Goal: Information Seeking & Learning: Learn about a topic

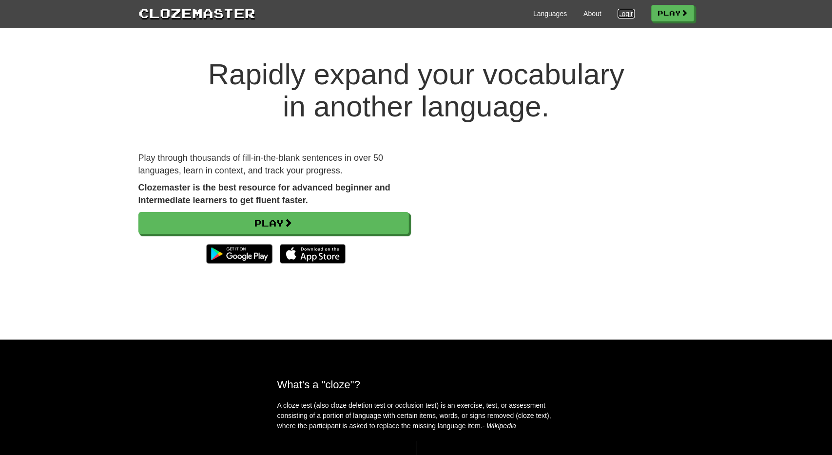
click at [628, 13] on link "Login" at bounding box center [626, 14] width 17 height 10
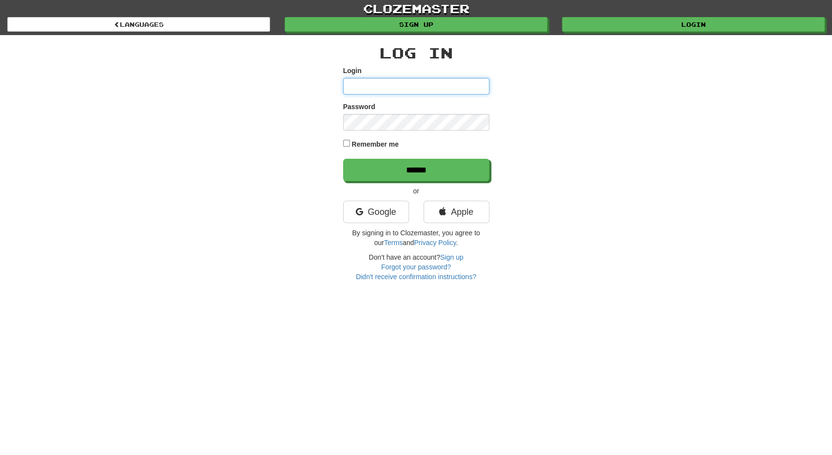
click at [359, 86] on input "Login" at bounding box center [416, 86] width 146 height 17
type input "**********"
click at [343, 159] on input "******" at bounding box center [416, 170] width 146 height 22
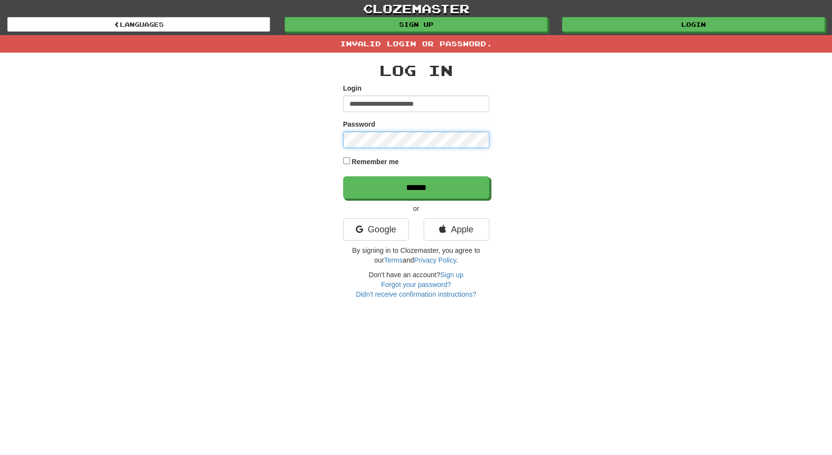
click at [343, 177] on input "******" at bounding box center [416, 188] width 146 height 22
click at [403, 104] on input "**********" at bounding box center [416, 104] width 146 height 17
click at [407, 104] on input "**********" at bounding box center [416, 104] width 146 height 17
type input "**********"
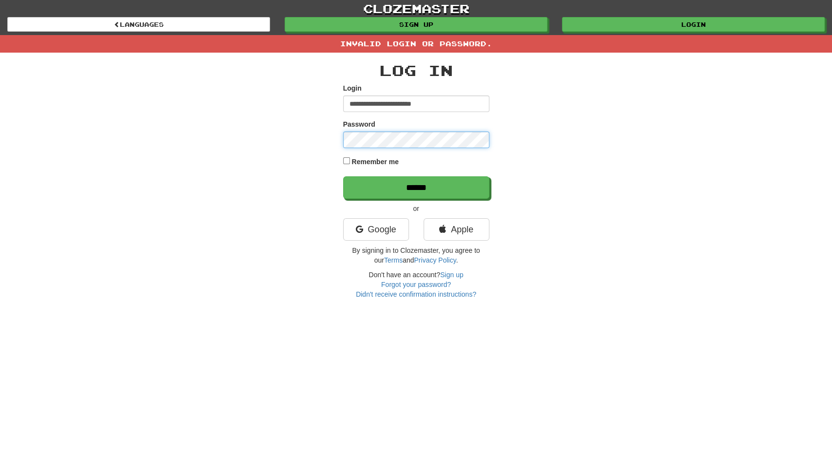
click at [343, 177] on input "******" at bounding box center [416, 188] width 146 height 22
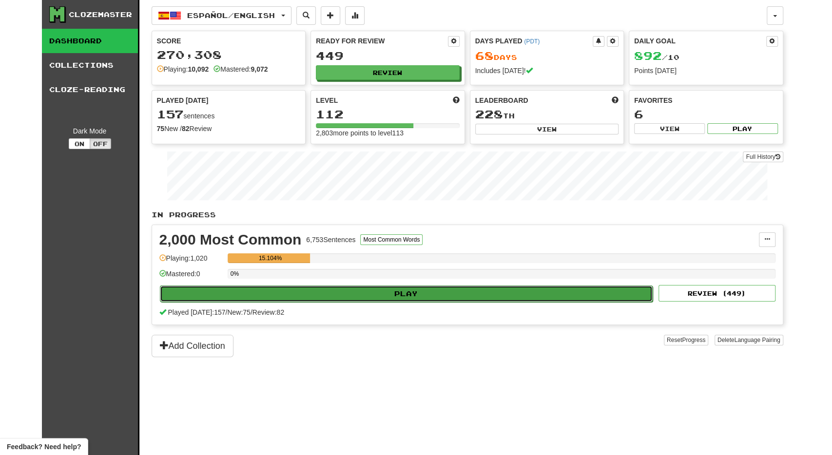
click at [336, 298] on button "Play" at bounding box center [406, 294] width 493 height 17
select select "**"
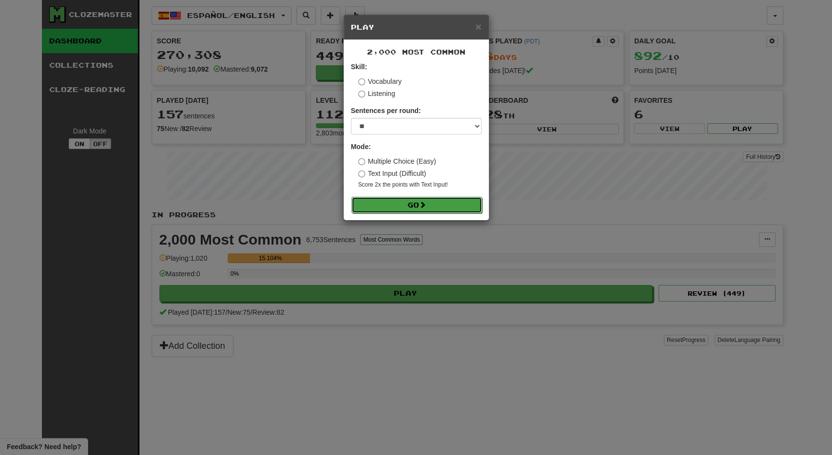
click at [424, 209] on button "Go" at bounding box center [417, 205] width 131 height 17
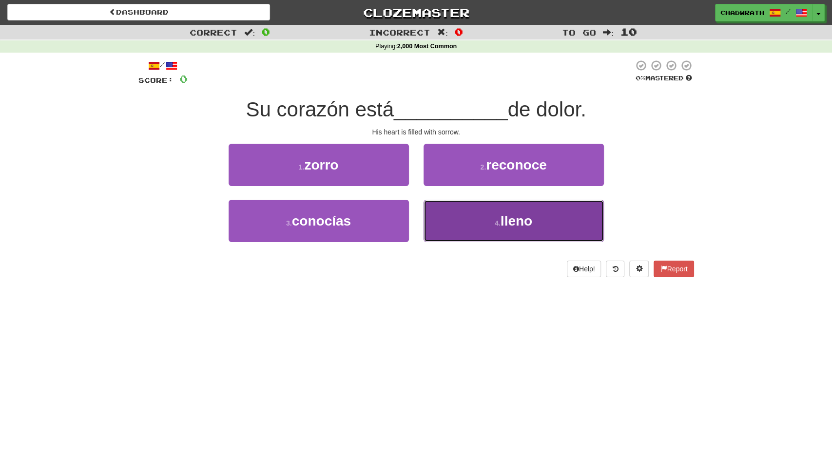
click at [503, 213] on button "4 . lleno" at bounding box center [514, 221] width 180 height 42
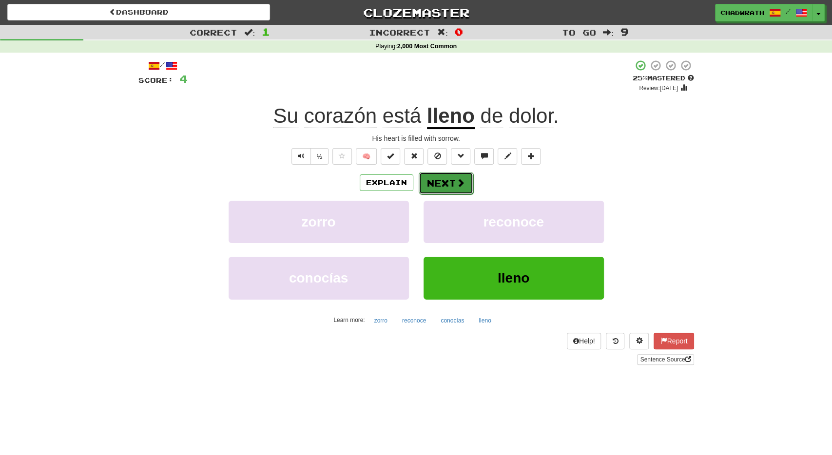
click at [458, 190] on button "Next" at bounding box center [446, 183] width 55 height 22
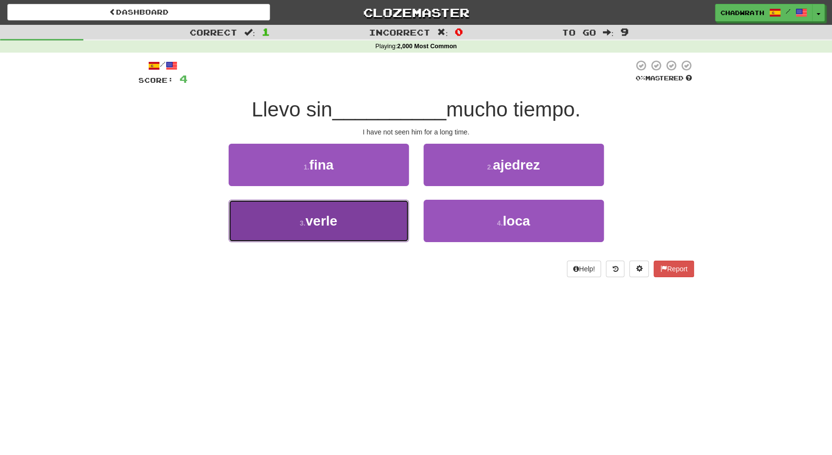
click at [356, 218] on button "3 . verle" at bounding box center [319, 221] width 180 height 42
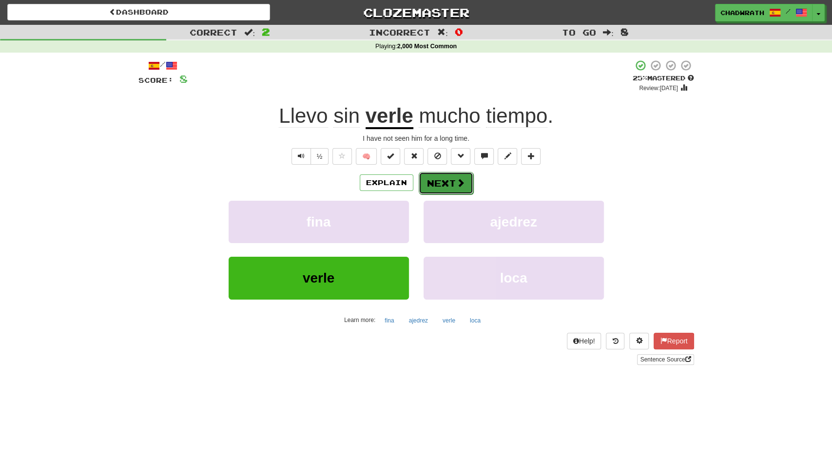
click at [442, 175] on button "Next" at bounding box center [446, 183] width 55 height 22
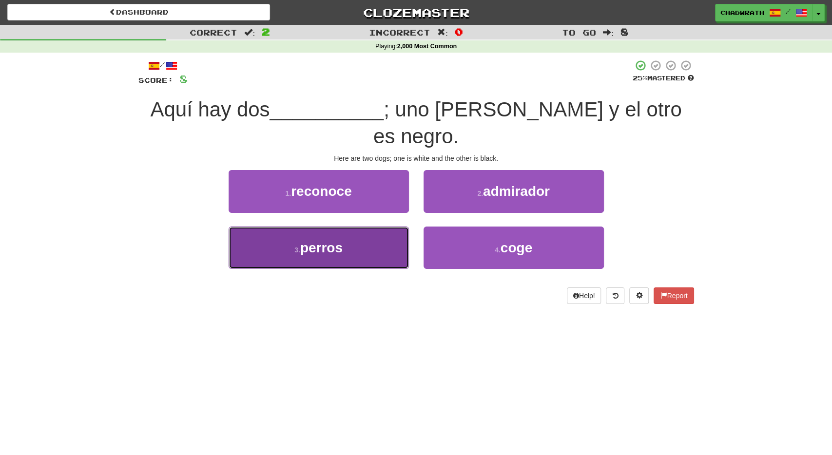
click at [334, 240] on span "perros" at bounding box center [321, 247] width 42 height 15
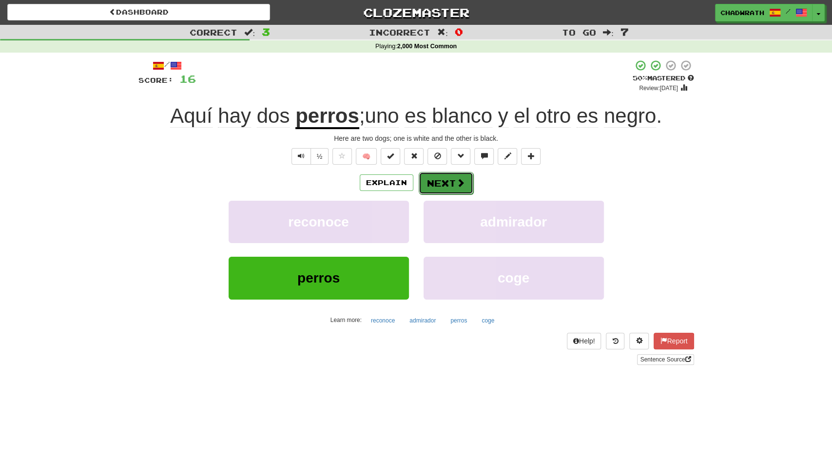
click at [444, 176] on button "Next" at bounding box center [446, 183] width 55 height 22
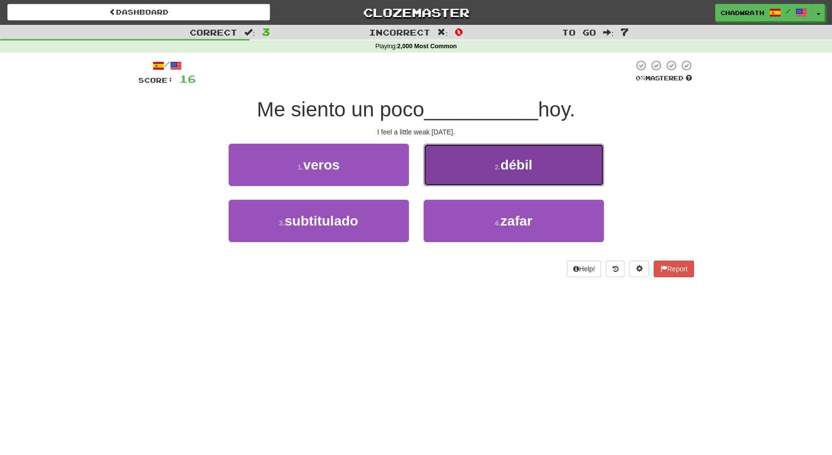
click at [510, 175] on button "2 . débil" at bounding box center [514, 165] width 180 height 42
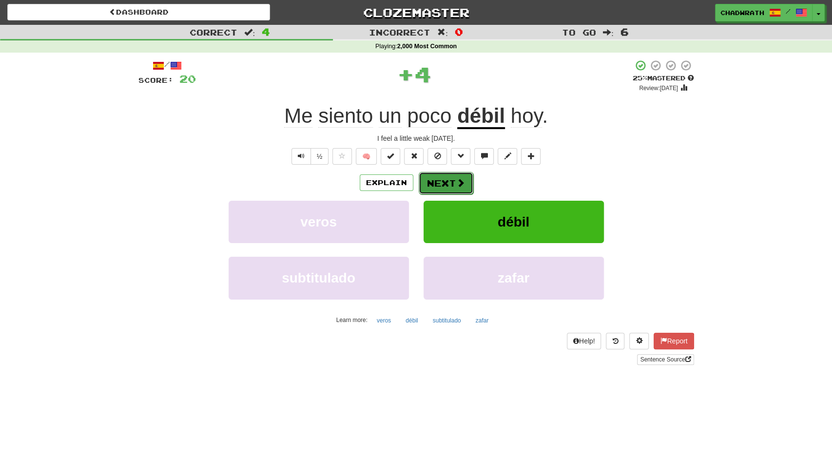
click at [447, 190] on button "Next" at bounding box center [446, 183] width 55 height 22
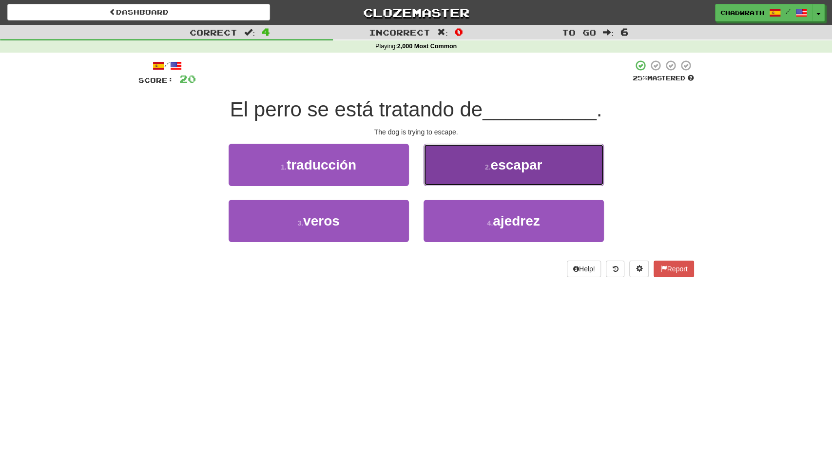
click at [475, 177] on button "2 . escapar" at bounding box center [514, 165] width 180 height 42
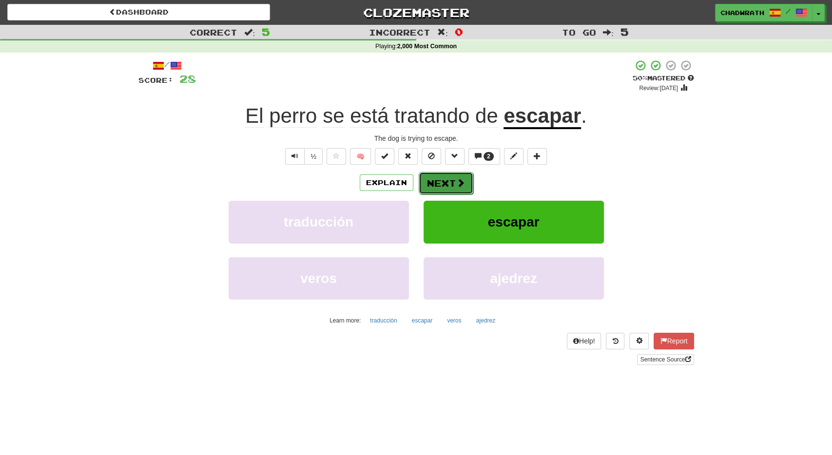
click at [432, 185] on button "Next" at bounding box center [446, 183] width 55 height 22
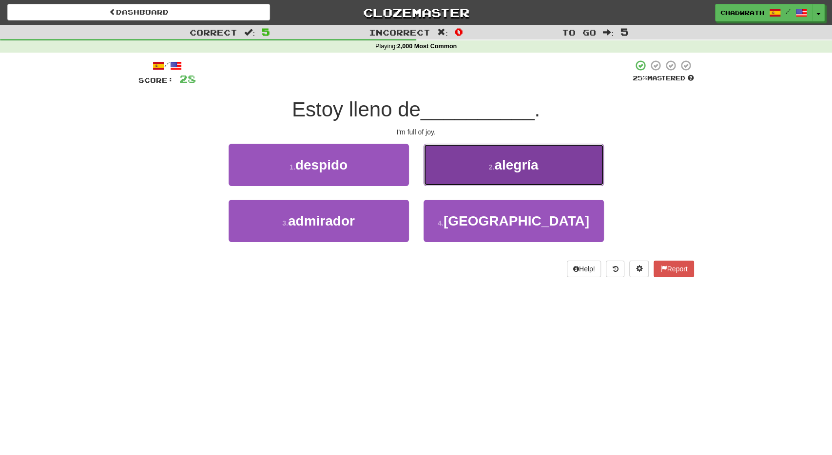
click at [506, 175] on button "2 . alegría" at bounding box center [514, 165] width 180 height 42
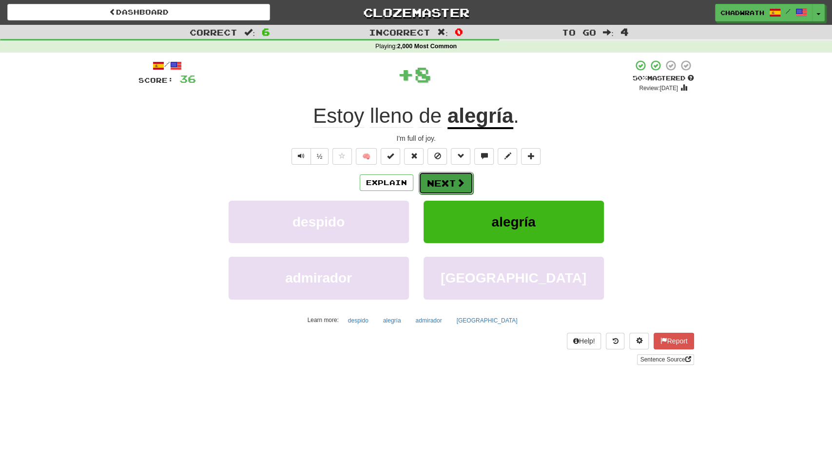
click at [437, 184] on button "Next" at bounding box center [446, 183] width 55 height 22
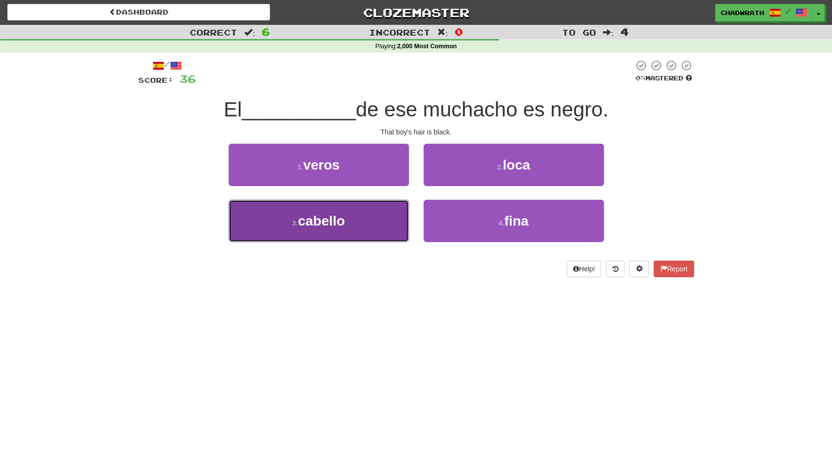
click at [350, 214] on button "3 . cabello" at bounding box center [319, 221] width 180 height 42
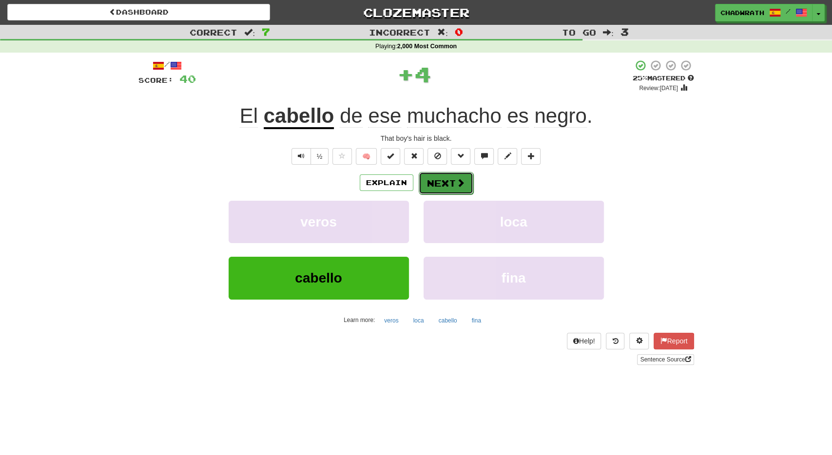
click at [437, 188] on button "Next" at bounding box center [446, 183] width 55 height 22
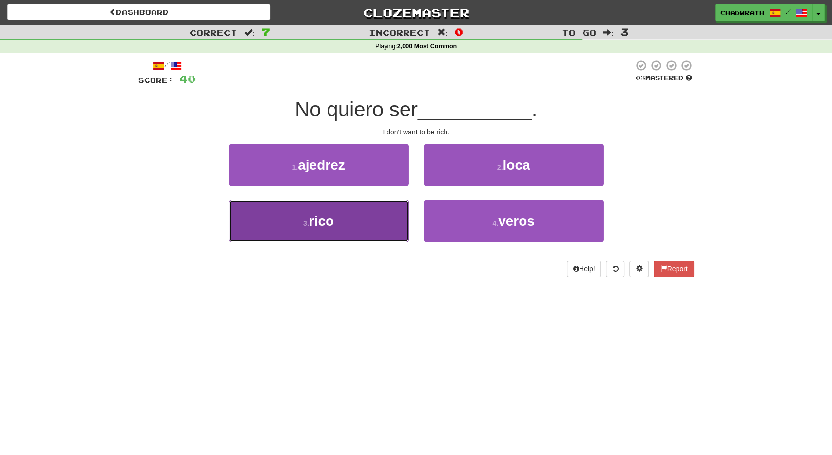
click at [349, 204] on button "3 . rico" at bounding box center [319, 221] width 180 height 42
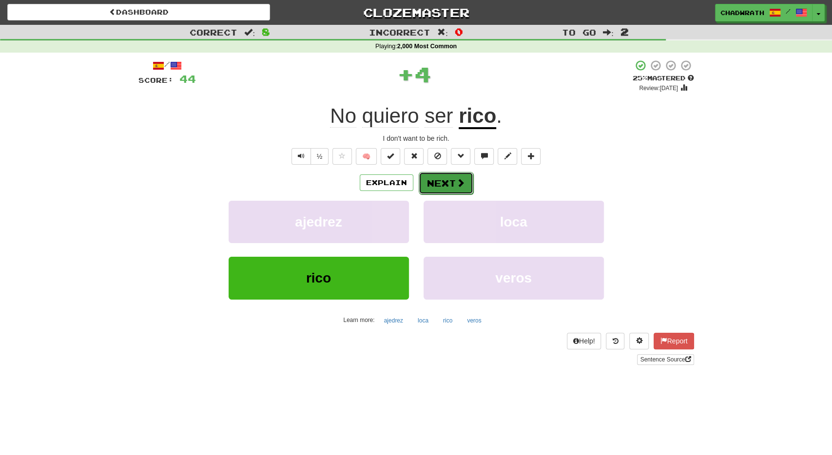
click at [450, 181] on button "Next" at bounding box center [446, 183] width 55 height 22
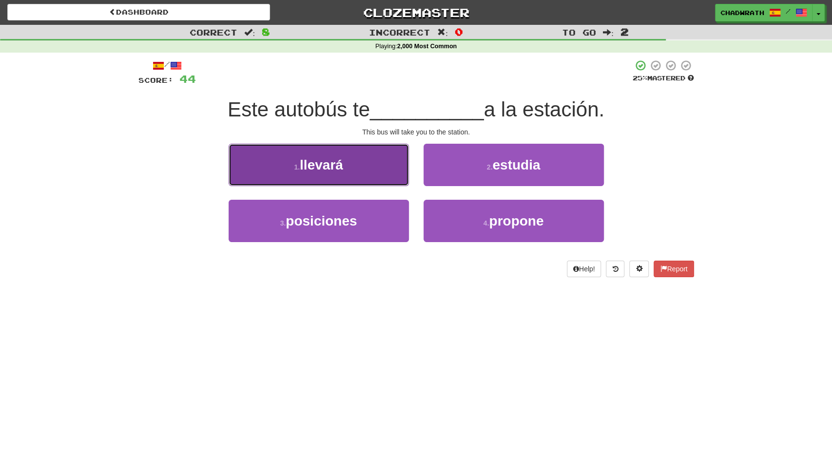
click at [320, 178] on button "1 . llevará" at bounding box center [319, 165] width 180 height 42
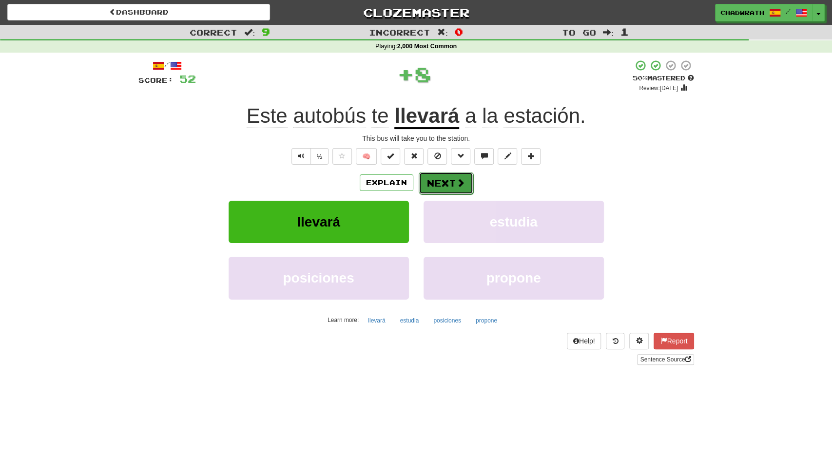
click at [443, 181] on button "Next" at bounding box center [446, 183] width 55 height 22
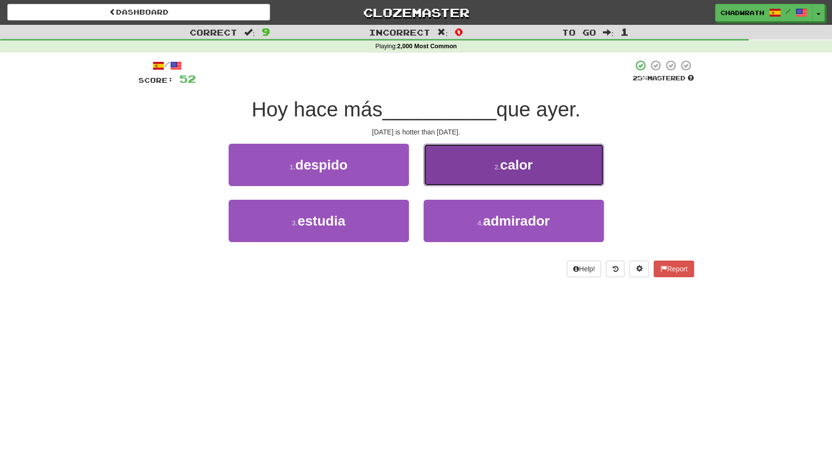
click at [481, 164] on button "2 . calor" at bounding box center [514, 165] width 180 height 42
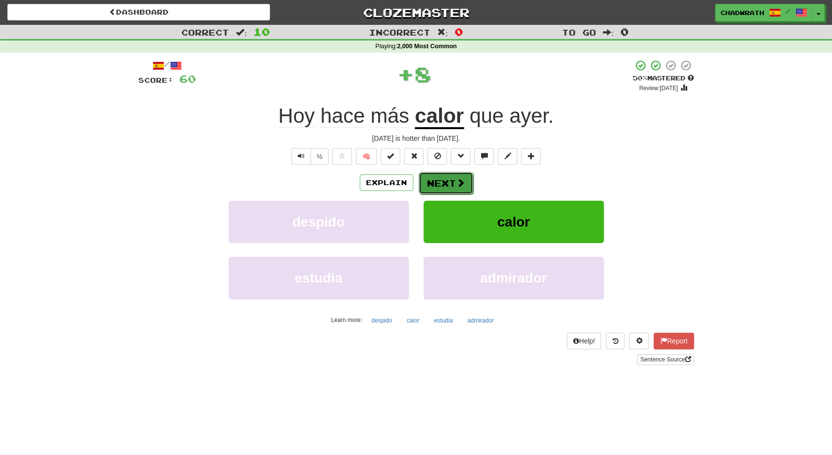
click at [443, 188] on button "Next" at bounding box center [446, 183] width 55 height 22
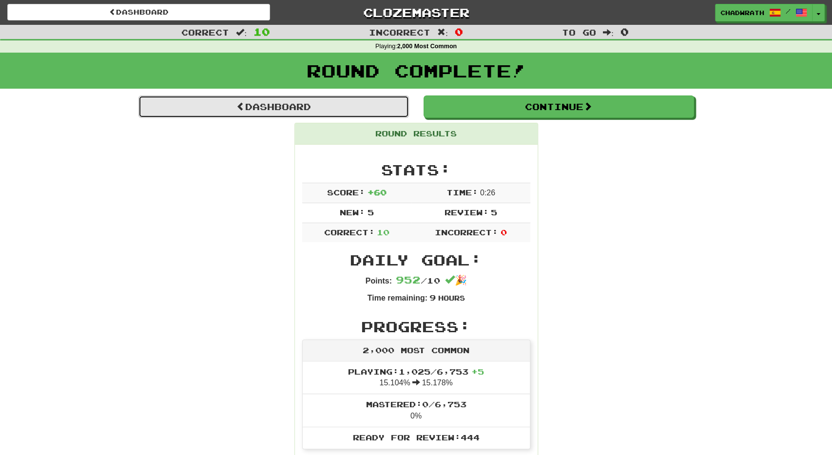
click at [306, 102] on link "Dashboard" at bounding box center [273, 107] width 271 height 22
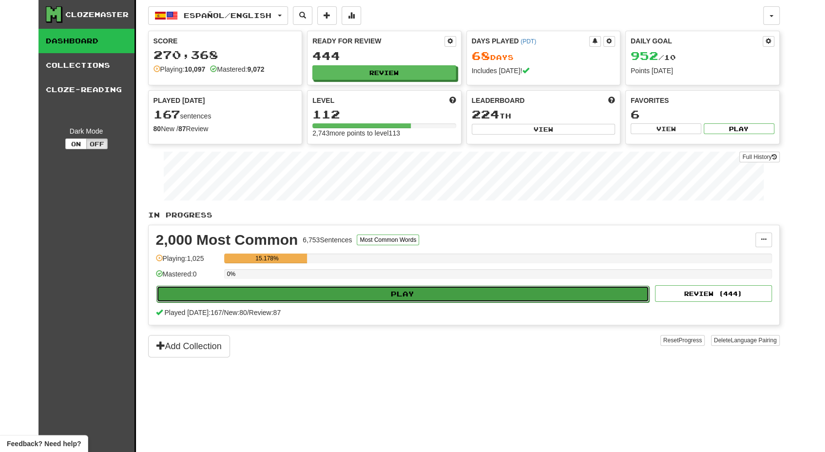
drag, startPoint x: 334, startPoint y: 291, endPoint x: 333, endPoint y: 296, distance: 5.6
click at [333, 296] on button "Play" at bounding box center [403, 294] width 493 height 17
select select "**"
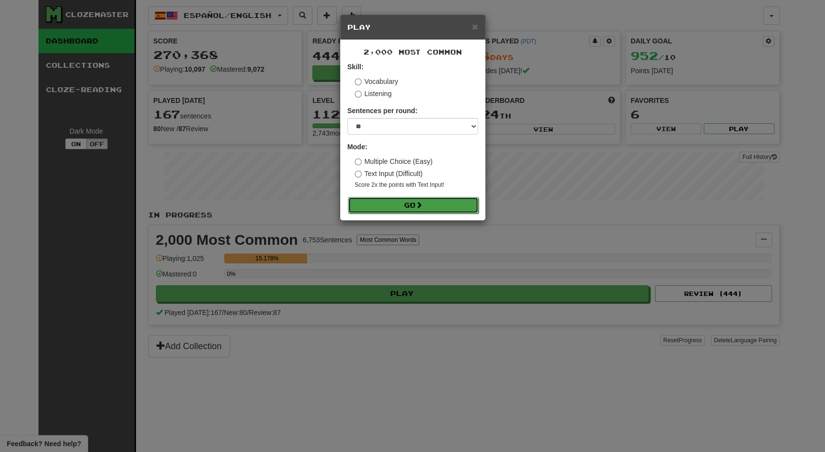
click at [417, 197] on button "Go" at bounding box center [413, 205] width 131 height 17
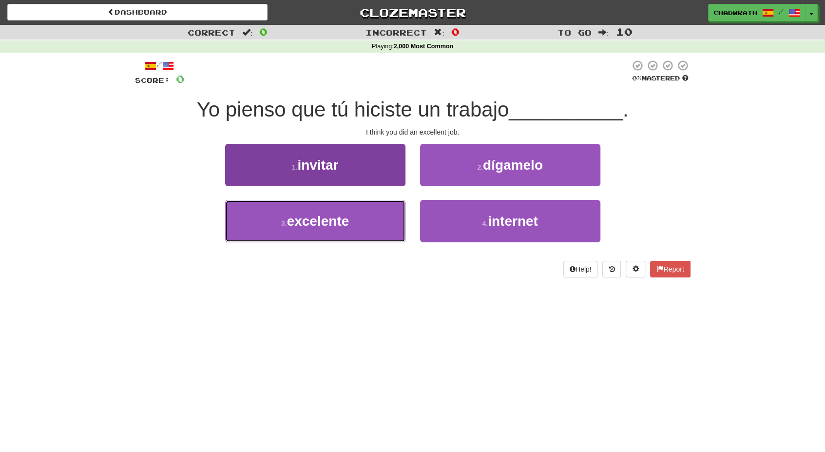
click at [322, 208] on button "3 . excelente" at bounding box center [315, 221] width 180 height 42
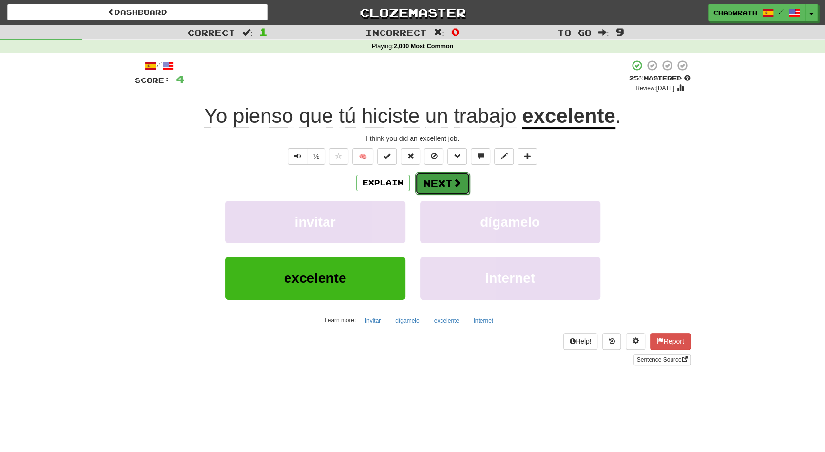
click at [462, 188] on button "Next" at bounding box center [442, 183] width 55 height 22
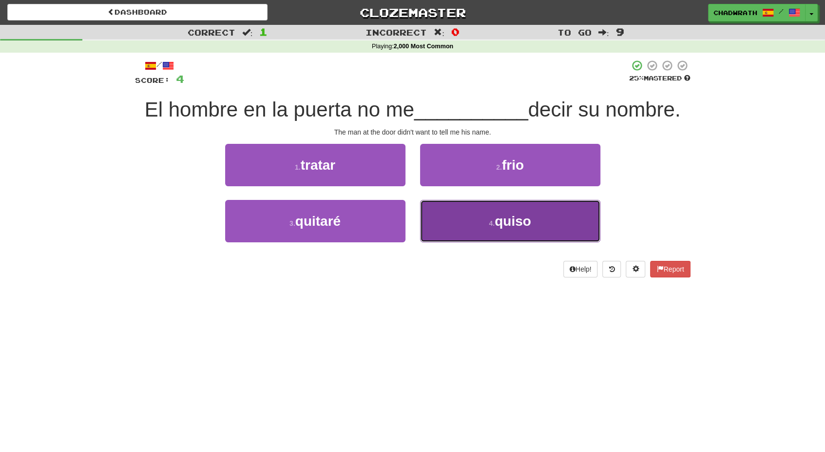
click at [482, 218] on button "4 . quiso" at bounding box center [510, 221] width 180 height 42
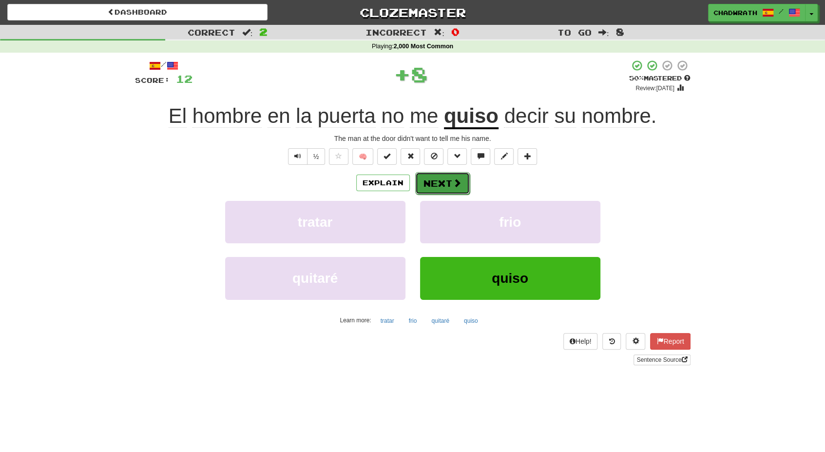
click at [430, 189] on button "Next" at bounding box center [442, 183] width 55 height 22
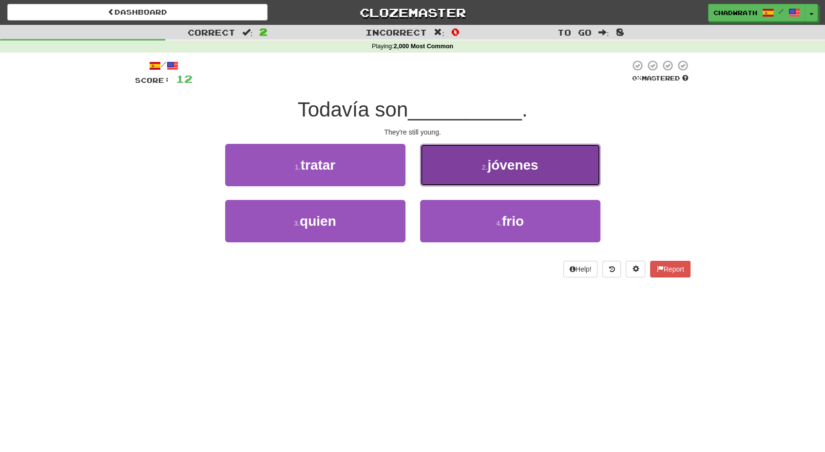
click at [493, 175] on button "2 . jóvenes" at bounding box center [510, 165] width 180 height 42
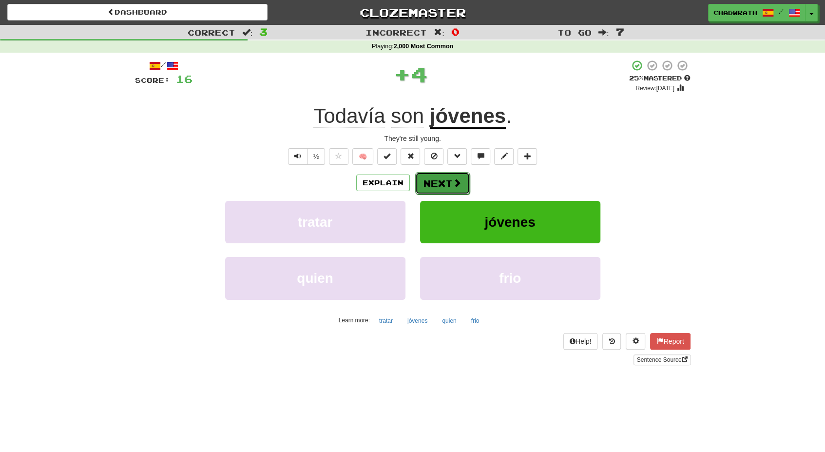
click at [443, 184] on button "Next" at bounding box center [442, 183] width 55 height 22
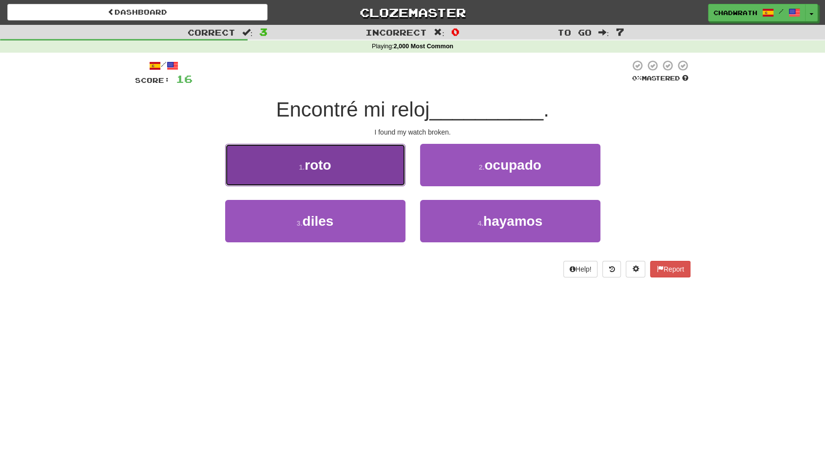
click at [335, 170] on button "1 . roto" at bounding box center [315, 165] width 180 height 42
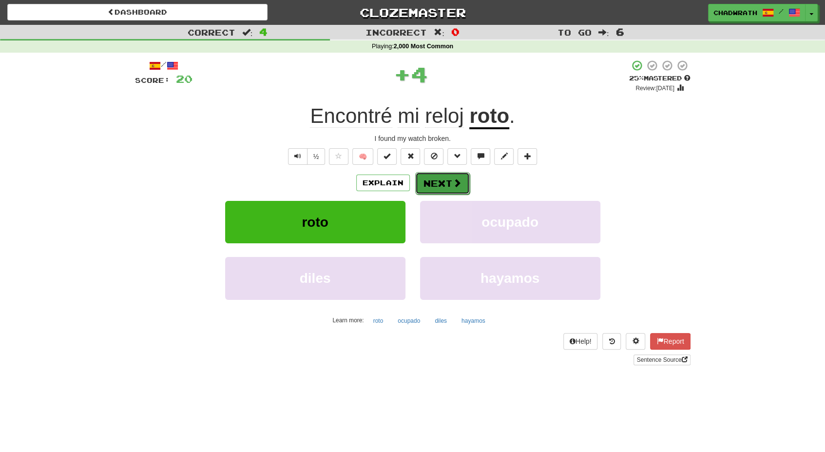
click at [431, 182] on button "Next" at bounding box center [442, 183] width 55 height 22
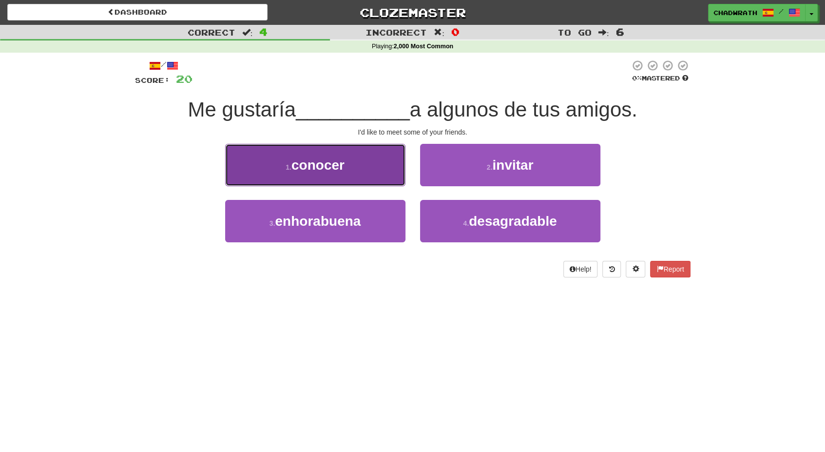
click at [324, 169] on span "conocer" at bounding box center [318, 164] width 53 height 15
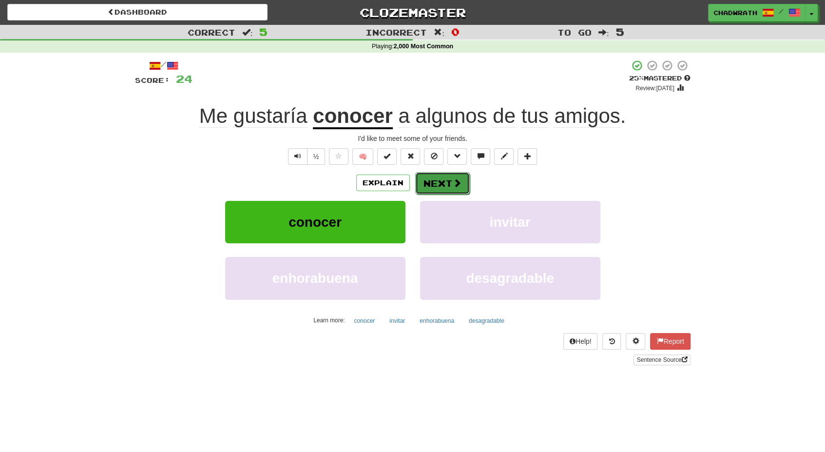
click at [426, 184] on button "Next" at bounding box center [442, 183] width 55 height 22
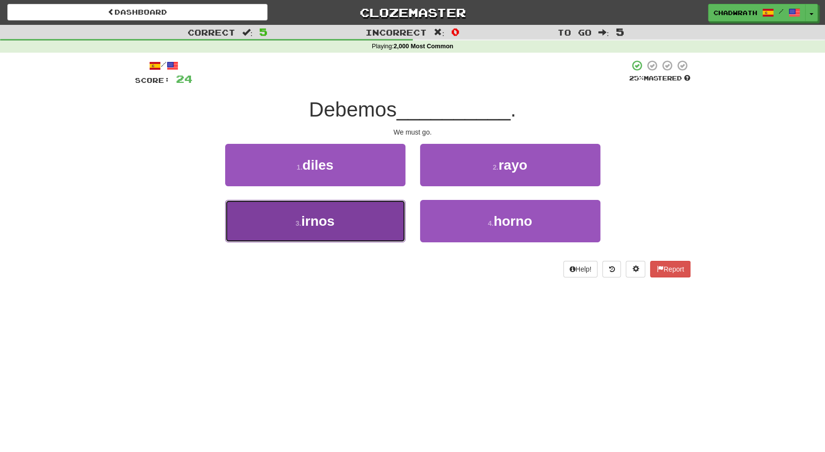
click at [302, 231] on button "3 . irnos" at bounding box center [315, 221] width 180 height 42
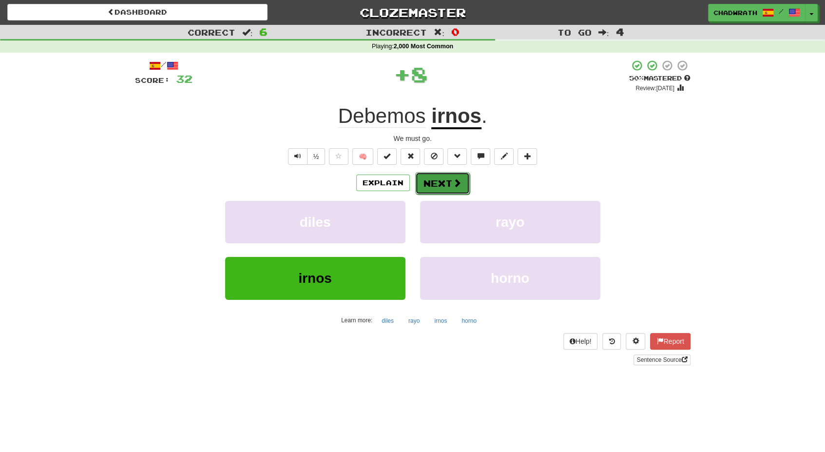
click at [439, 174] on button "Next" at bounding box center [442, 183] width 55 height 22
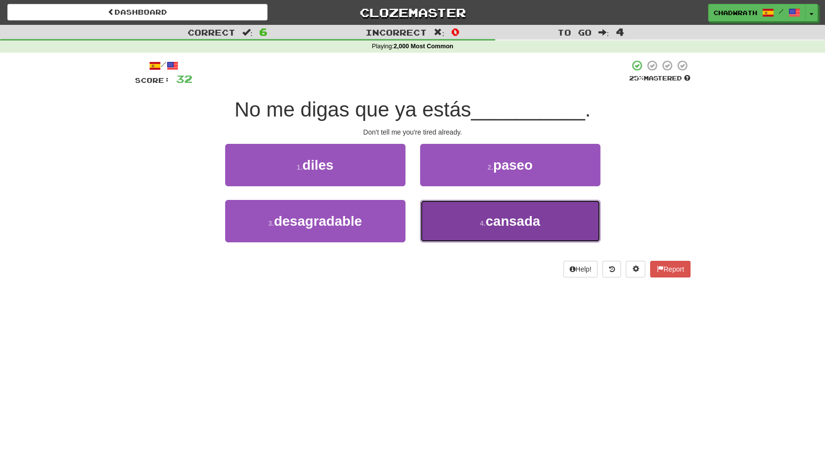
click at [461, 241] on button "4 . cansada" at bounding box center [510, 221] width 180 height 42
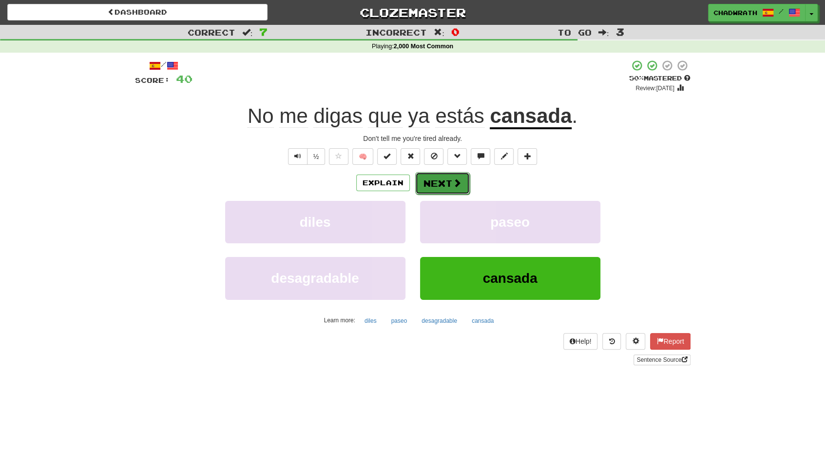
click at [453, 190] on button "Next" at bounding box center [442, 183] width 55 height 22
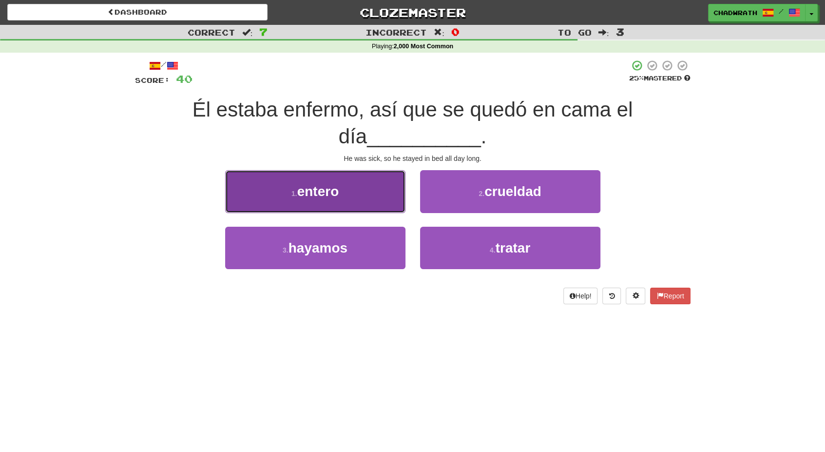
click at [334, 191] on span "entero" at bounding box center [318, 191] width 42 height 15
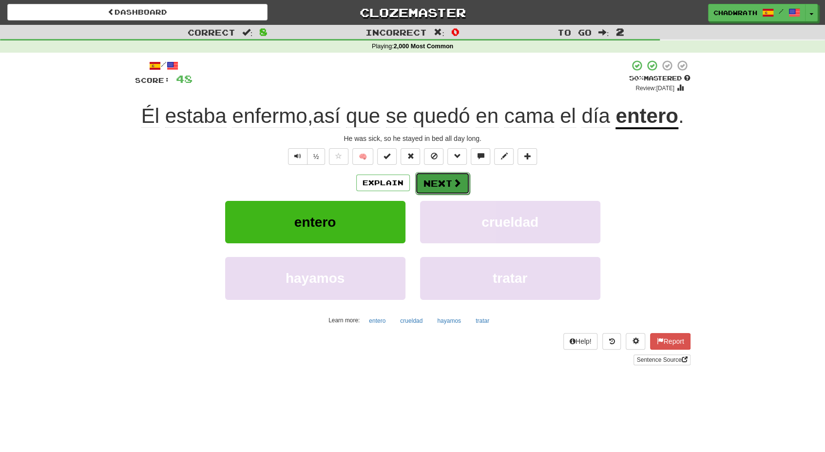
click at [433, 184] on button "Next" at bounding box center [442, 183] width 55 height 22
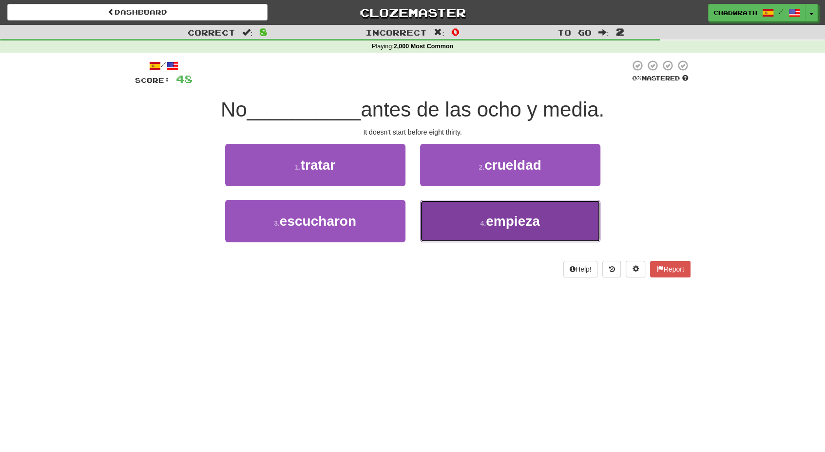
click at [487, 214] on span "empieza" at bounding box center [513, 221] width 54 height 15
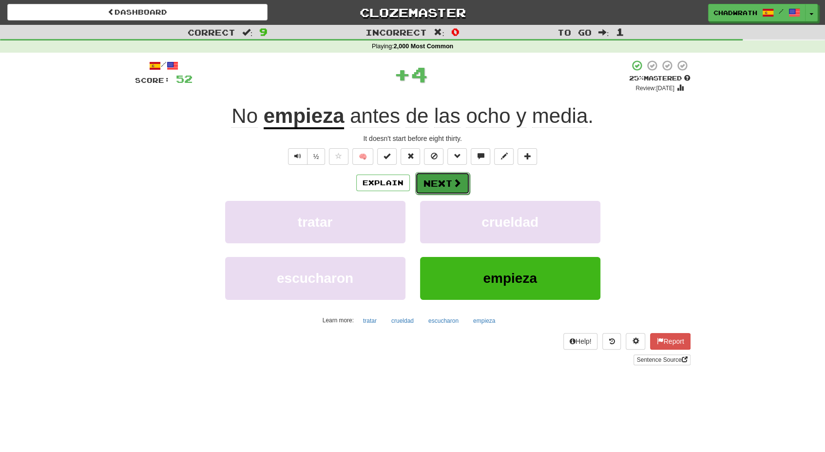
click at [431, 176] on button "Next" at bounding box center [442, 183] width 55 height 22
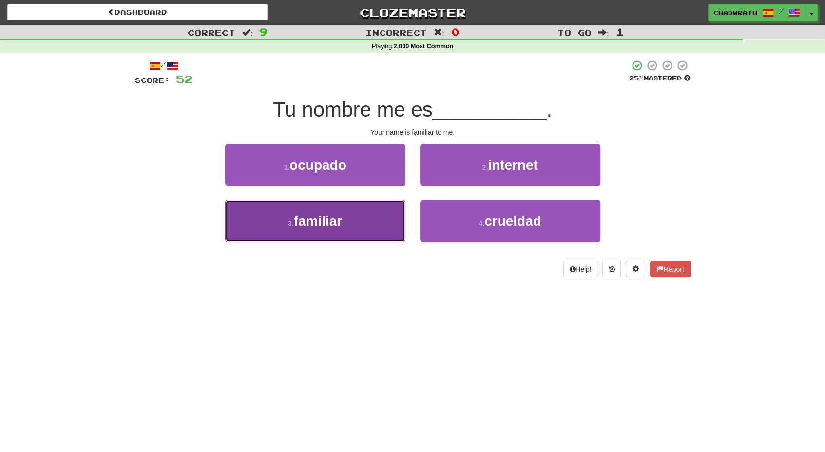
click at [336, 222] on span "familiar" at bounding box center [318, 221] width 49 height 15
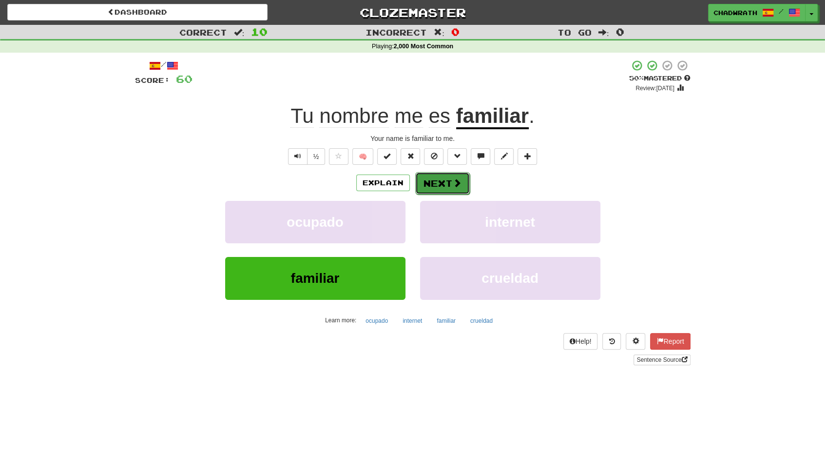
click at [453, 184] on span at bounding box center [457, 182] width 9 height 9
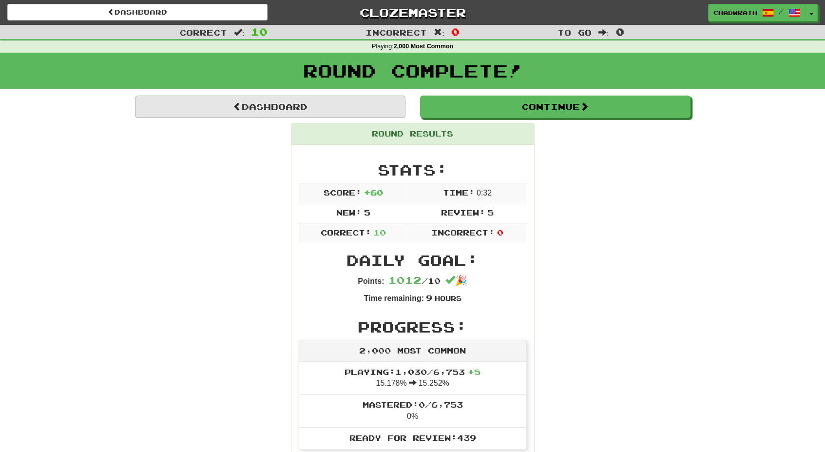
click at [292, 94] on div "Round Complete!" at bounding box center [412, 74] width 825 height 43
click at [292, 105] on link "Dashboard" at bounding box center [270, 107] width 271 height 22
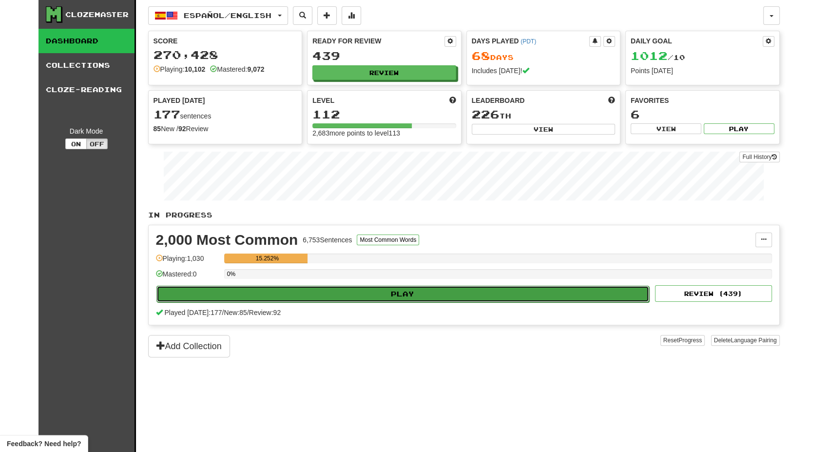
click at [299, 292] on button "Play" at bounding box center [403, 294] width 493 height 17
select select "**"
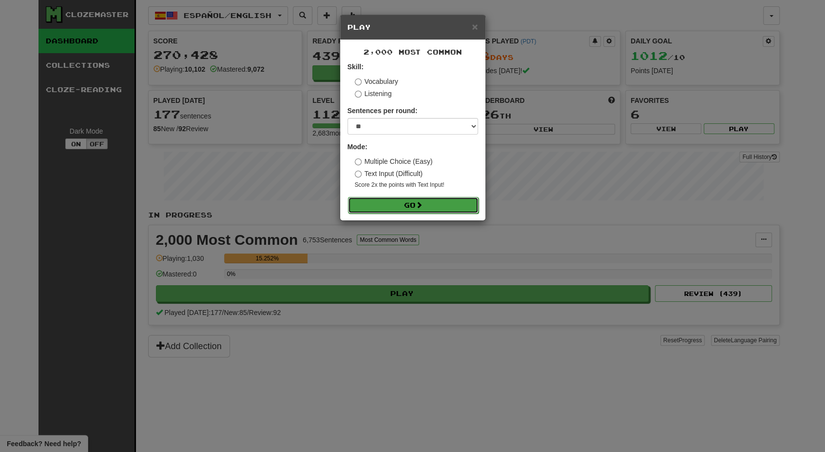
click at [425, 206] on button "Go" at bounding box center [413, 205] width 131 height 17
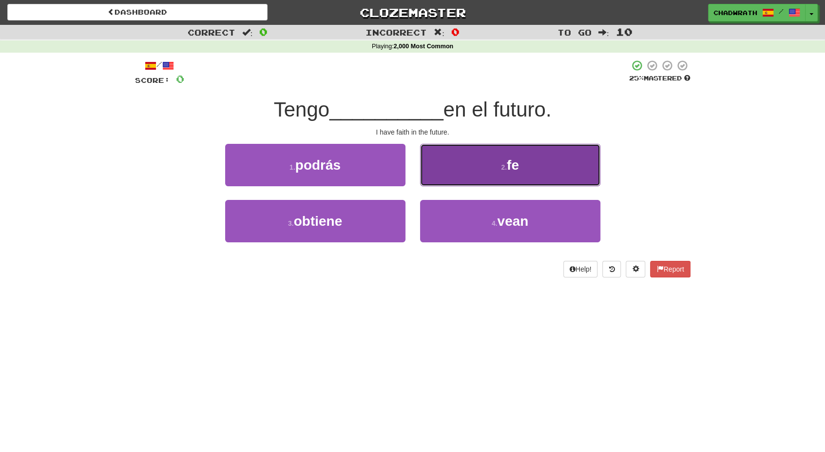
click at [492, 167] on button "2 . fe" at bounding box center [510, 165] width 180 height 42
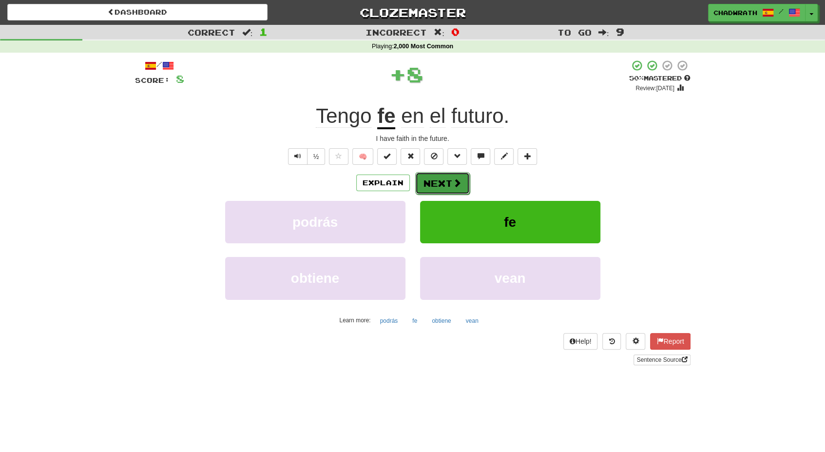
click at [463, 179] on button "Next" at bounding box center [442, 183] width 55 height 22
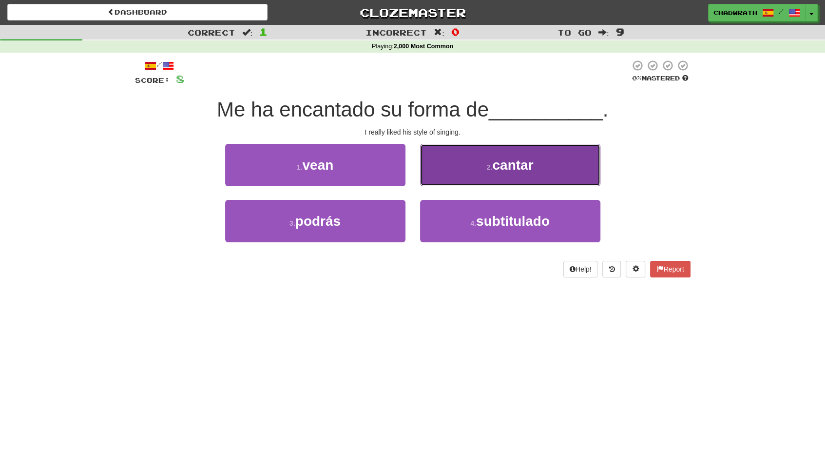
click at [439, 165] on button "2 . cantar" at bounding box center [510, 165] width 180 height 42
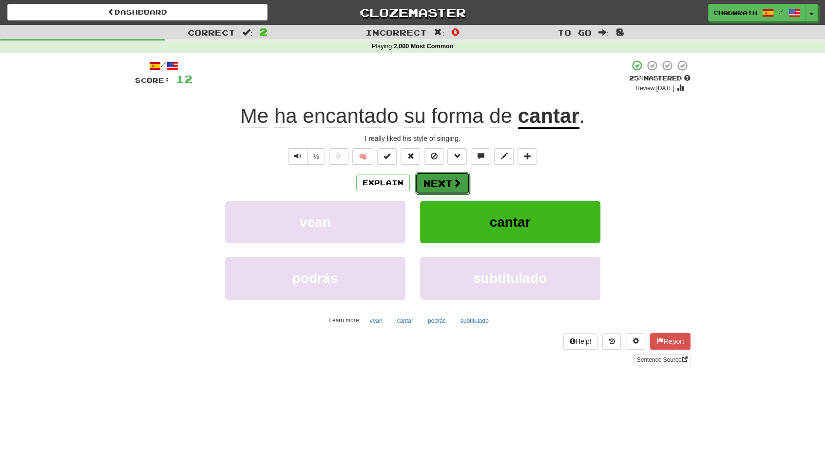
click at [446, 178] on button "Next" at bounding box center [442, 183] width 55 height 22
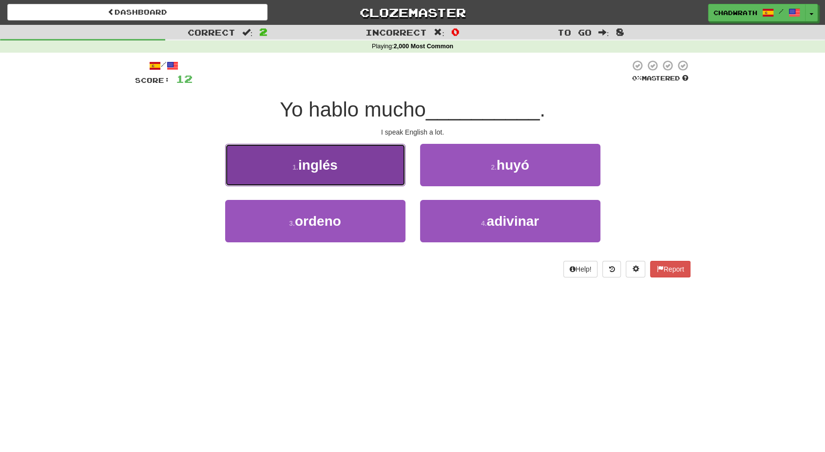
click at [325, 171] on span "inglés" at bounding box center [317, 164] width 39 height 15
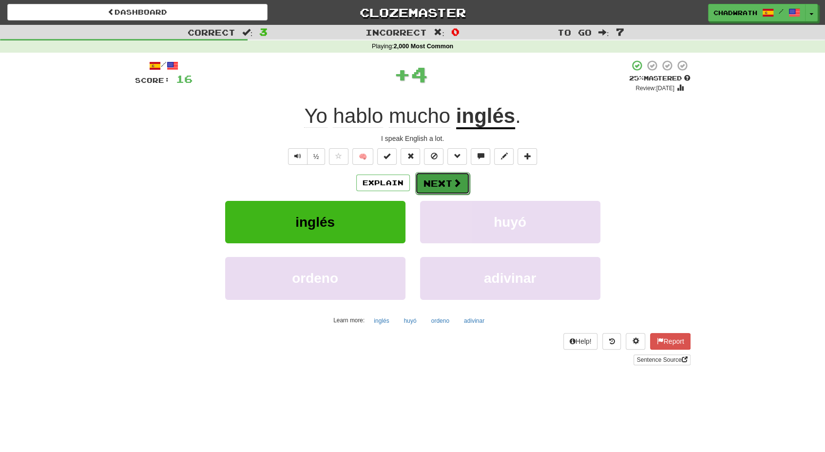
click at [442, 177] on button "Next" at bounding box center [442, 183] width 55 height 22
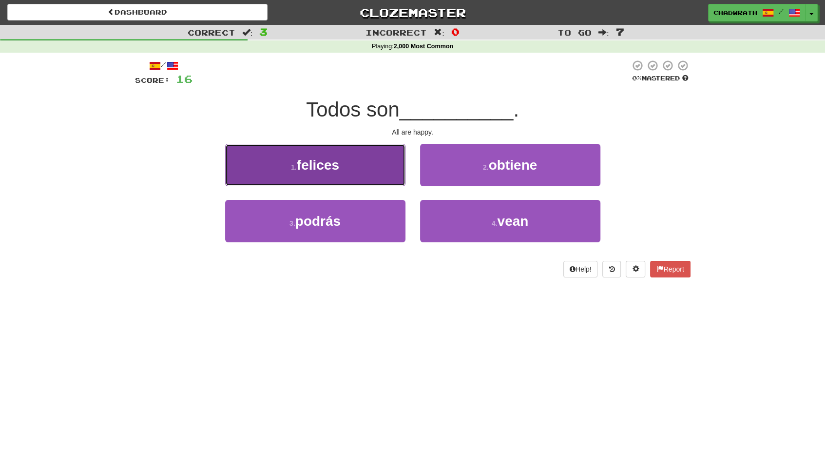
click at [319, 173] on button "1 . felices" at bounding box center [315, 165] width 180 height 42
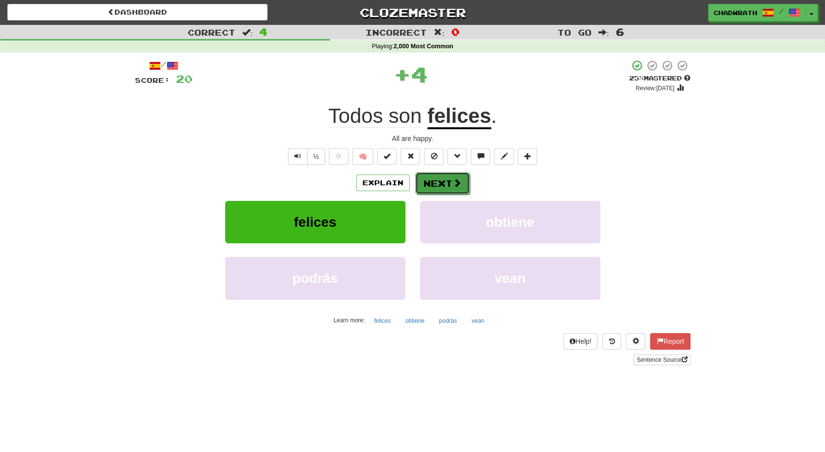
click at [444, 188] on button "Next" at bounding box center [442, 183] width 55 height 22
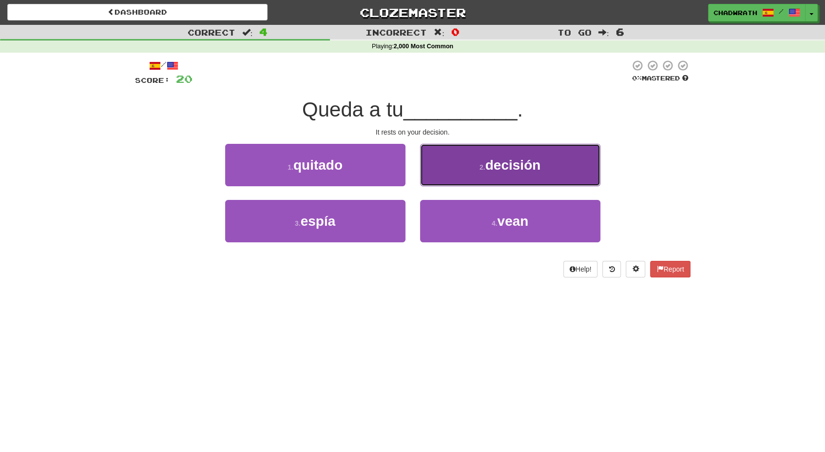
click at [512, 177] on button "2 . decisión" at bounding box center [510, 165] width 180 height 42
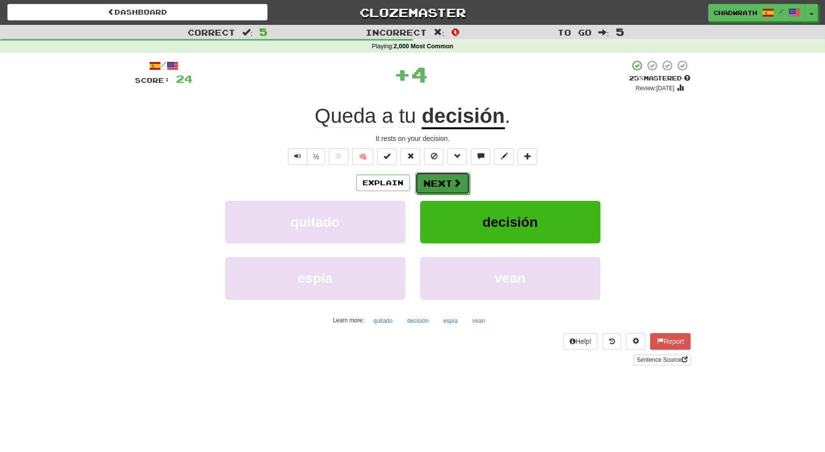
click at [444, 186] on button "Next" at bounding box center [442, 183] width 55 height 22
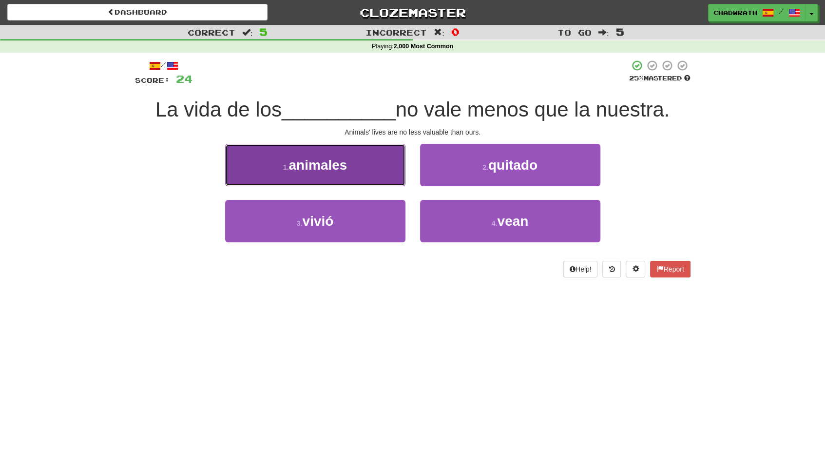
click at [340, 167] on span "animales" at bounding box center [318, 164] width 59 height 15
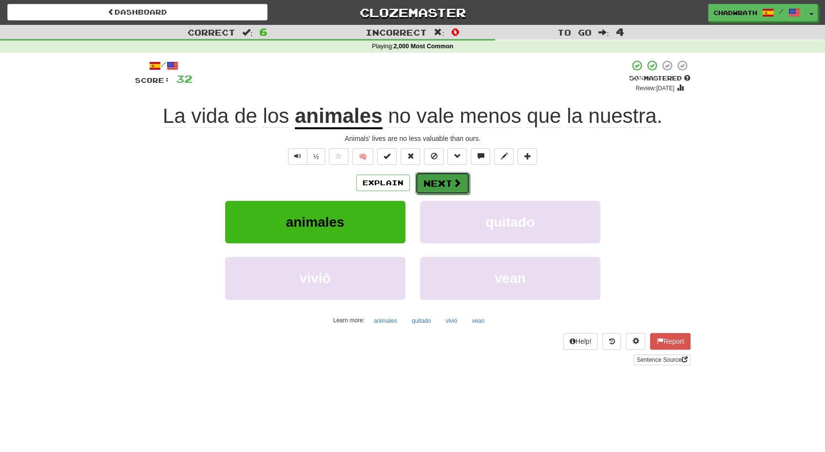
click at [425, 177] on button "Next" at bounding box center [442, 183] width 55 height 22
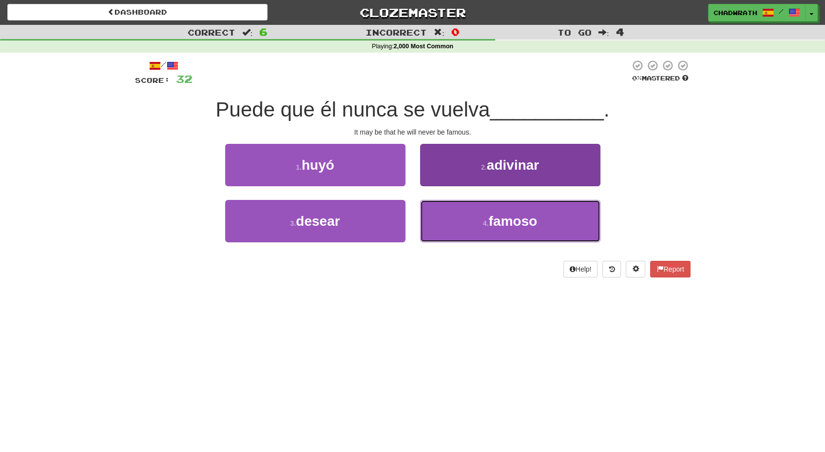
click at [491, 219] on span "famoso" at bounding box center [513, 221] width 49 height 15
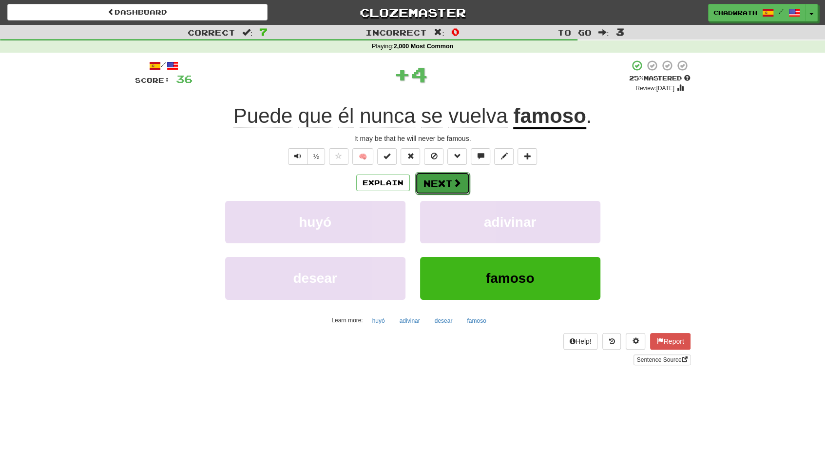
click at [447, 188] on button "Next" at bounding box center [442, 183] width 55 height 22
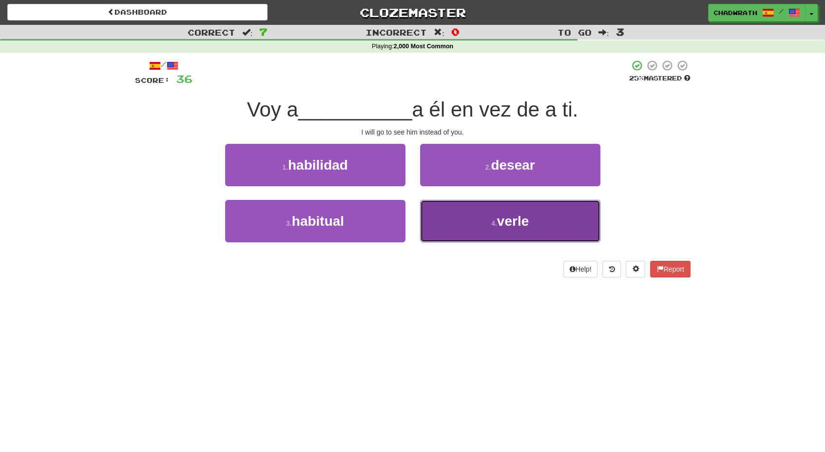
click at [475, 233] on button "4 . verle" at bounding box center [510, 221] width 180 height 42
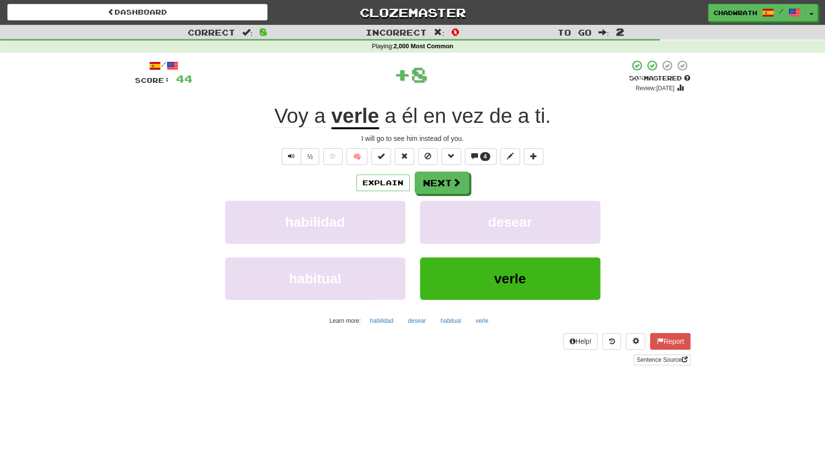
click at [439, 195] on div "Explain Next habilidad desear habitual verle Learn more: habilidad desear habit…" at bounding box center [413, 250] width 556 height 157
click at [427, 187] on button "Next" at bounding box center [442, 183] width 55 height 22
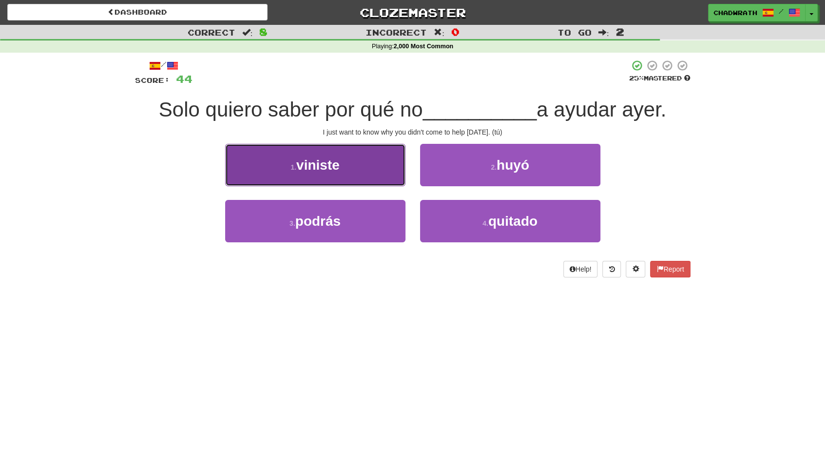
click at [301, 177] on button "1 . viniste" at bounding box center [315, 165] width 180 height 42
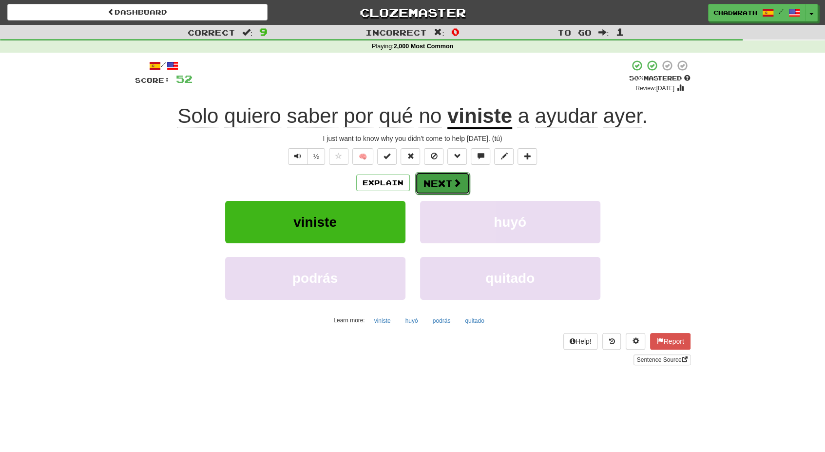
click at [444, 179] on button "Next" at bounding box center [442, 183] width 55 height 22
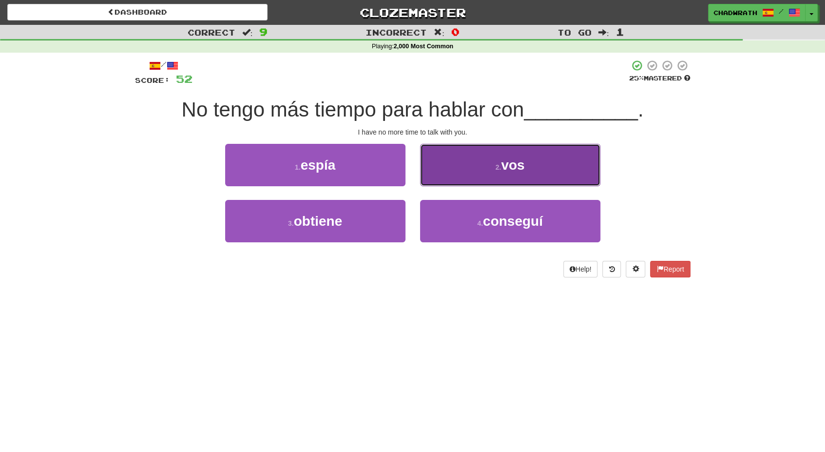
click at [520, 160] on span "vos" at bounding box center [512, 164] width 23 height 15
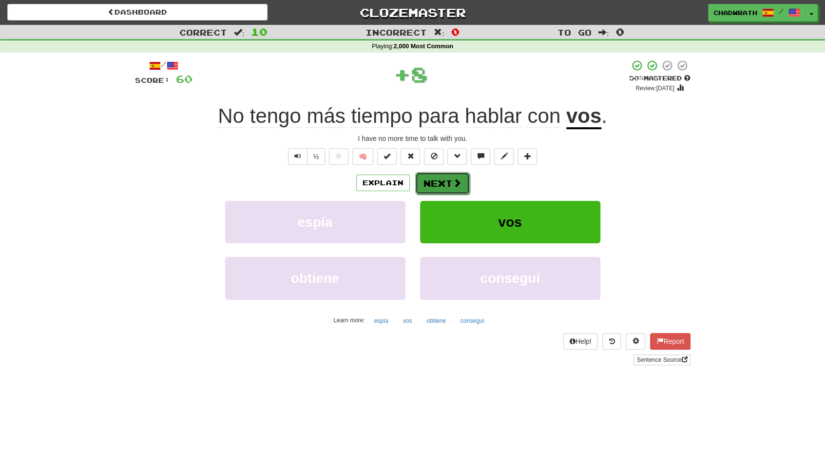
click at [439, 180] on button "Next" at bounding box center [442, 183] width 55 height 22
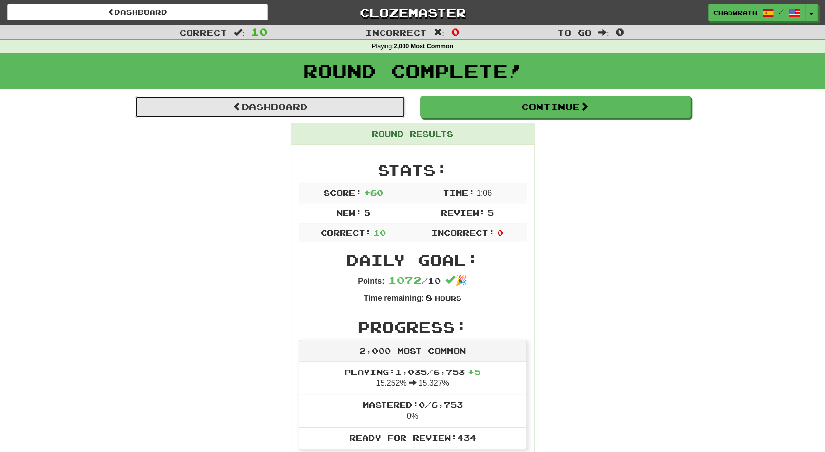
click at [317, 101] on link "Dashboard" at bounding box center [270, 107] width 271 height 22
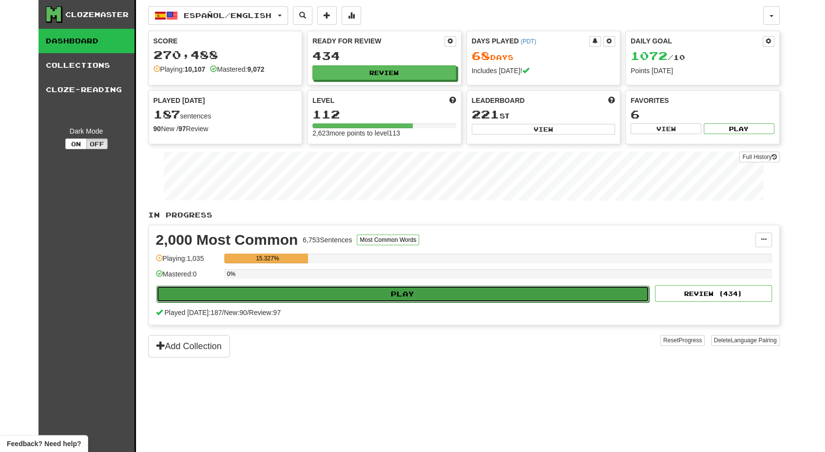
click at [334, 298] on button "Play" at bounding box center [403, 294] width 493 height 17
select select "**"
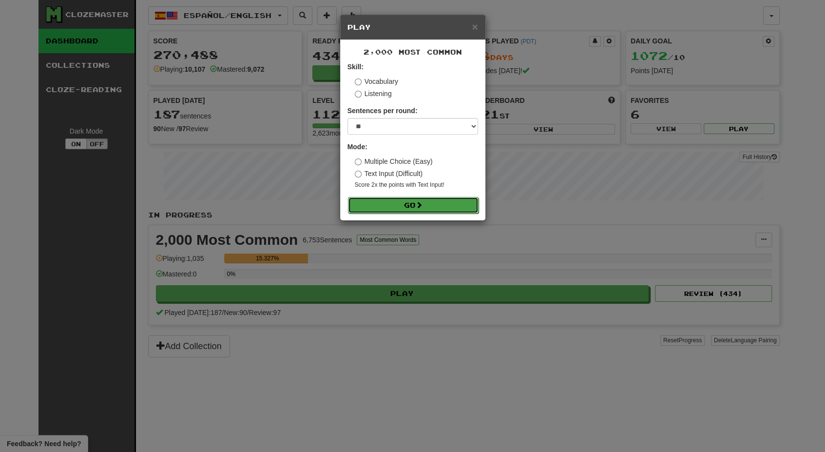
click at [367, 205] on button "Go" at bounding box center [413, 205] width 131 height 17
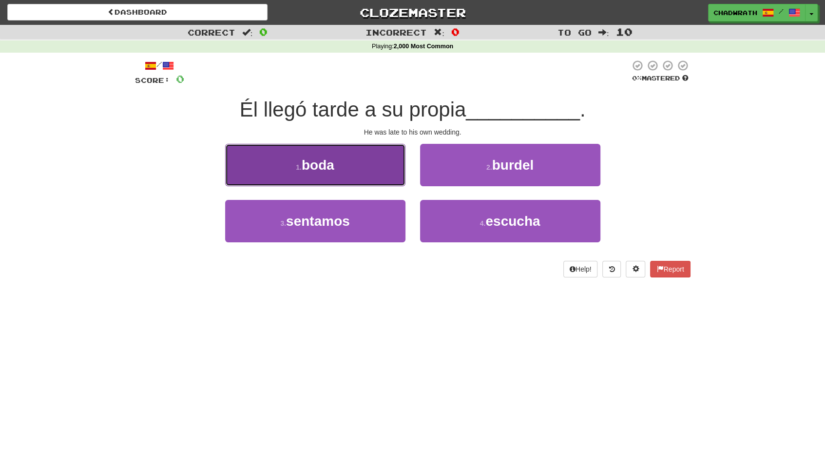
click at [317, 161] on span "boda" at bounding box center [318, 164] width 33 height 15
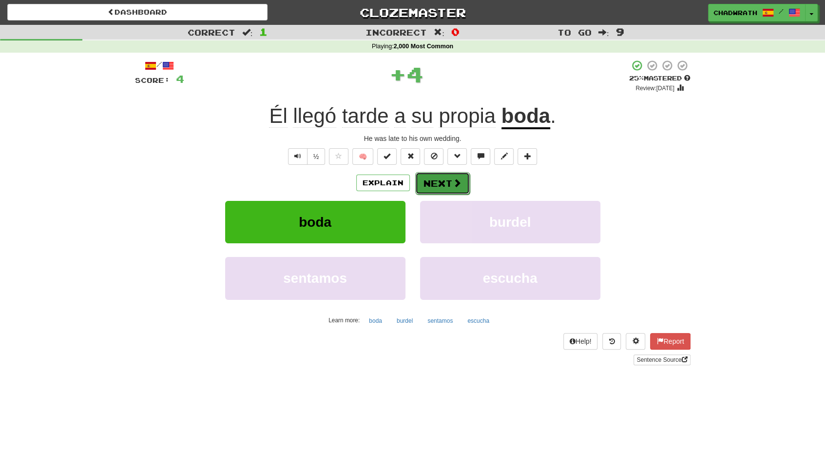
click at [449, 173] on button "Next" at bounding box center [442, 183] width 55 height 22
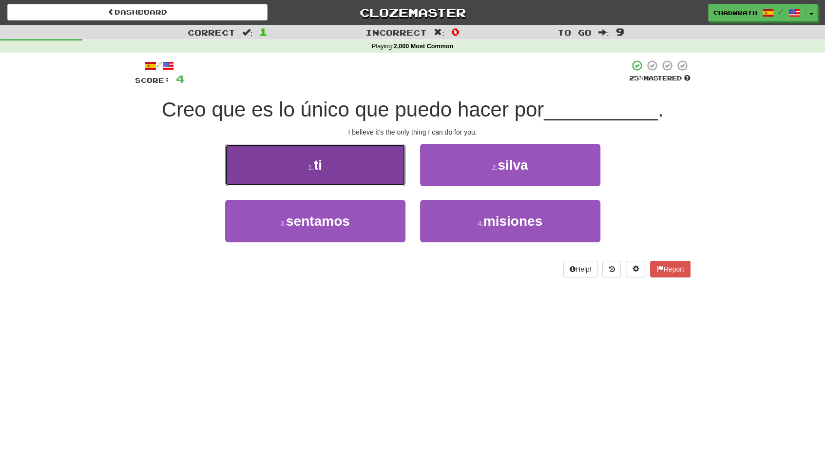
click at [354, 168] on button "1 . ti" at bounding box center [315, 165] width 180 height 42
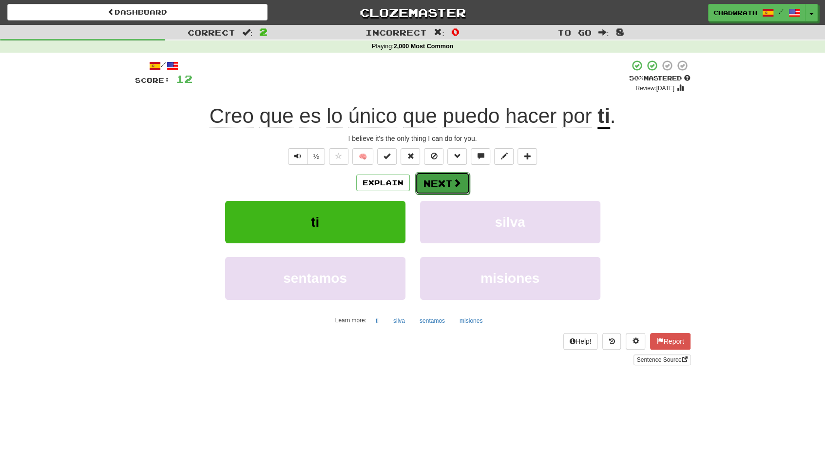
click at [459, 178] on span at bounding box center [457, 182] width 9 height 9
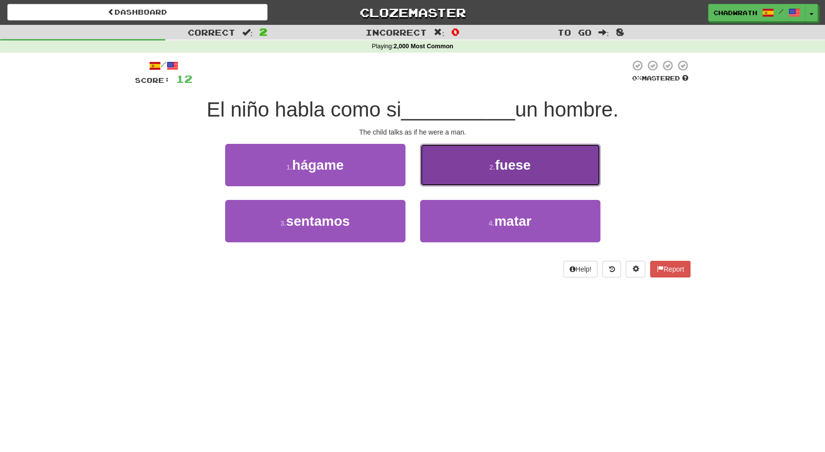
click at [494, 180] on button "2 . fuese" at bounding box center [510, 165] width 180 height 42
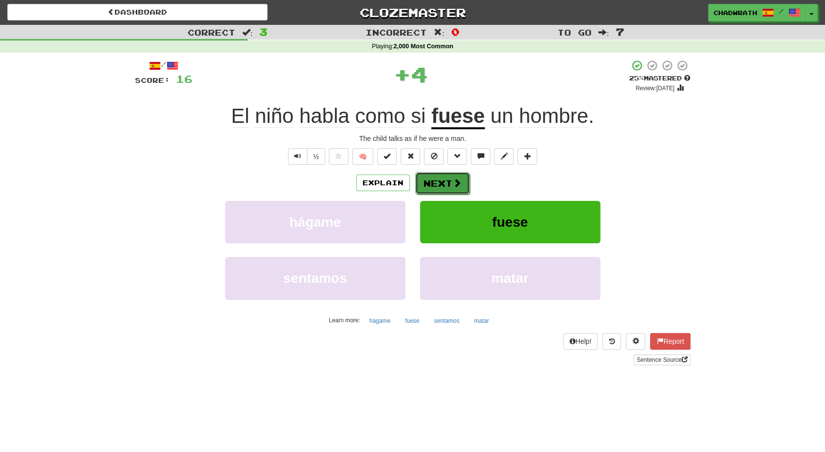
click at [435, 185] on button "Next" at bounding box center [442, 183] width 55 height 22
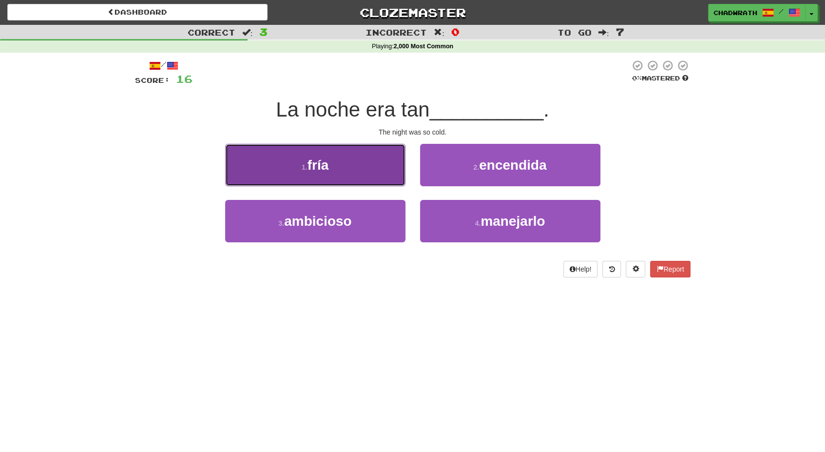
click at [360, 174] on button "1 . fría" at bounding box center [315, 165] width 180 height 42
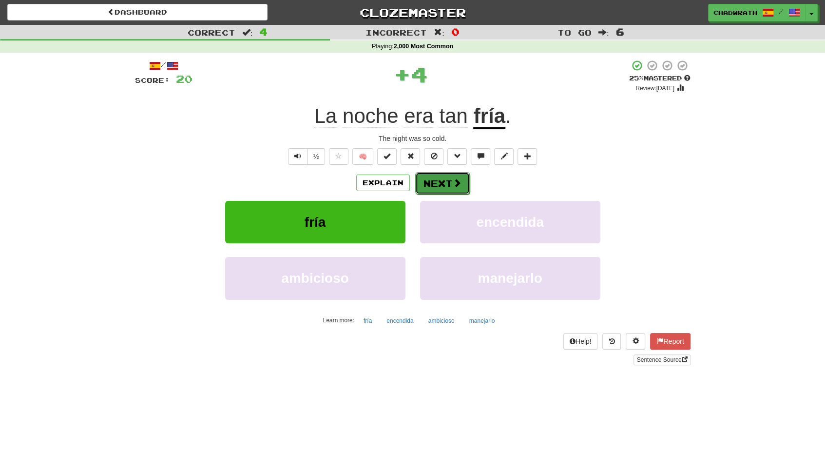
click at [432, 186] on button "Next" at bounding box center [442, 183] width 55 height 22
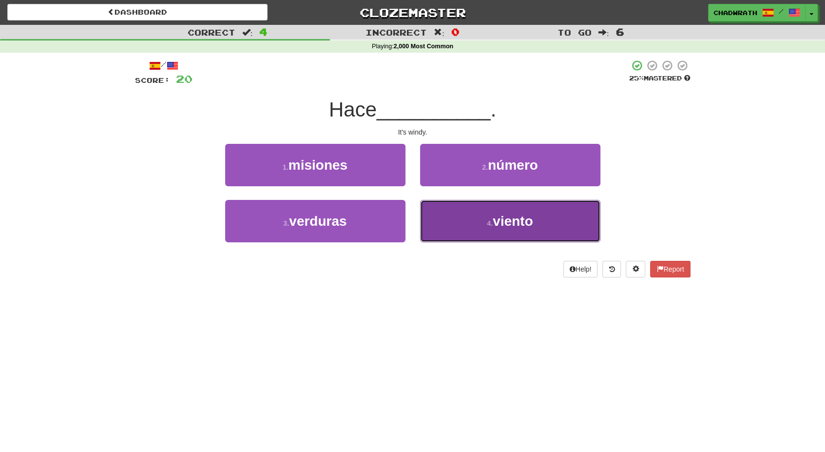
click at [494, 225] on span "viento" at bounding box center [513, 221] width 40 height 15
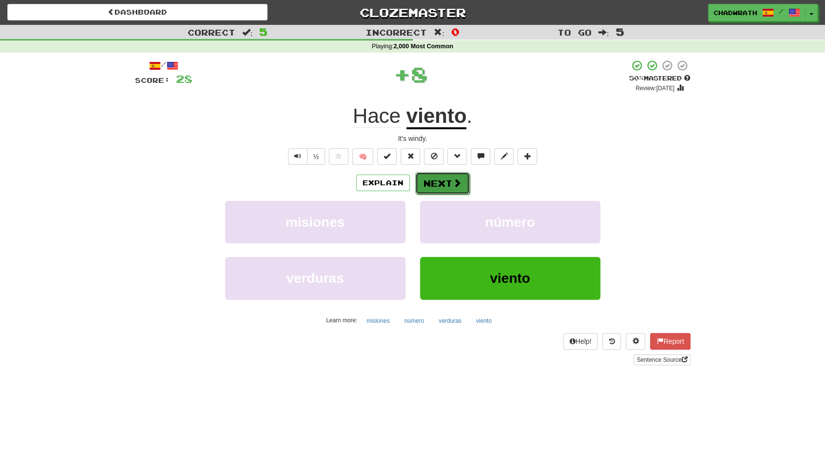
click at [439, 182] on button "Next" at bounding box center [442, 183] width 55 height 22
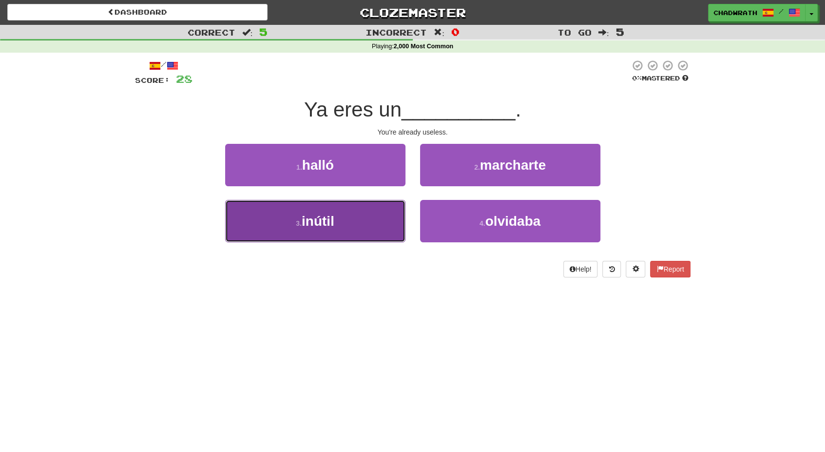
click at [311, 222] on span "inútil" at bounding box center [318, 221] width 33 height 15
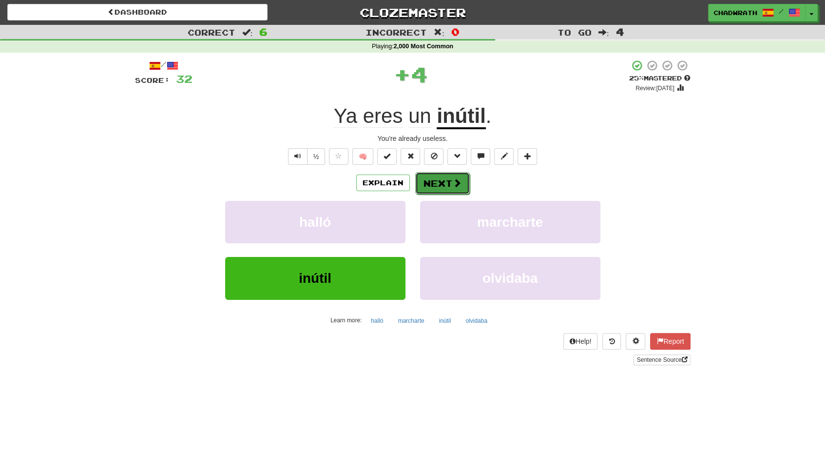
click at [440, 176] on button "Next" at bounding box center [442, 183] width 55 height 22
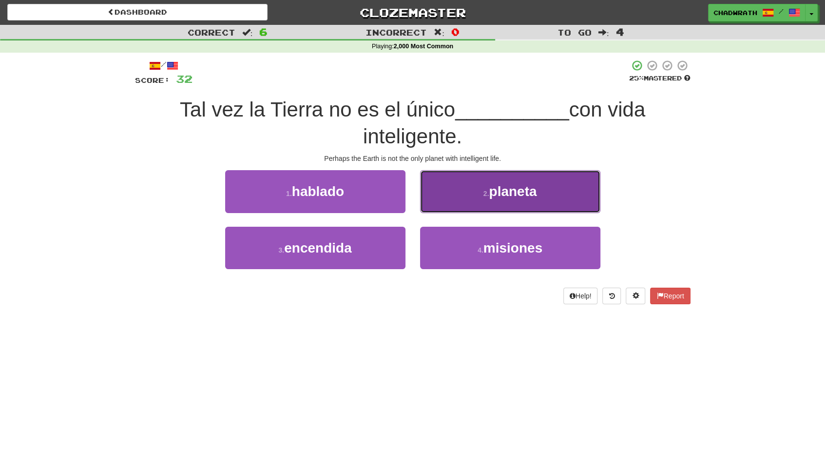
click at [467, 195] on button "2 . planeta" at bounding box center [510, 191] width 180 height 42
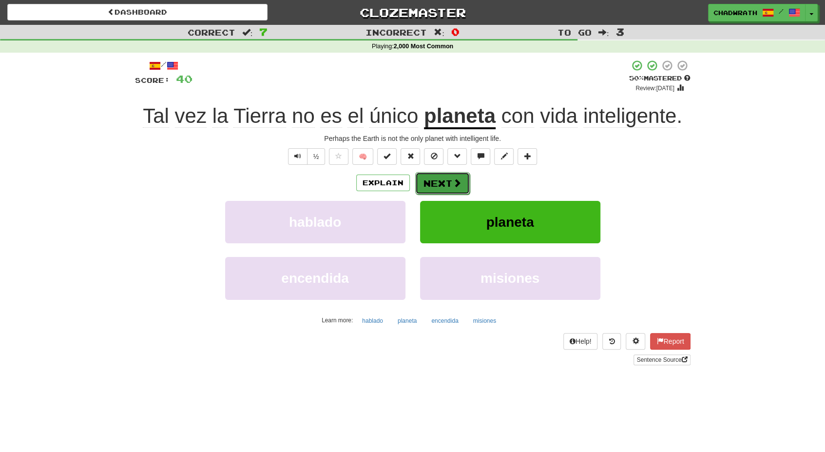
click at [424, 184] on button "Next" at bounding box center [442, 183] width 55 height 22
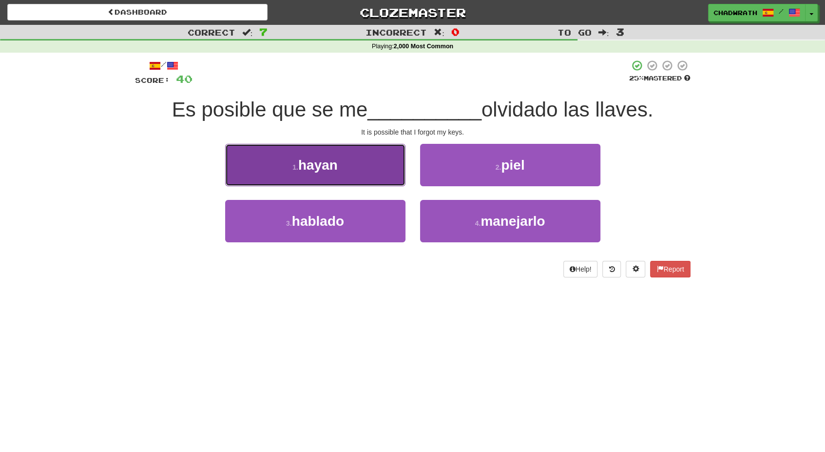
click at [334, 176] on button "1 . hayan" at bounding box center [315, 165] width 180 height 42
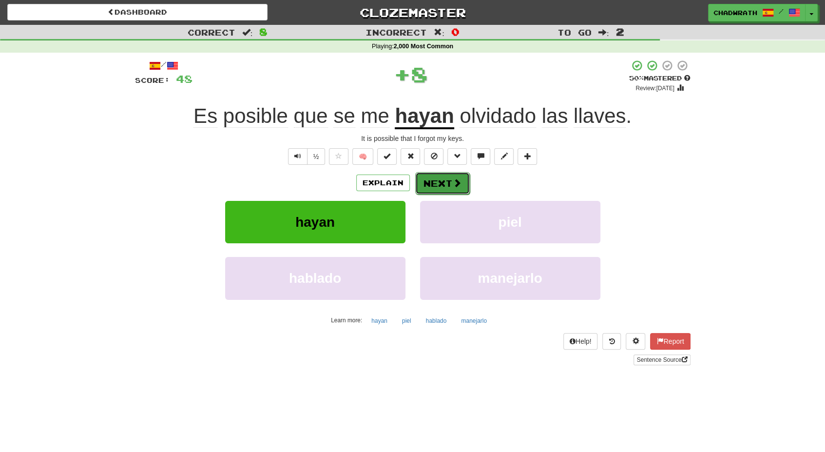
click at [441, 184] on button "Next" at bounding box center [442, 183] width 55 height 22
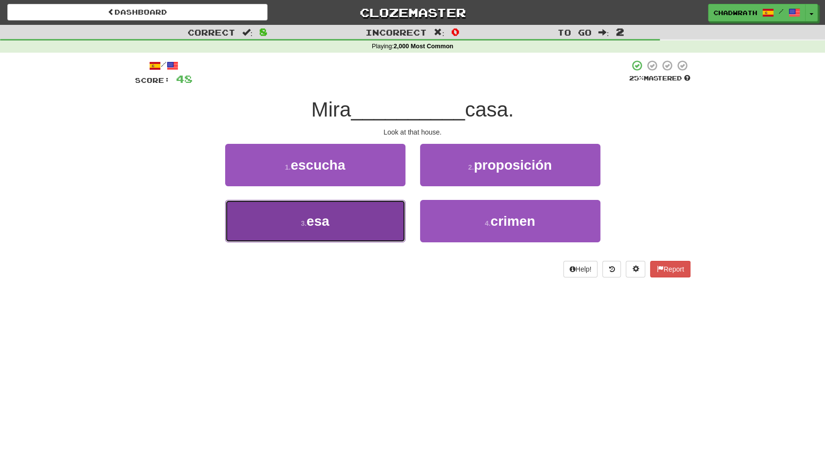
click at [332, 235] on button "3 . esa" at bounding box center [315, 221] width 180 height 42
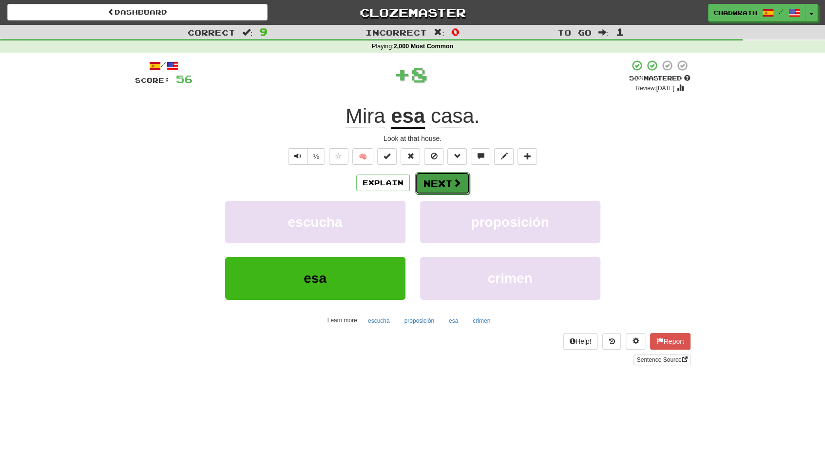
click at [442, 186] on button "Next" at bounding box center [442, 183] width 55 height 22
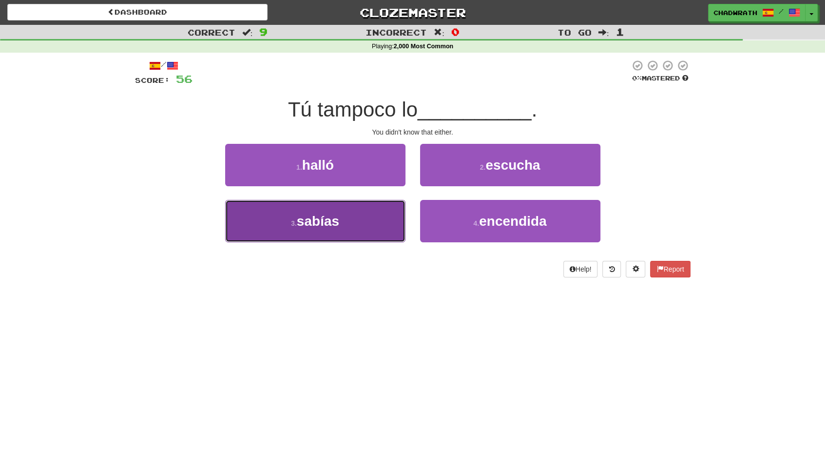
click at [330, 232] on button "3 . sabías" at bounding box center [315, 221] width 180 height 42
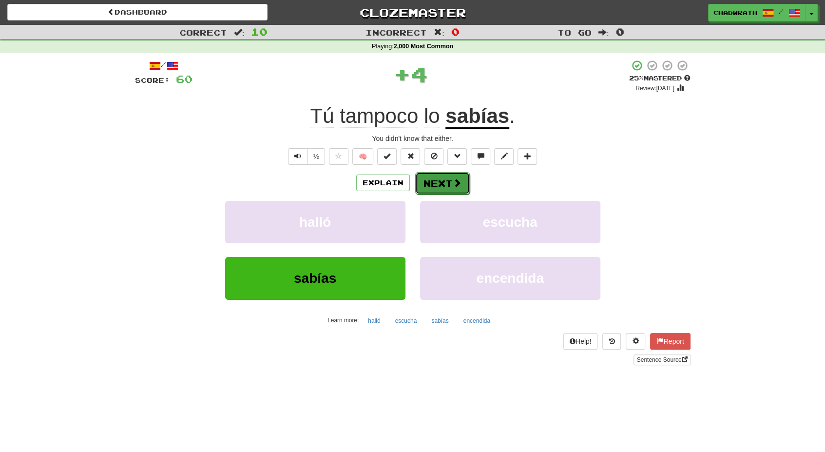
click at [439, 186] on button "Next" at bounding box center [442, 183] width 55 height 22
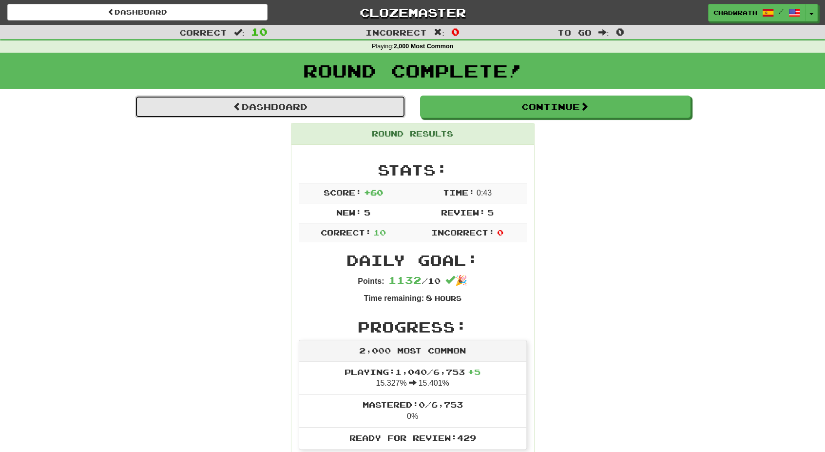
click at [313, 108] on link "Dashboard" at bounding box center [270, 107] width 271 height 22
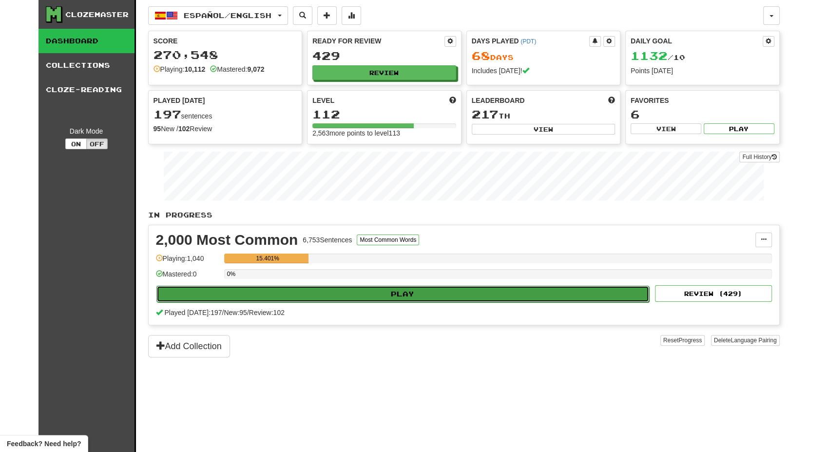
click at [353, 293] on button "Play" at bounding box center [403, 294] width 493 height 17
select select "**"
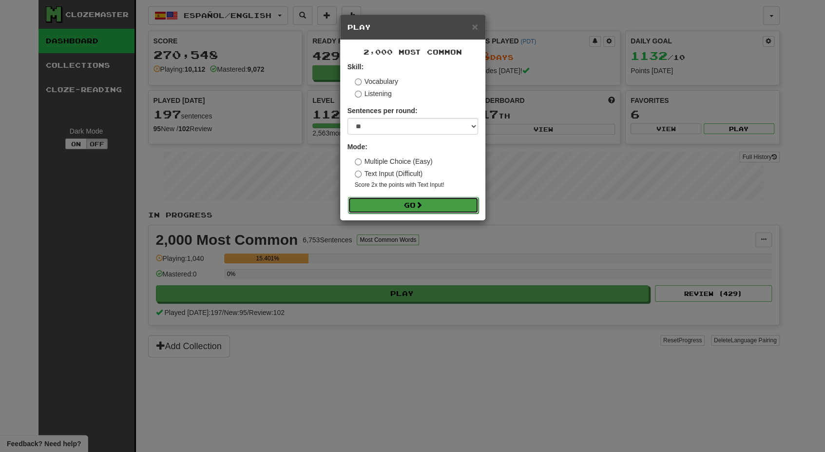
click at [404, 209] on button "Go" at bounding box center [413, 205] width 131 height 17
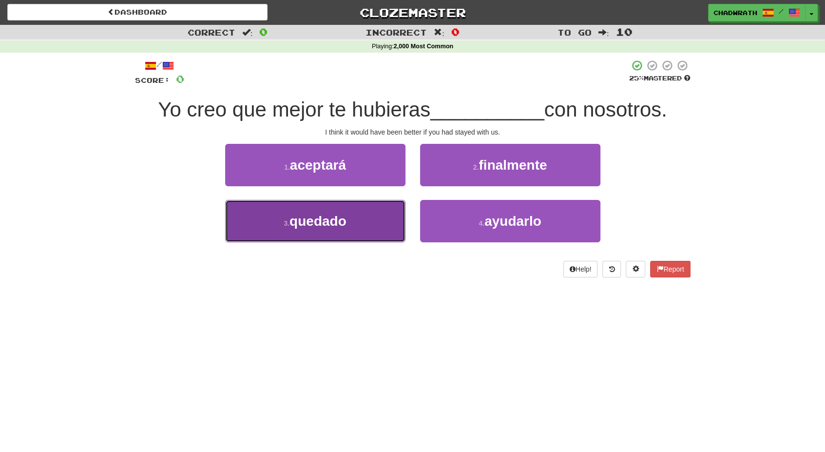
click at [367, 215] on button "3 . quedado" at bounding box center [315, 221] width 180 height 42
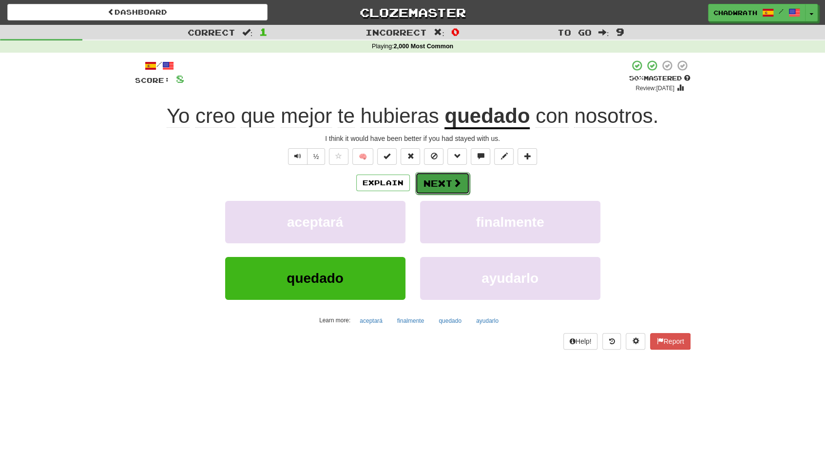
click at [441, 185] on button "Next" at bounding box center [442, 183] width 55 height 22
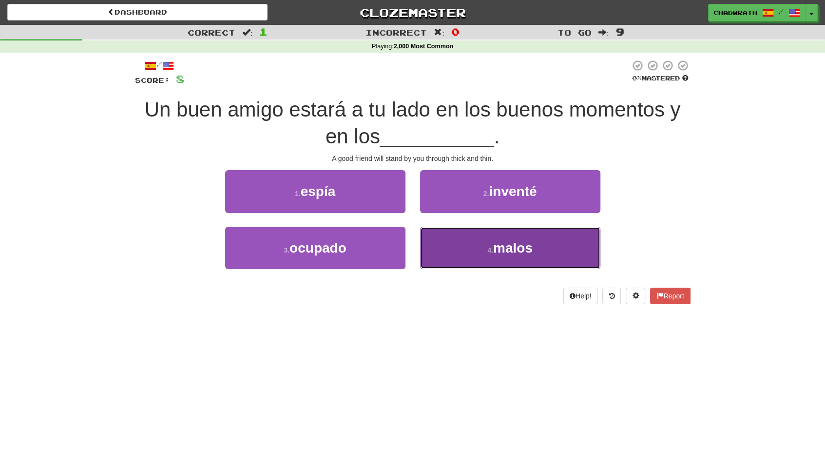
click at [485, 243] on button "4 . malos" at bounding box center [510, 248] width 180 height 42
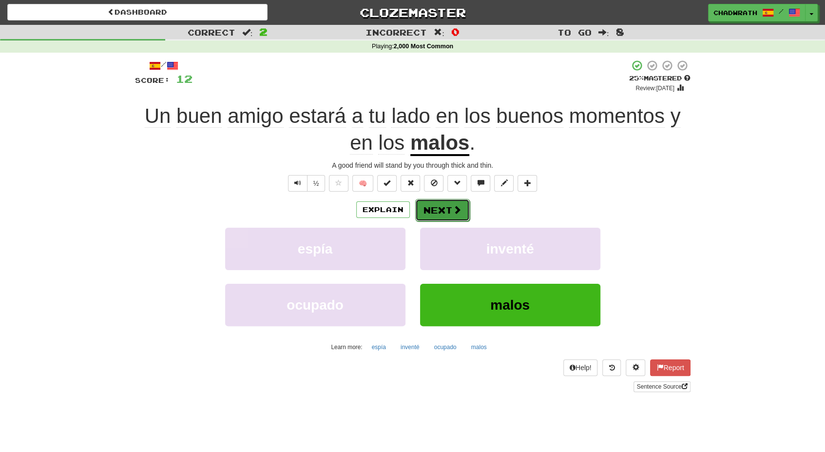
click at [445, 208] on button "Next" at bounding box center [442, 210] width 55 height 22
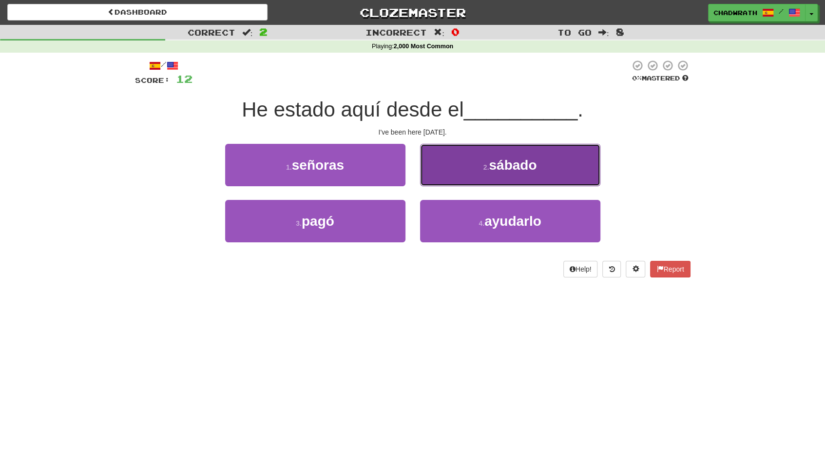
click at [438, 168] on button "2 . sábado" at bounding box center [510, 165] width 180 height 42
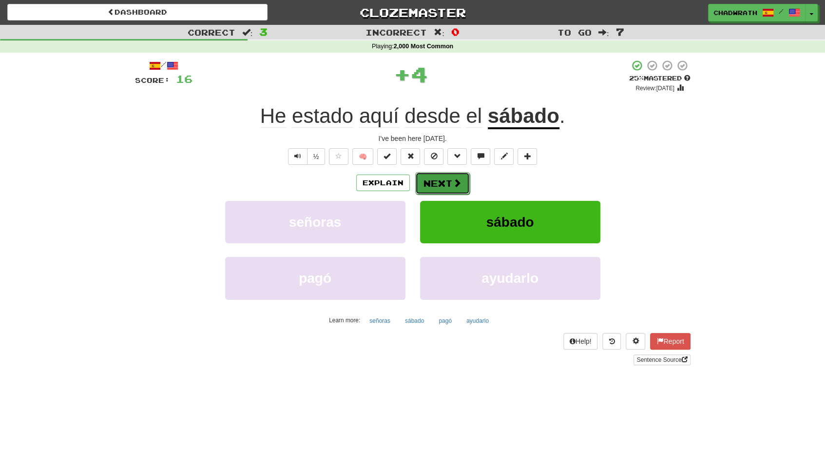
click at [440, 177] on button "Next" at bounding box center [442, 183] width 55 height 22
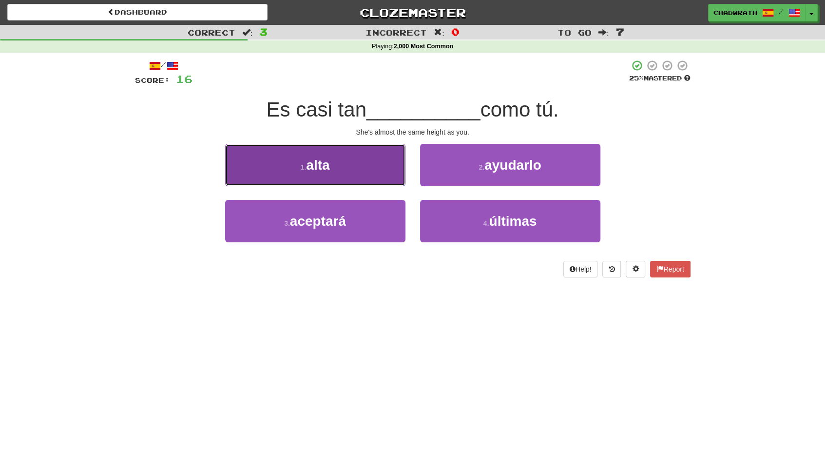
click at [357, 181] on button "1 . alta" at bounding box center [315, 165] width 180 height 42
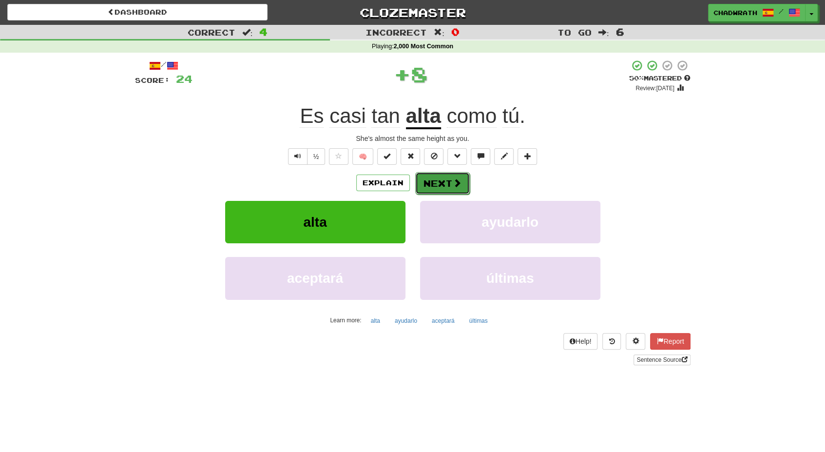
click at [453, 185] on span at bounding box center [457, 182] width 9 height 9
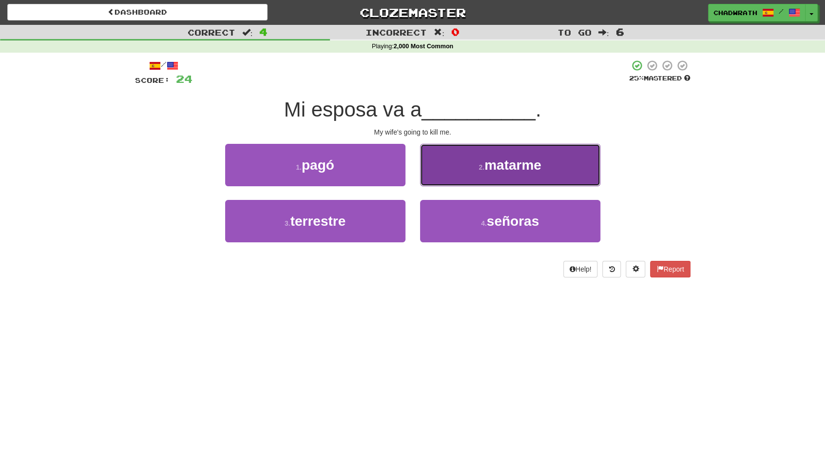
click at [473, 181] on button "2 . matarme" at bounding box center [510, 165] width 180 height 42
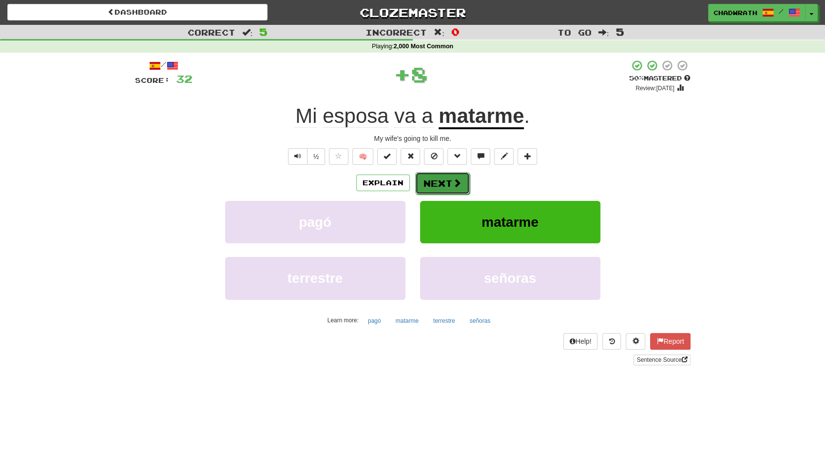
click at [440, 189] on button "Next" at bounding box center [442, 183] width 55 height 22
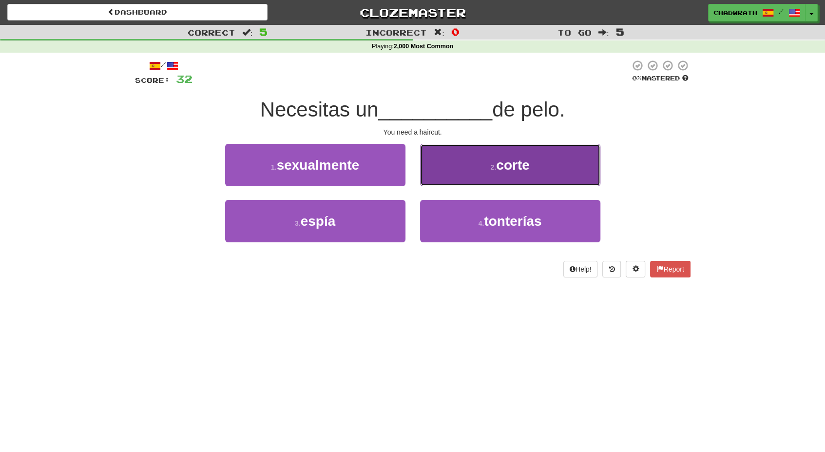
click at [498, 170] on span "corte" at bounding box center [512, 164] width 33 height 15
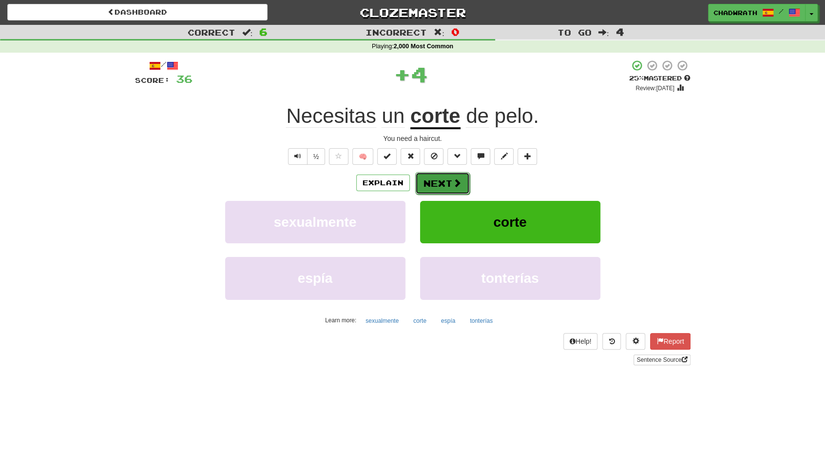
click at [452, 173] on button "Next" at bounding box center [442, 183] width 55 height 22
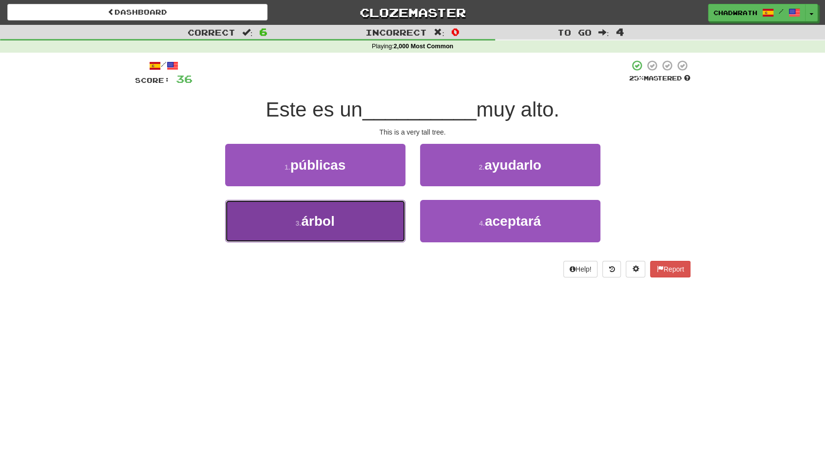
click at [281, 224] on button "3 . árbol" at bounding box center [315, 221] width 180 height 42
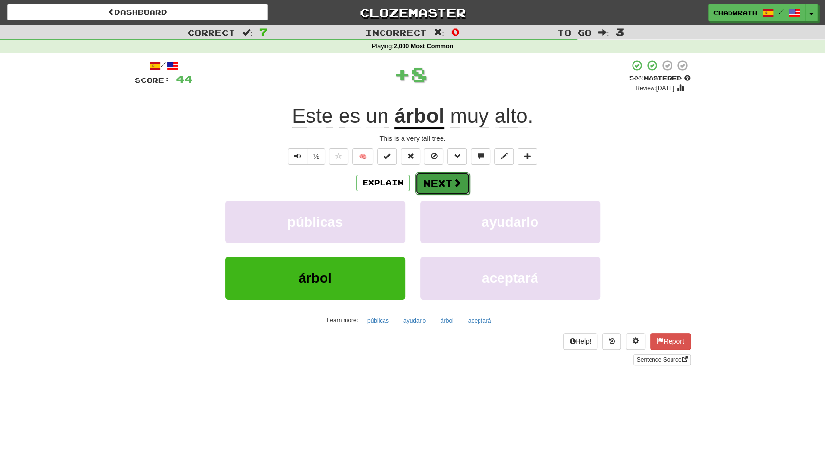
click at [452, 177] on button "Next" at bounding box center [442, 183] width 55 height 22
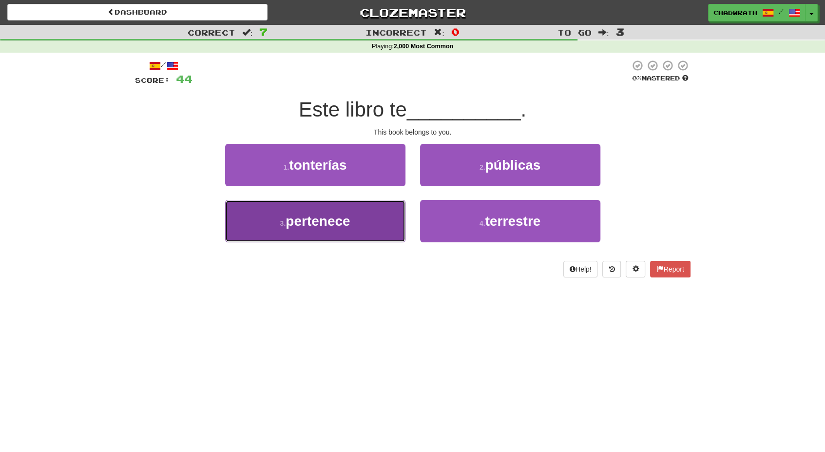
click at [289, 224] on span "pertenece" at bounding box center [318, 221] width 64 height 15
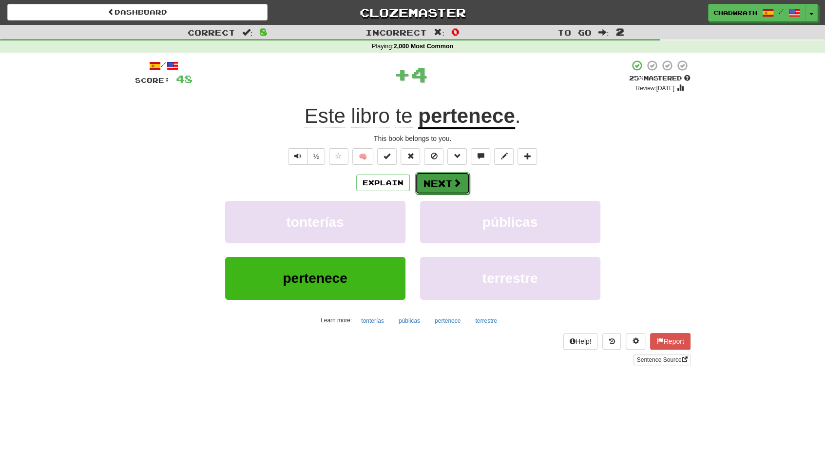
click at [443, 187] on button "Next" at bounding box center [442, 183] width 55 height 22
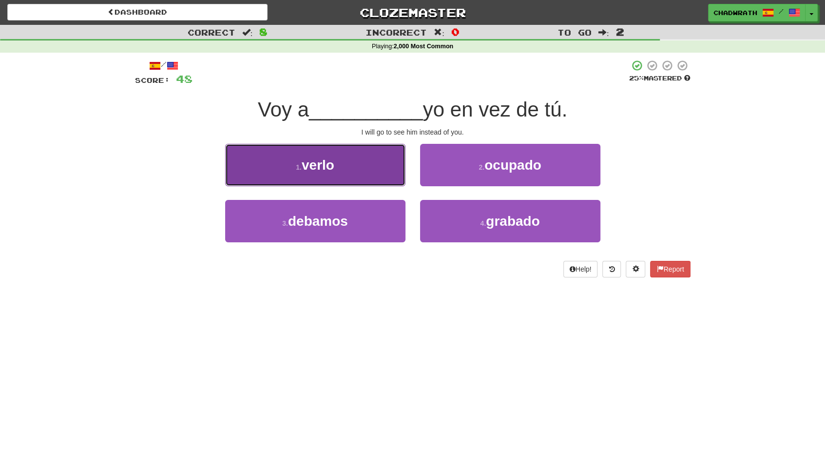
click at [360, 168] on button "1 . verlo" at bounding box center [315, 165] width 180 height 42
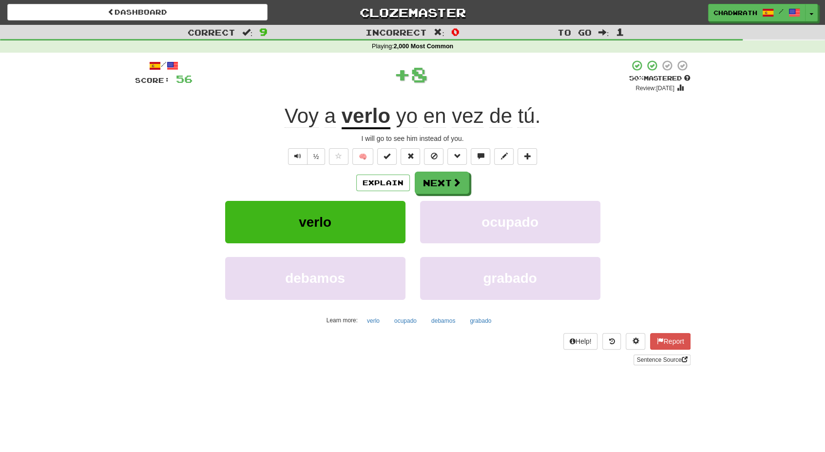
click at [435, 169] on div "/ Score: 56 + 8 50 % Mastered Review: 2025-10-01 Voy a verlo yo en vez de tú . …" at bounding box center [413, 212] width 556 height 306
click at [420, 183] on button "Next" at bounding box center [442, 183] width 55 height 22
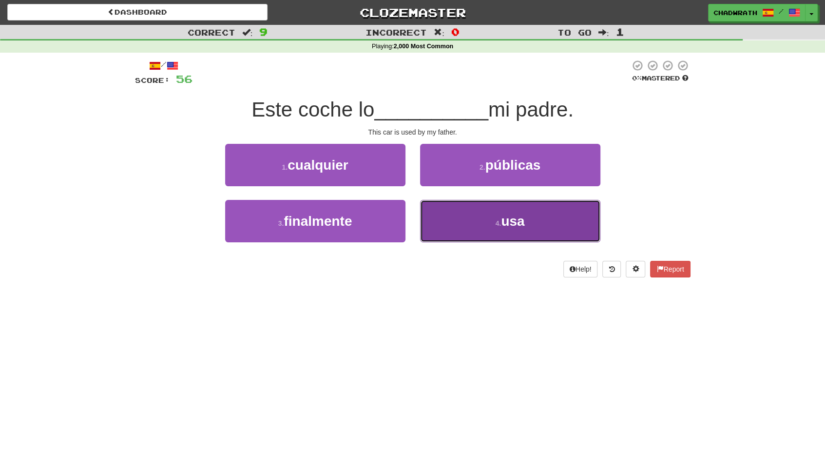
click at [485, 214] on button "4 . usa" at bounding box center [510, 221] width 180 height 42
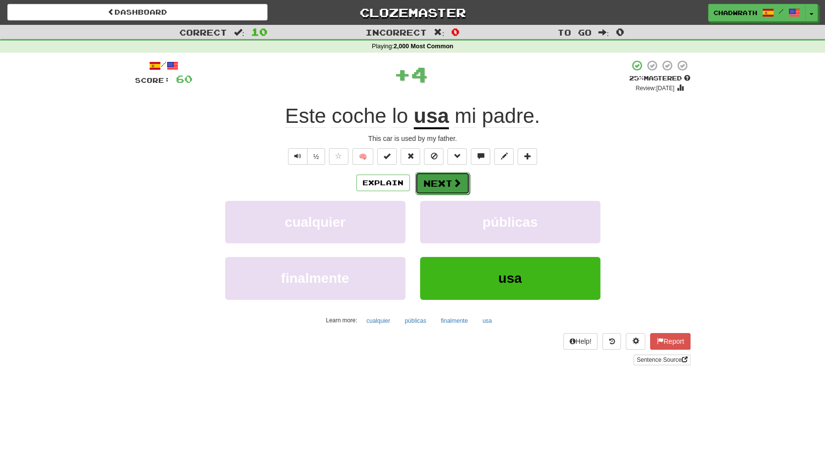
click at [435, 188] on button "Next" at bounding box center [442, 183] width 55 height 22
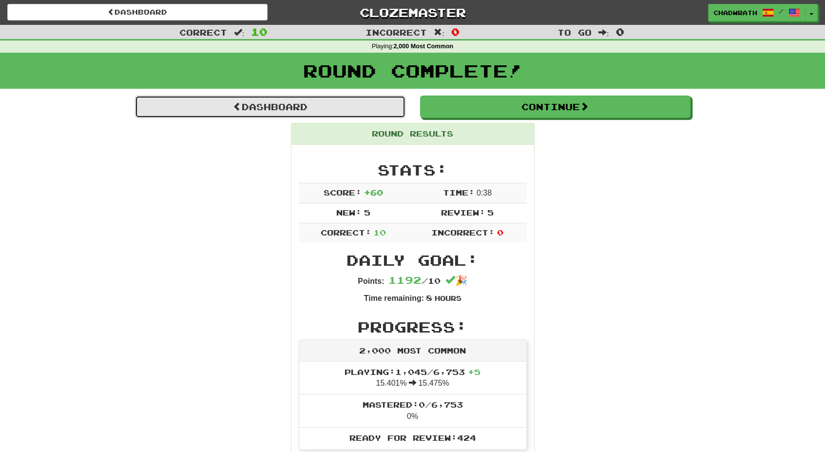
click at [300, 107] on link "Dashboard" at bounding box center [270, 107] width 271 height 22
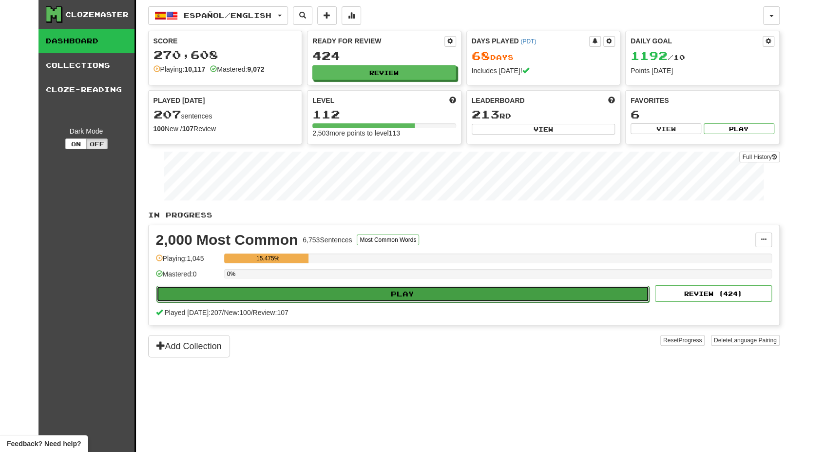
click at [285, 288] on button "Play" at bounding box center [403, 294] width 493 height 17
select select "**"
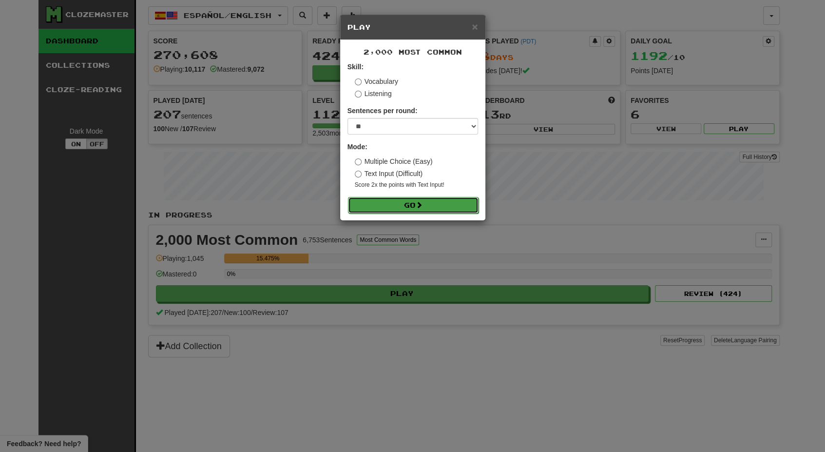
click at [401, 197] on button "Go" at bounding box center [413, 205] width 131 height 17
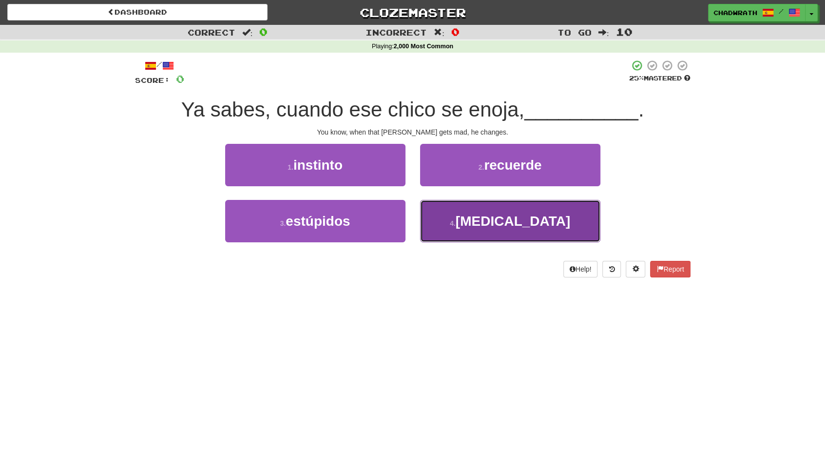
click at [507, 222] on span "[MEDICAL_DATA]" at bounding box center [513, 221] width 115 height 15
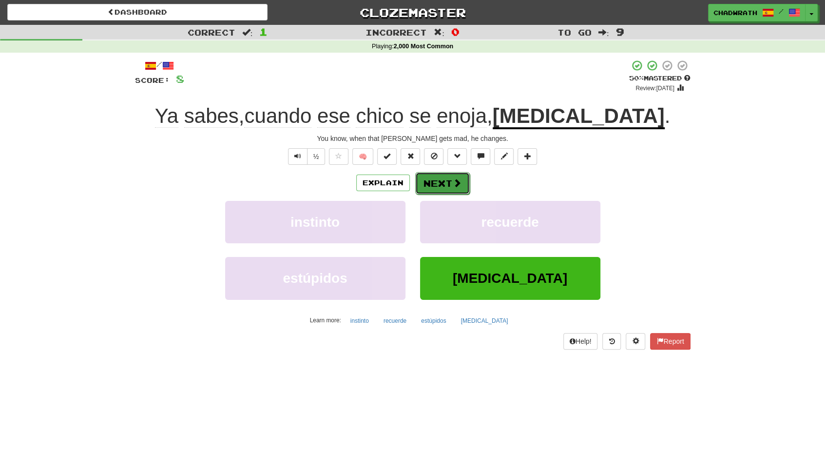
click at [437, 190] on button "Next" at bounding box center [442, 183] width 55 height 22
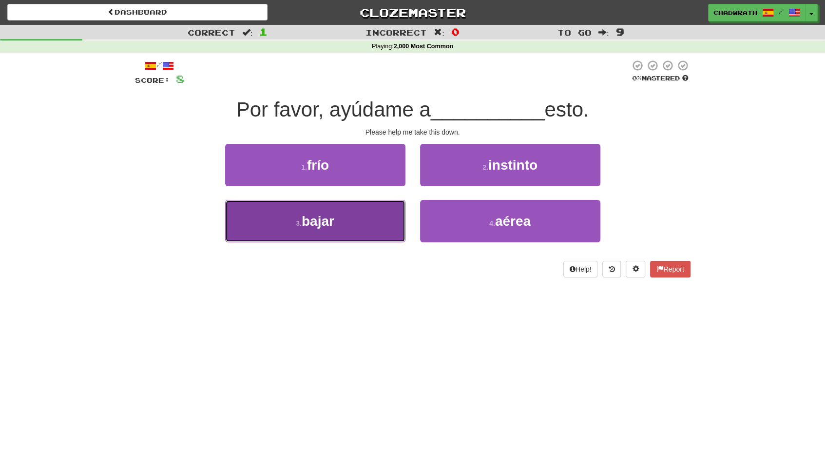
click at [315, 222] on span "bajar" at bounding box center [318, 221] width 33 height 15
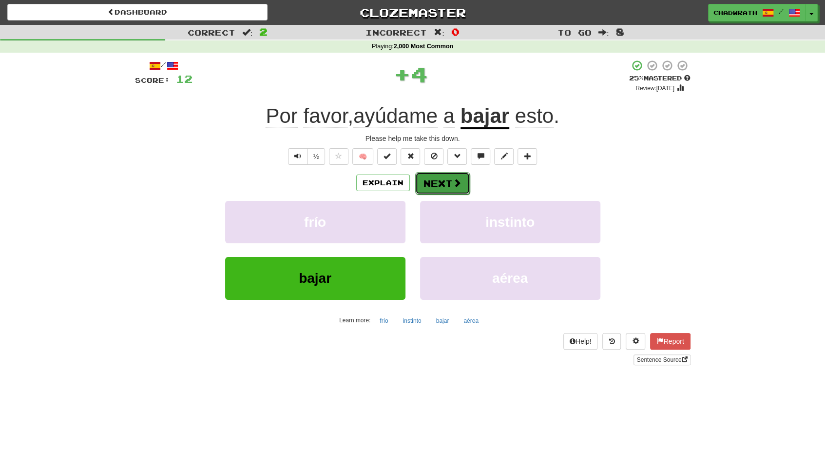
click at [439, 180] on button "Next" at bounding box center [442, 183] width 55 height 22
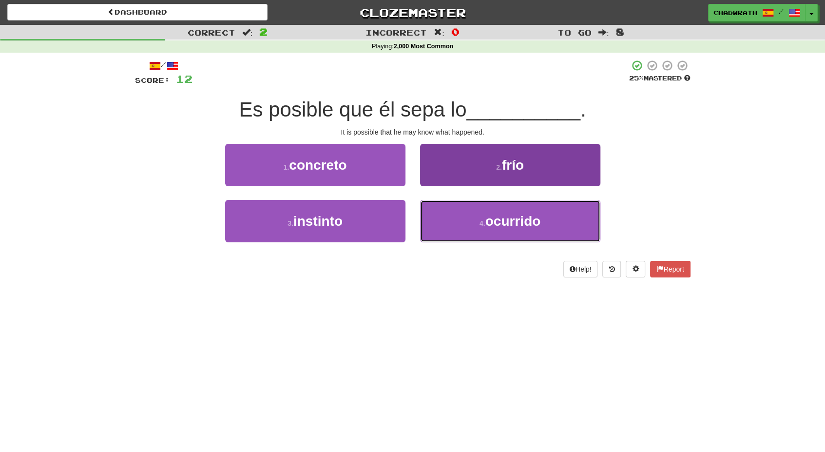
drag, startPoint x: 489, startPoint y: 228, endPoint x: 475, endPoint y: 218, distance: 16.8
click at [489, 227] on span "ocurrido" at bounding box center [514, 221] width 56 height 15
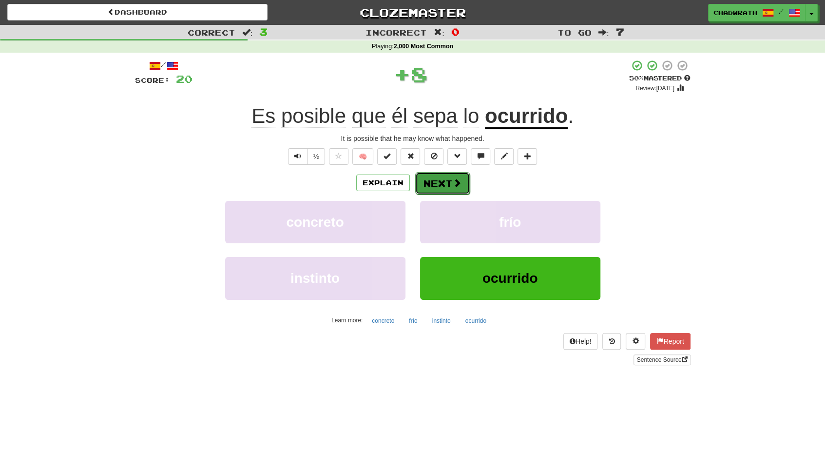
click at [446, 188] on button "Next" at bounding box center [442, 183] width 55 height 22
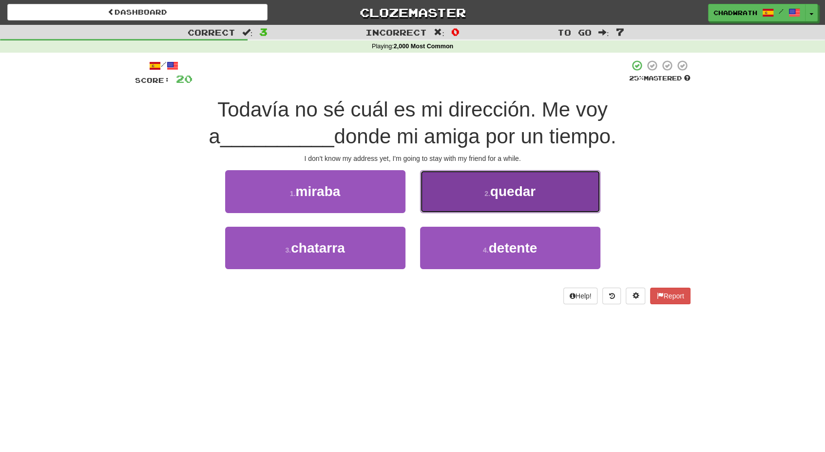
click at [472, 192] on button "2 . quedar" at bounding box center [510, 191] width 180 height 42
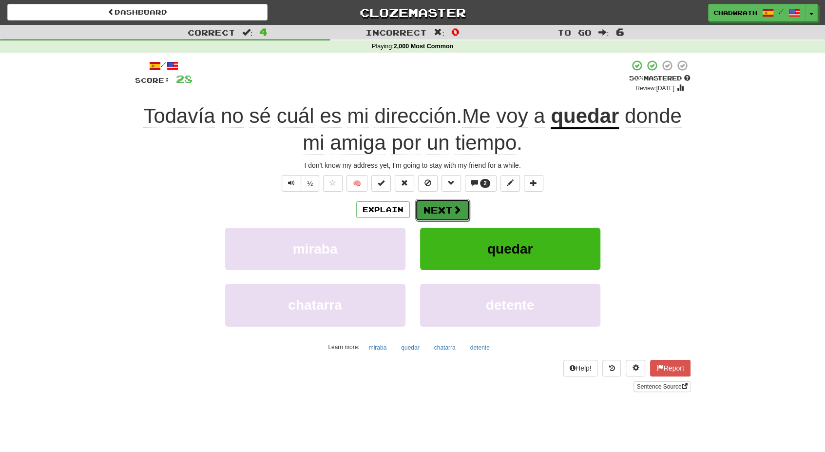
click at [453, 214] on span at bounding box center [457, 209] width 9 height 9
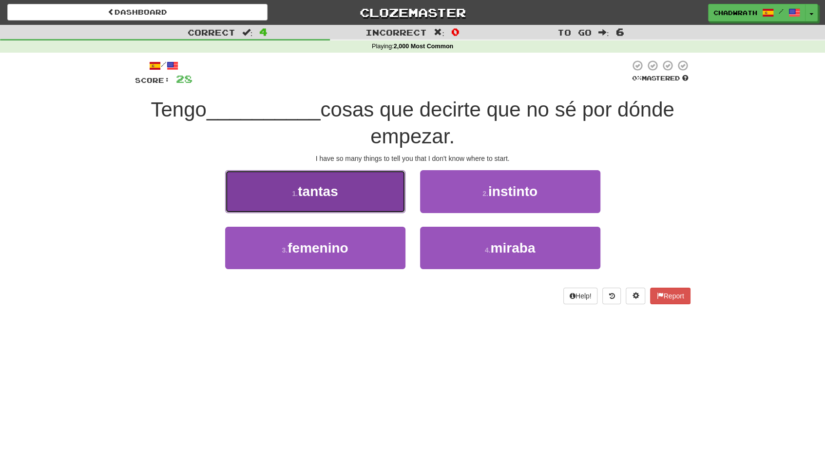
click at [363, 189] on button "1 . tantas" at bounding box center [315, 191] width 180 height 42
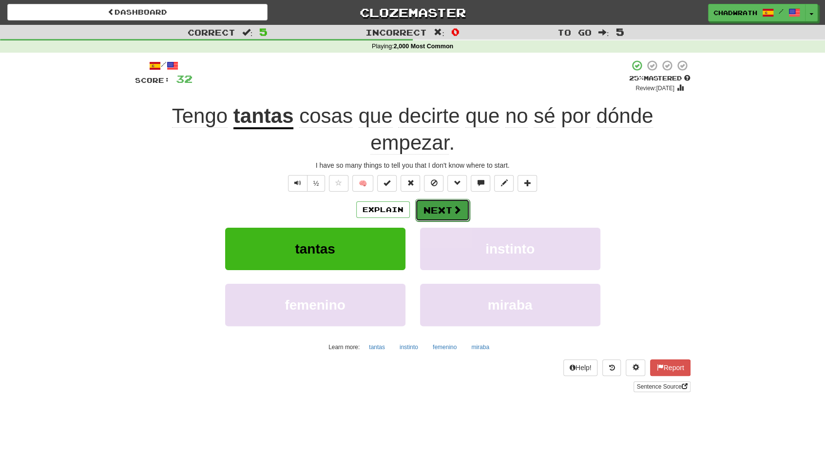
click at [431, 209] on button "Next" at bounding box center [442, 210] width 55 height 22
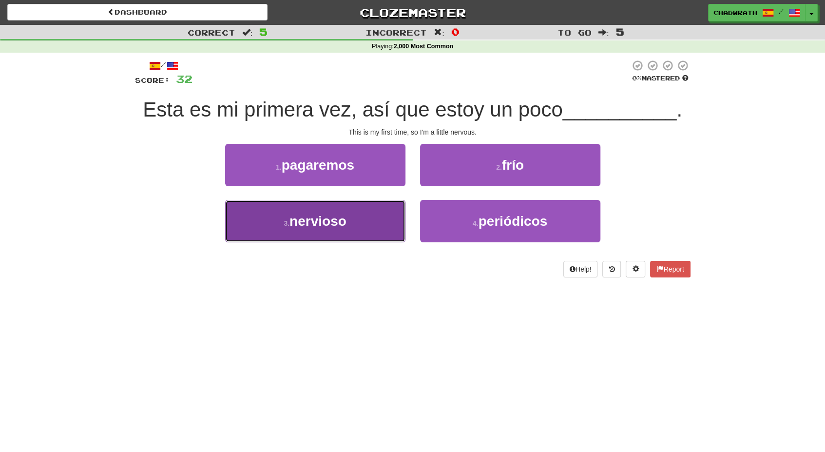
click at [313, 222] on span "nervioso" at bounding box center [318, 221] width 57 height 15
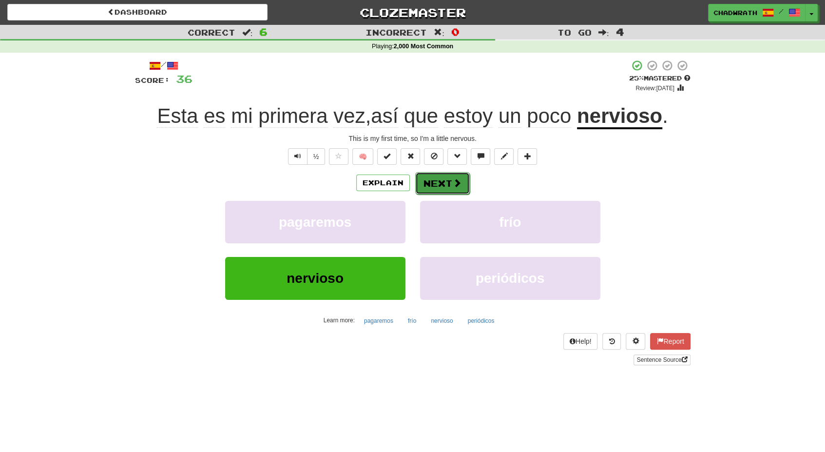
click at [447, 179] on button "Next" at bounding box center [442, 183] width 55 height 22
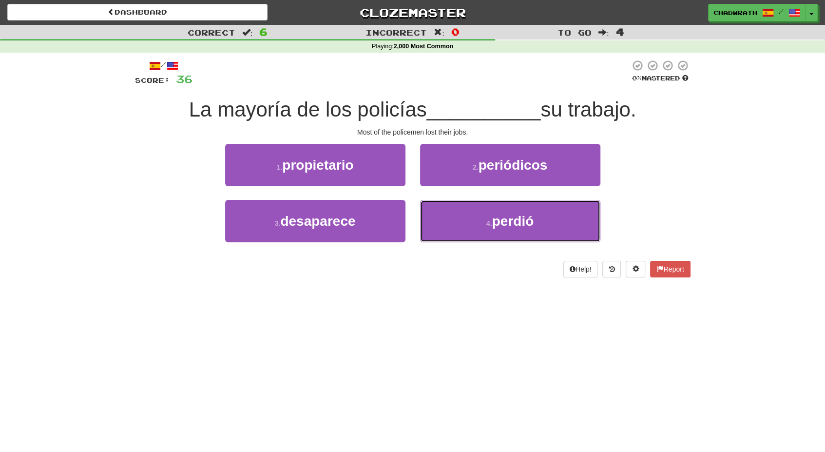
drag, startPoint x: 502, startPoint y: 207, endPoint x: 453, endPoint y: 194, distance: 50.5
click at [501, 207] on button "4 . perdió" at bounding box center [510, 221] width 180 height 42
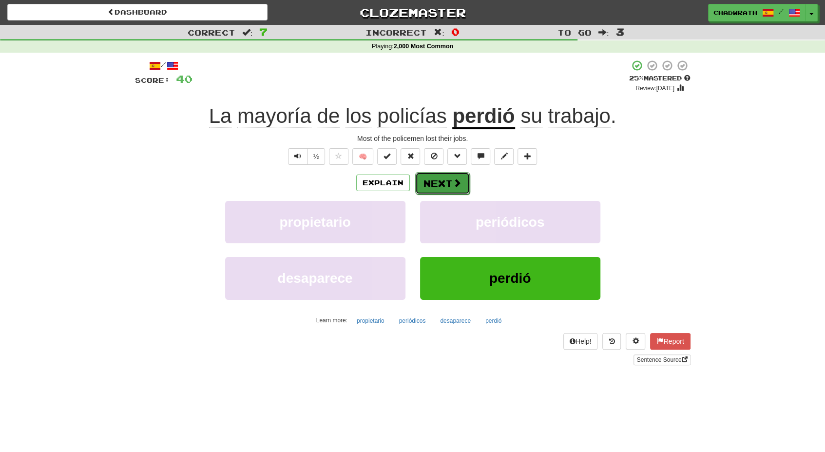
click at [434, 180] on button "Next" at bounding box center [442, 183] width 55 height 22
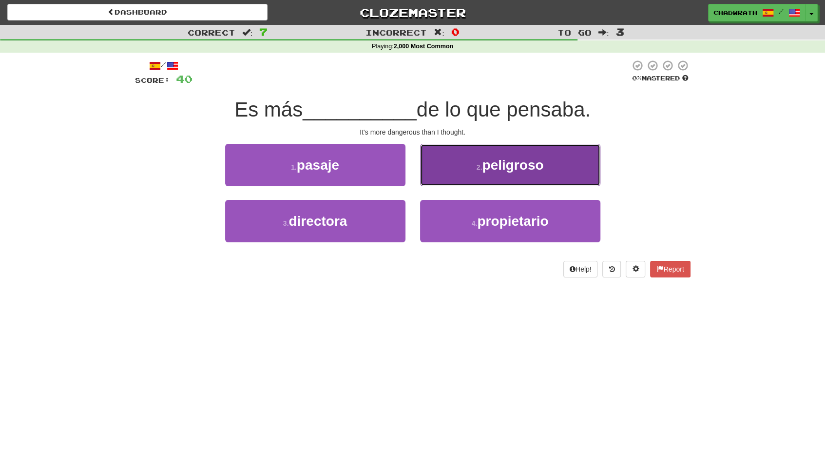
click at [532, 179] on button "2 . peligroso" at bounding box center [510, 165] width 180 height 42
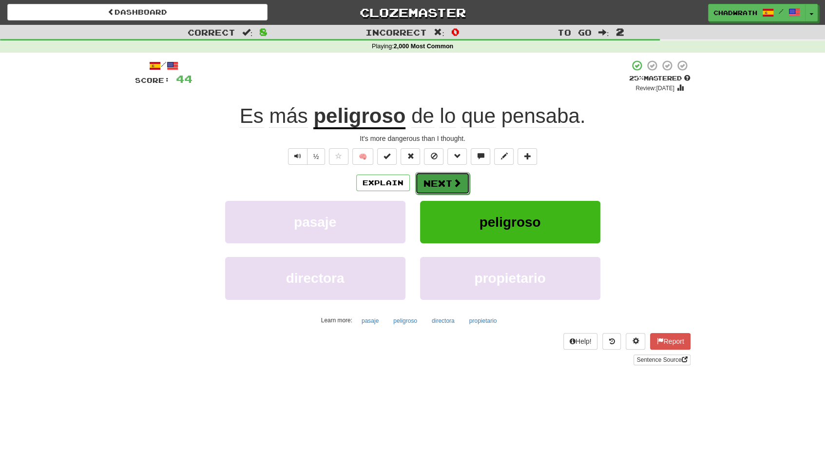
click at [451, 176] on button "Next" at bounding box center [442, 183] width 55 height 22
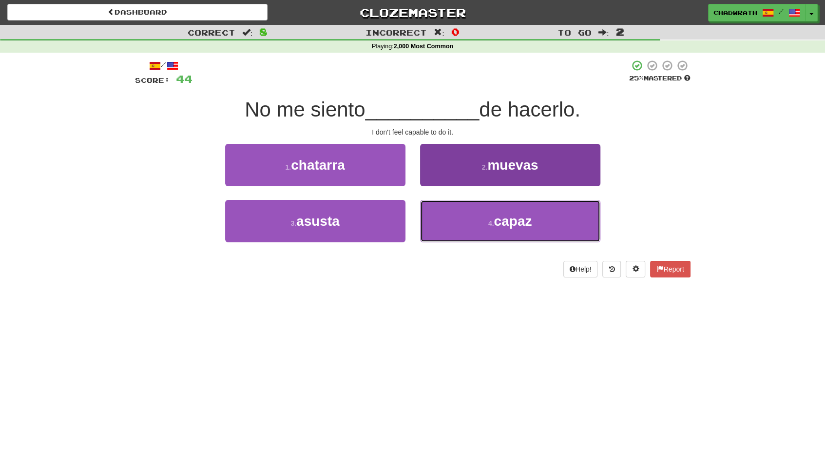
drag, startPoint x: 533, startPoint y: 226, endPoint x: 498, endPoint y: 203, distance: 41.9
click at [522, 218] on button "4 . capaz" at bounding box center [510, 221] width 180 height 42
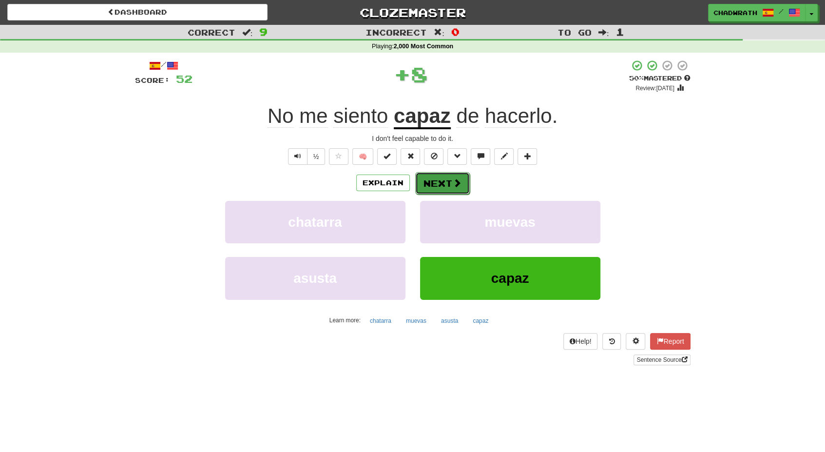
click at [440, 184] on button "Next" at bounding box center [442, 183] width 55 height 22
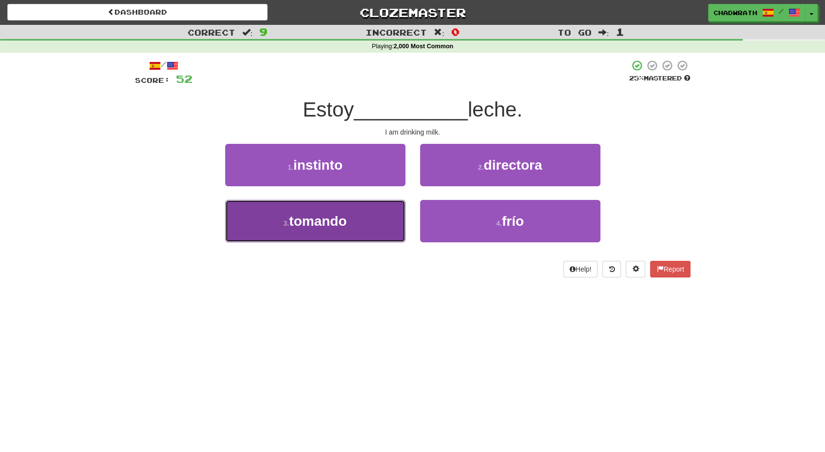
click at [358, 223] on button "3 . tomando" at bounding box center [315, 221] width 180 height 42
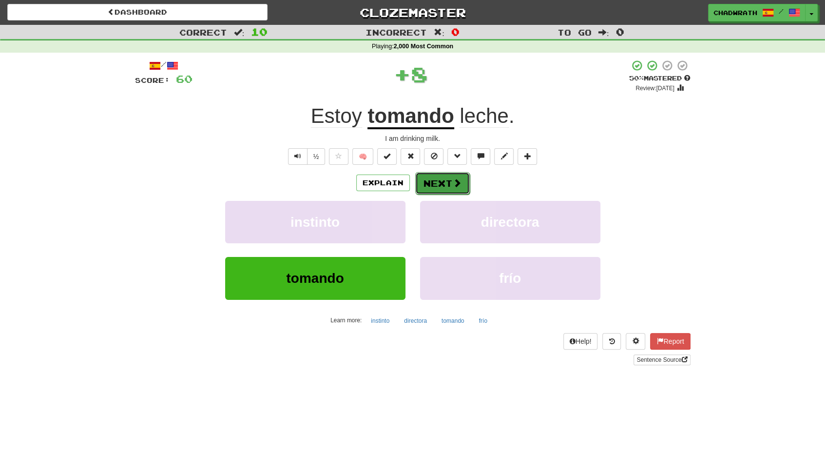
click at [430, 178] on button "Next" at bounding box center [442, 183] width 55 height 22
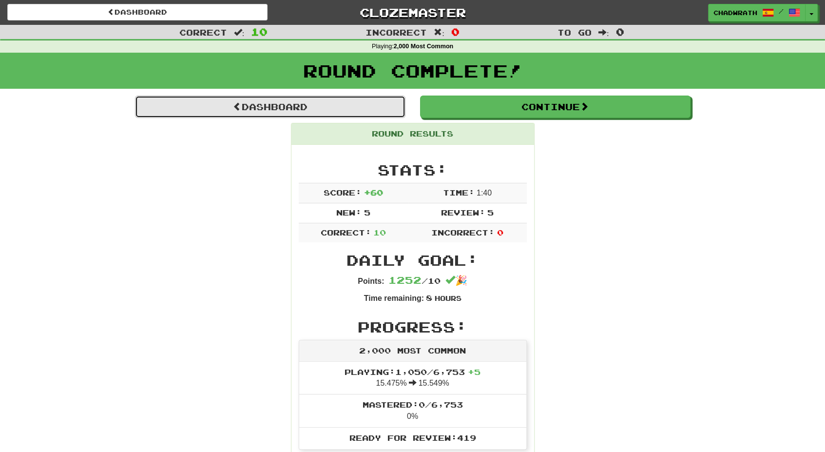
click at [315, 109] on link "Dashboard" at bounding box center [270, 107] width 271 height 22
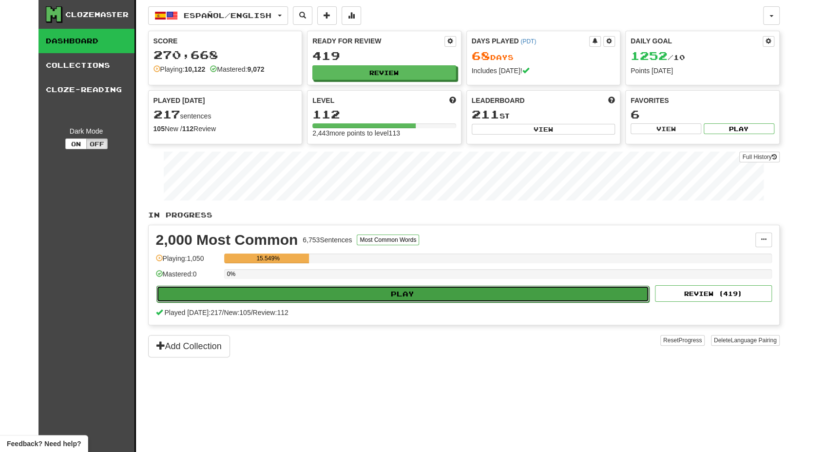
click at [265, 295] on button "Play" at bounding box center [403, 294] width 493 height 17
select select "**"
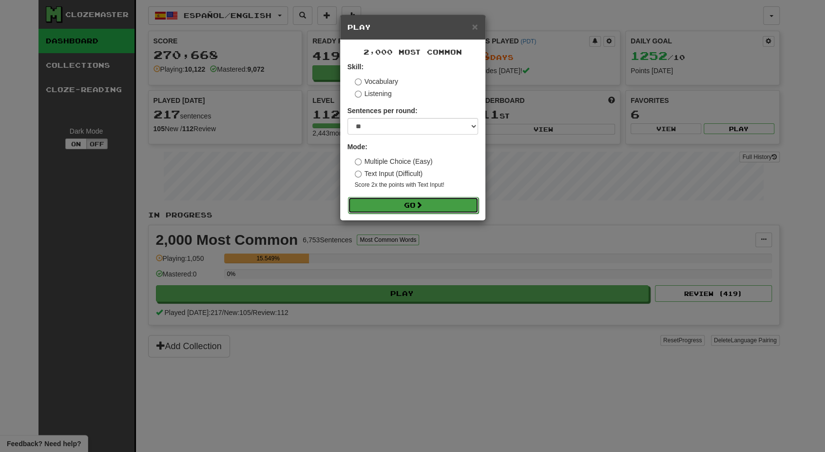
click at [377, 200] on button "Go" at bounding box center [413, 205] width 131 height 17
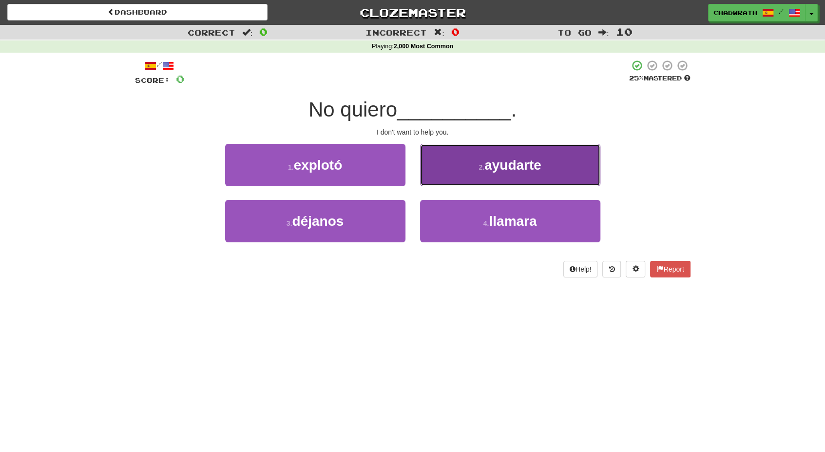
click at [499, 160] on span "ayudarte" at bounding box center [513, 164] width 57 height 15
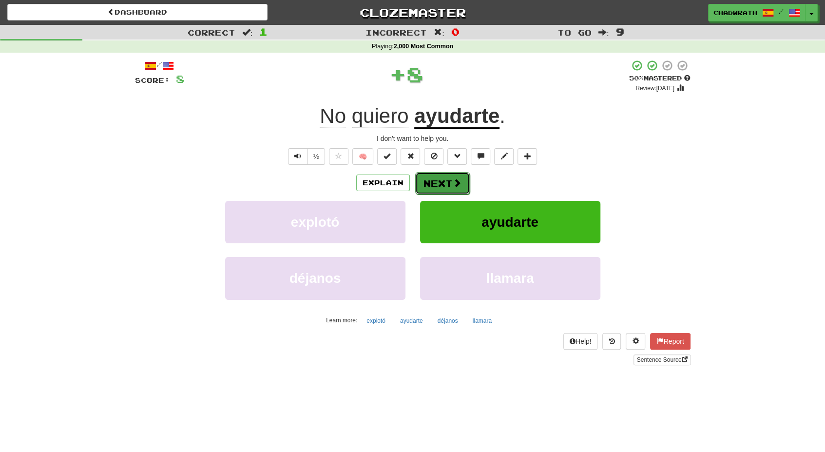
click at [428, 183] on button "Next" at bounding box center [442, 183] width 55 height 22
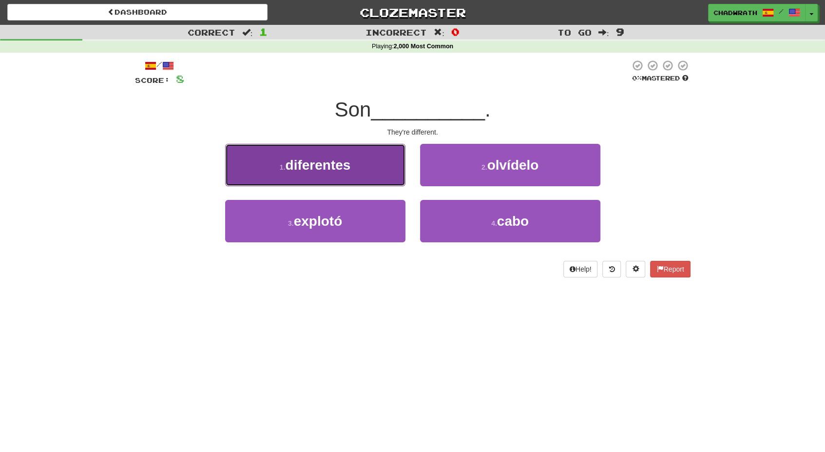
click at [324, 171] on span "diferentes" at bounding box center [317, 164] width 65 height 15
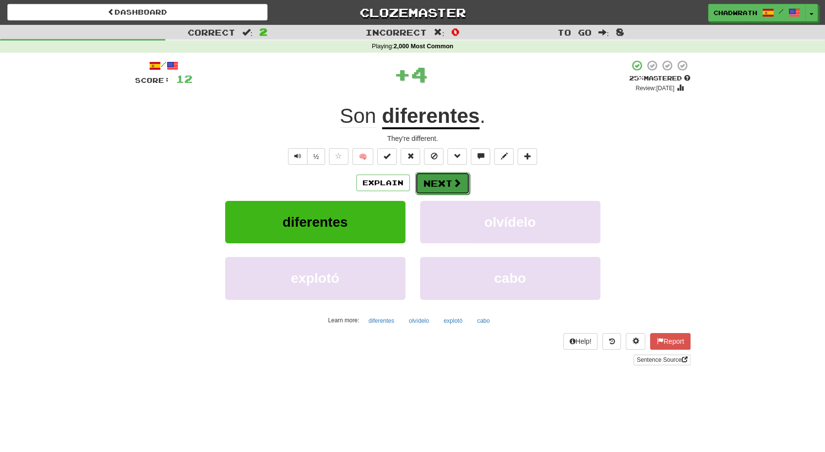
click at [440, 177] on button "Next" at bounding box center [442, 183] width 55 height 22
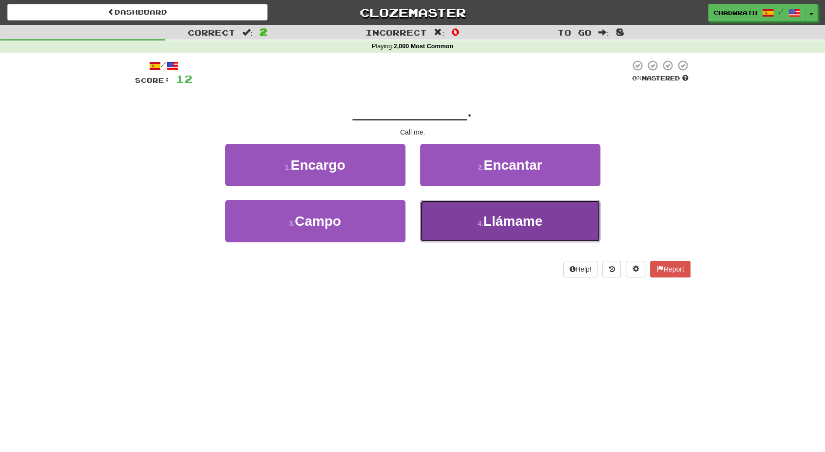
click at [487, 216] on span "Llámame" at bounding box center [513, 221] width 59 height 15
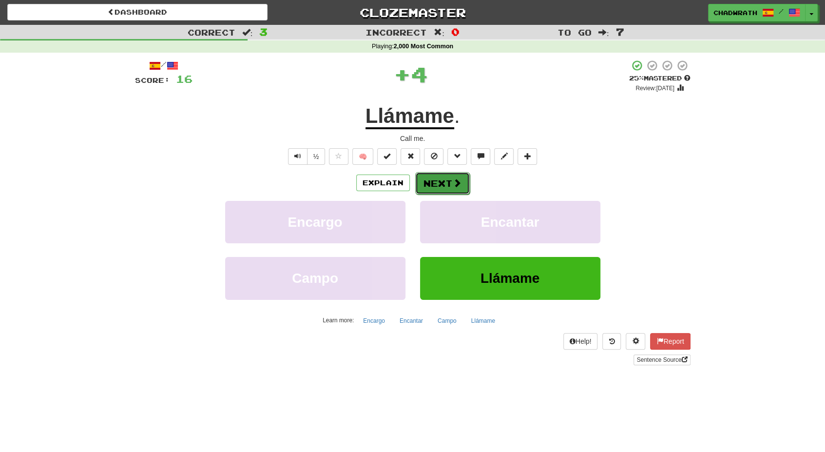
click at [443, 185] on button "Next" at bounding box center [442, 183] width 55 height 22
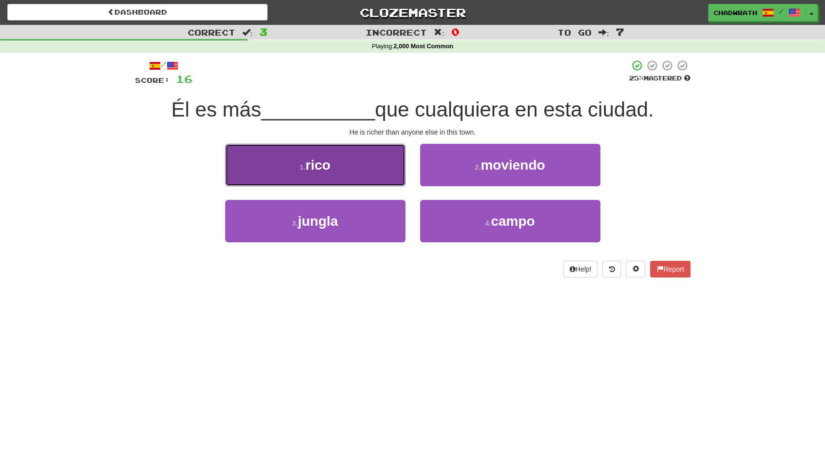
click at [301, 167] on small "1 ." at bounding box center [303, 167] width 6 height 8
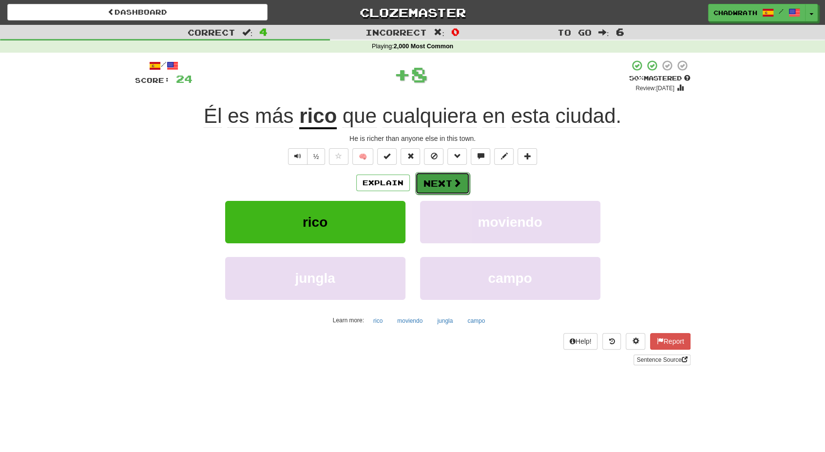
click at [433, 178] on button "Next" at bounding box center [442, 183] width 55 height 22
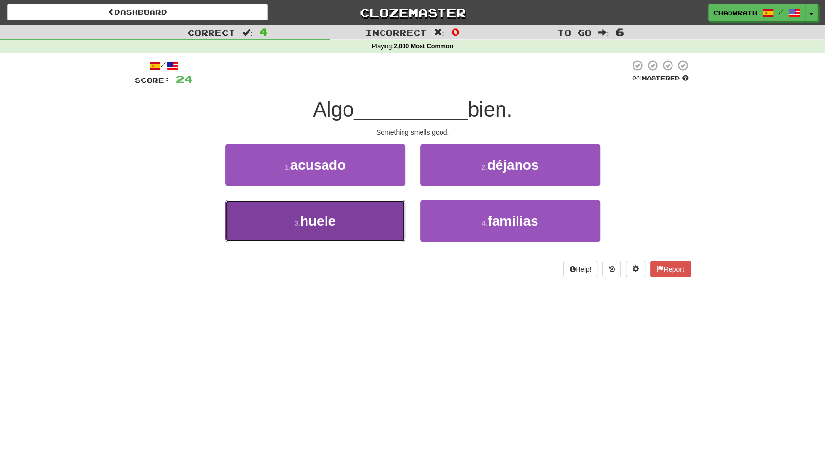
click at [315, 219] on span "huele" at bounding box center [318, 221] width 36 height 15
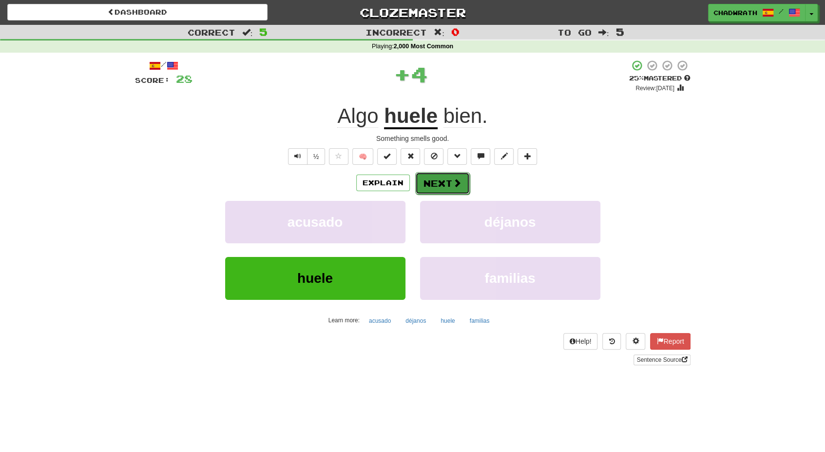
click at [434, 180] on button "Next" at bounding box center [442, 183] width 55 height 22
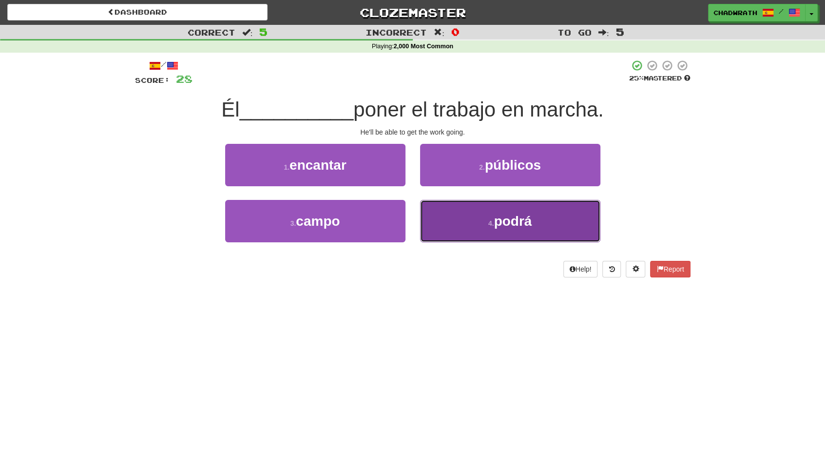
click at [500, 229] on button "4 . podrá" at bounding box center [510, 221] width 180 height 42
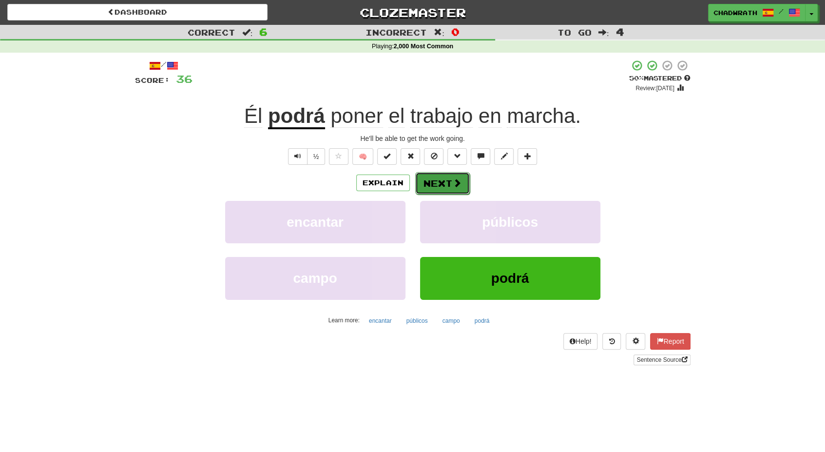
click at [440, 189] on button "Next" at bounding box center [442, 183] width 55 height 22
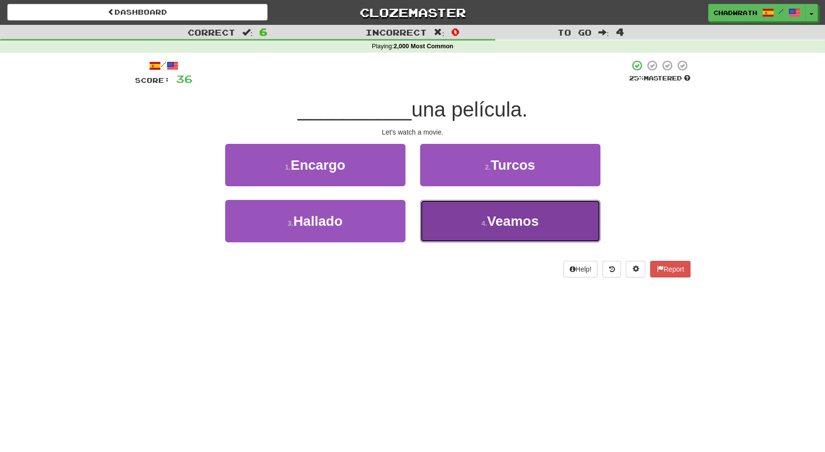
click at [531, 218] on span "Veamos" at bounding box center [513, 221] width 52 height 15
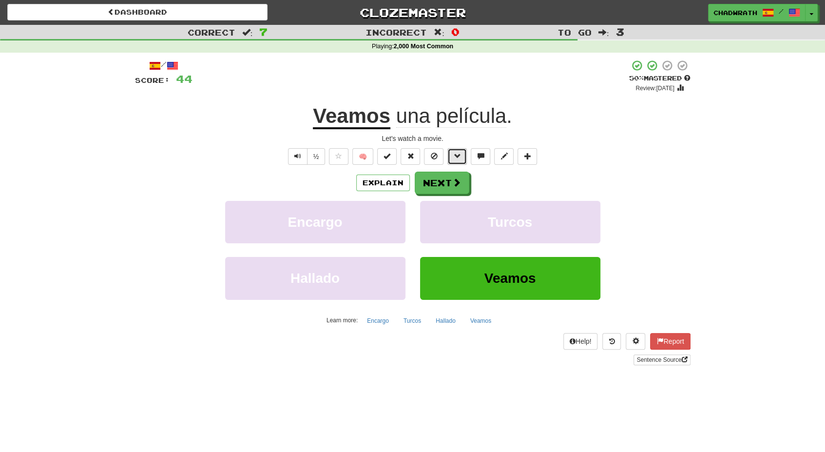
click at [450, 163] on button at bounding box center [458, 156] width 20 height 17
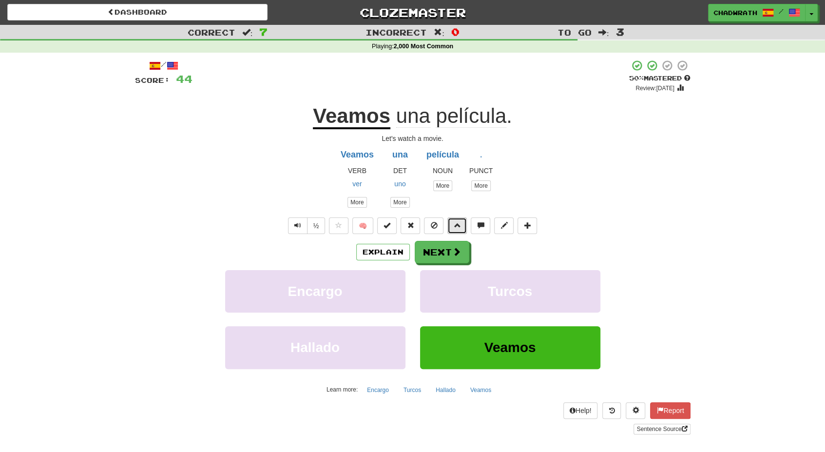
click at [457, 218] on button at bounding box center [458, 225] width 20 height 17
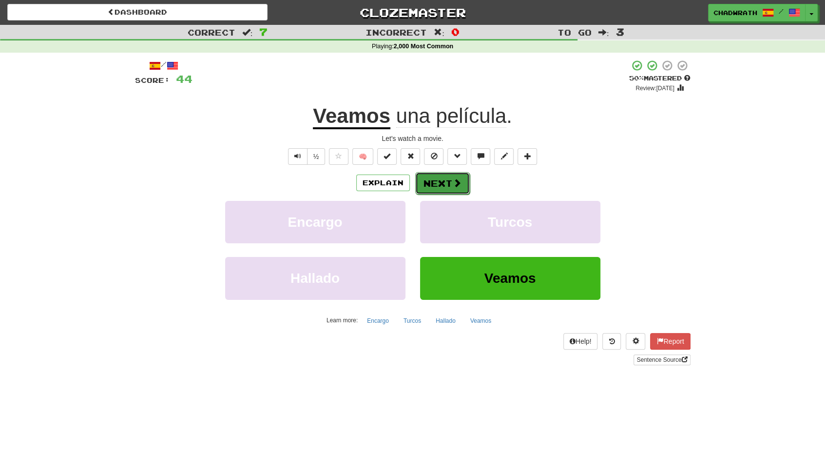
click at [436, 180] on button "Next" at bounding box center [442, 183] width 55 height 22
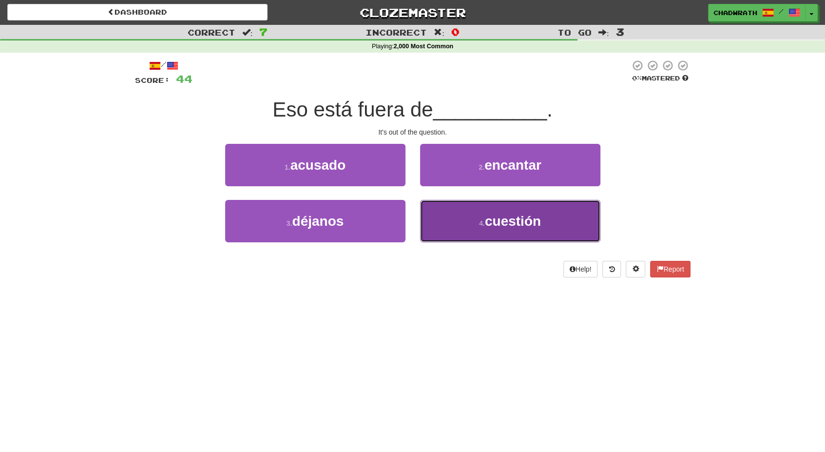
click at [491, 234] on button "4 . cuestión" at bounding box center [510, 221] width 180 height 42
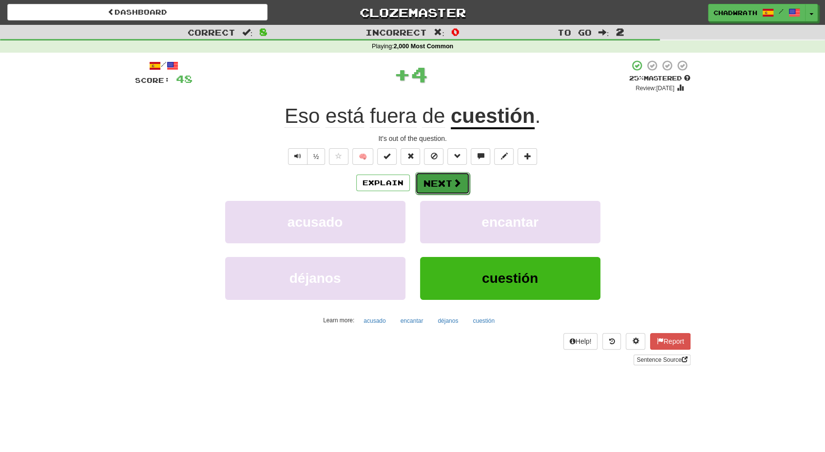
click at [442, 181] on button "Next" at bounding box center [442, 183] width 55 height 22
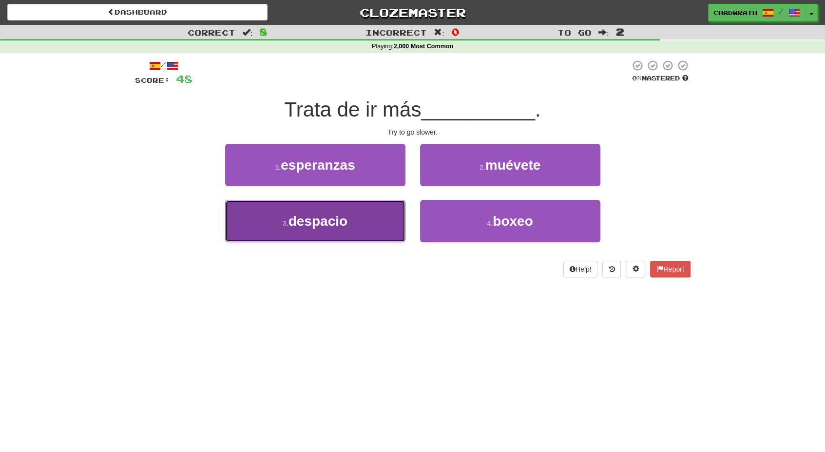
click at [321, 223] on span "despacio" at bounding box center [318, 221] width 59 height 15
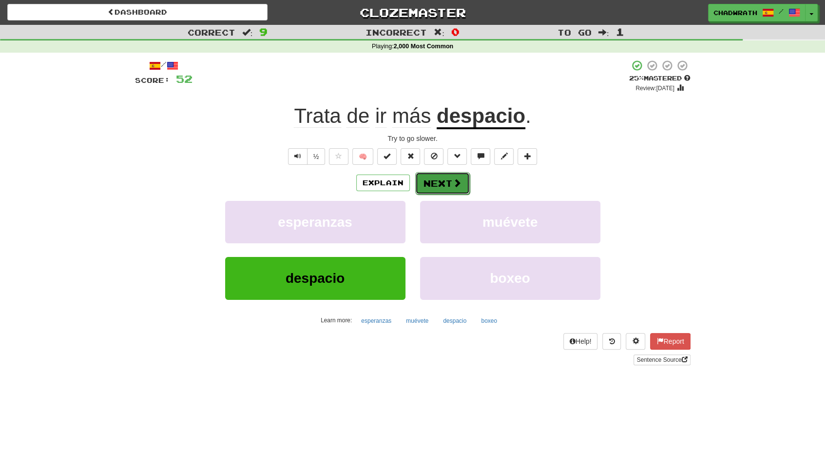
click at [439, 179] on button "Next" at bounding box center [442, 183] width 55 height 22
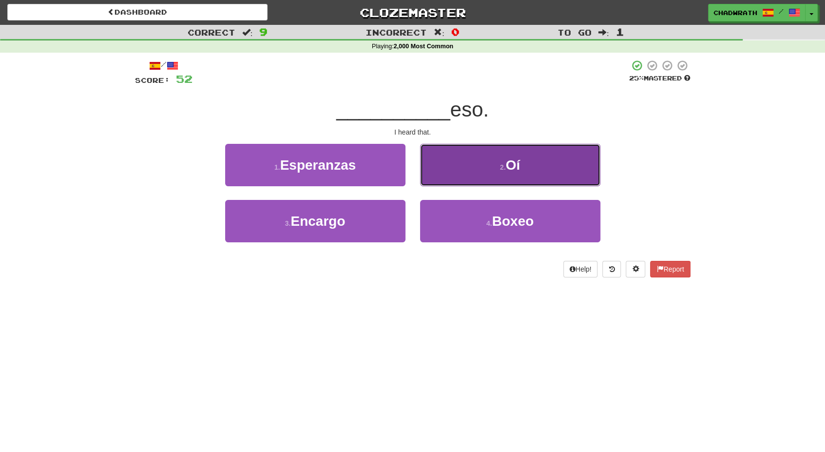
click at [481, 158] on button "2 . Oí" at bounding box center [510, 165] width 180 height 42
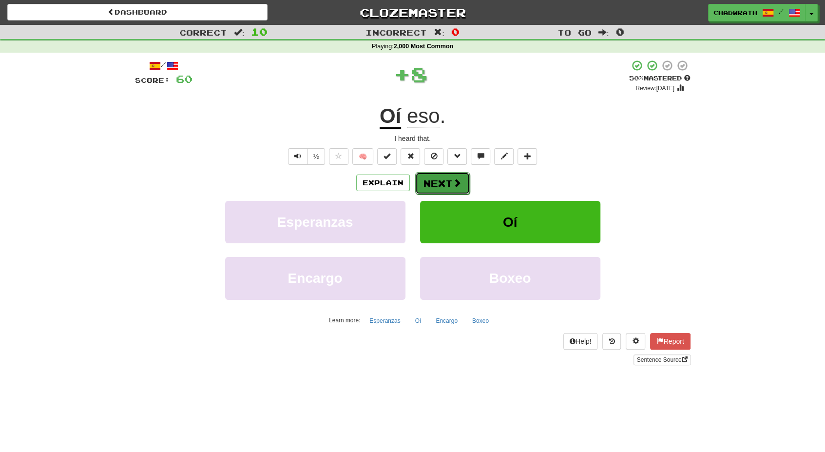
click at [444, 179] on button "Next" at bounding box center [442, 183] width 55 height 22
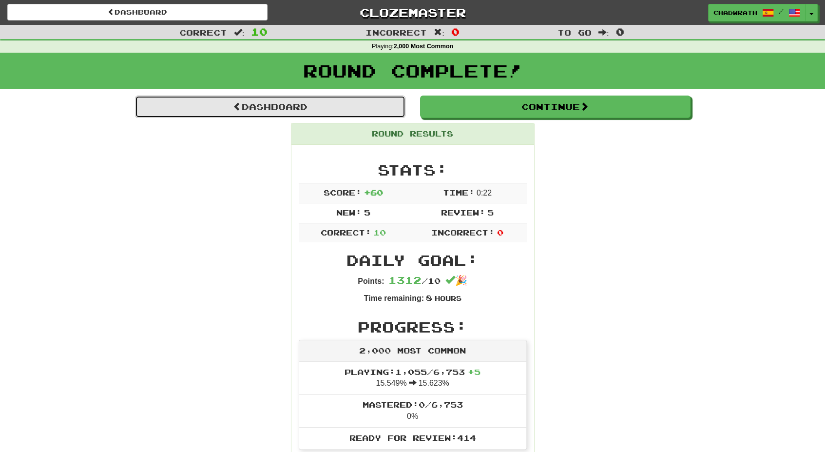
click at [308, 106] on link "Dashboard" at bounding box center [270, 107] width 271 height 22
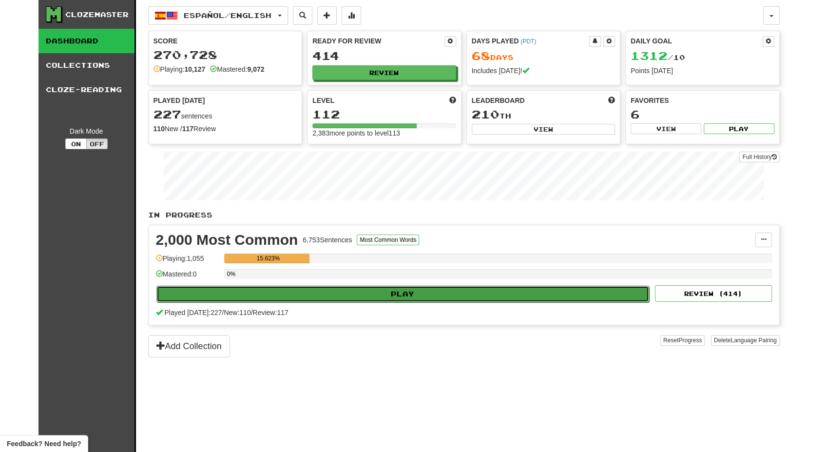
click at [303, 295] on button "Play" at bounding box center [403, 294] width 493 height 17
select select "**"
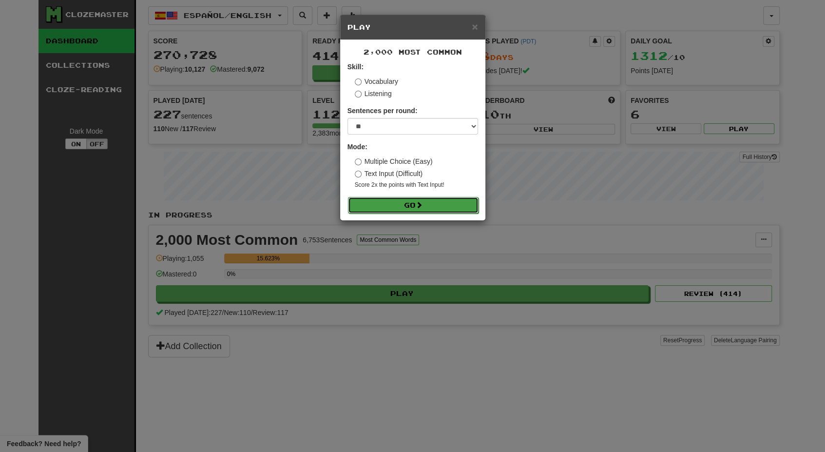
click at [423, 207] on span at bounding box center [419, 204] width 7 height 7
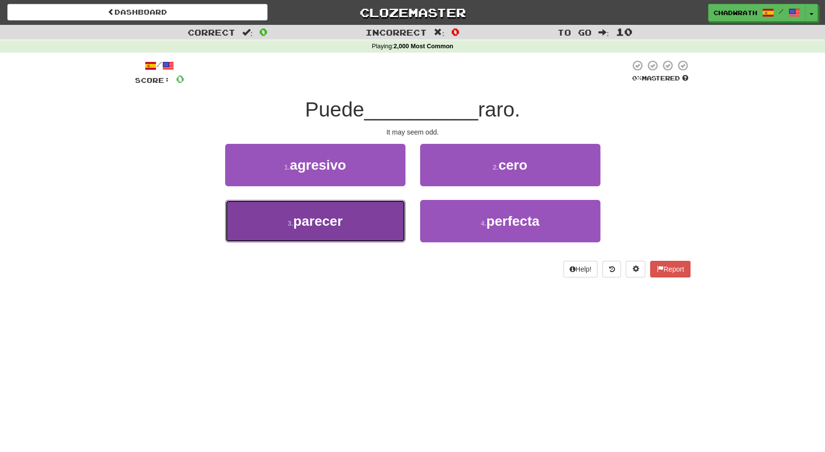
click at [328, 227] on span "parecer" at bounding box center [318, 221] width 49 height 15
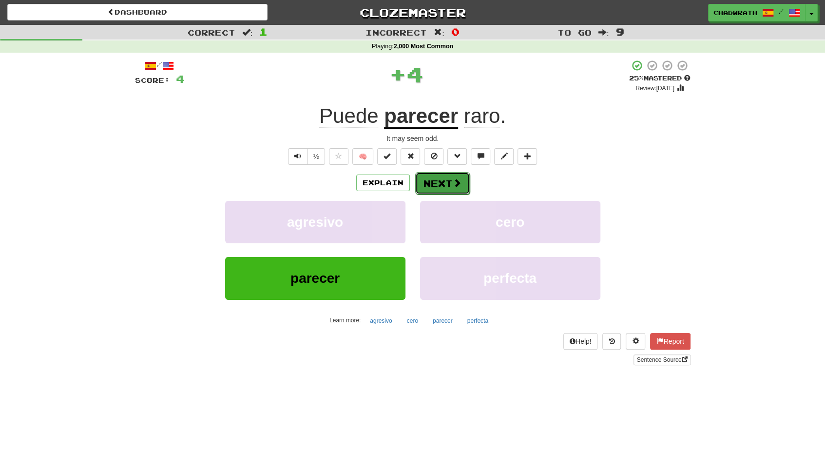
click at [432, 182] on button "Next" at bounding box center [442, 183] width 55 height 22
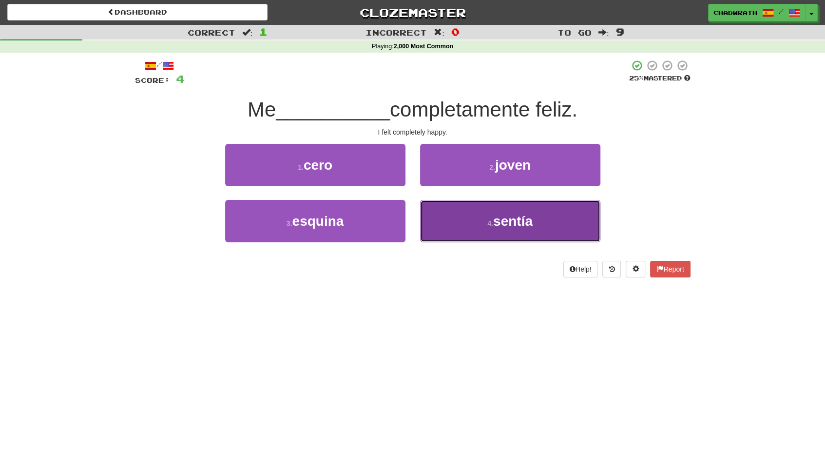
click at [460, 226] on button "4 . [GEOGRAPHIC_DATA]" at bounding box center [510, 221] width 180 height 42
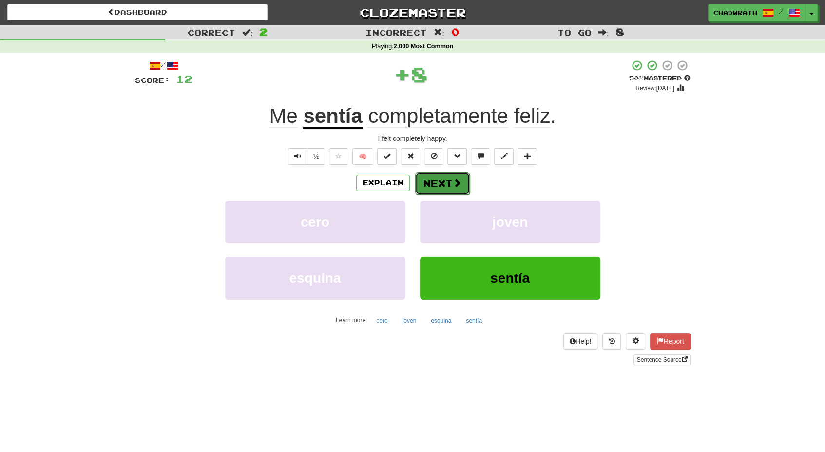
click at [441, 180] on button "Next" at bounding box center [442, 183] width 55 height 22
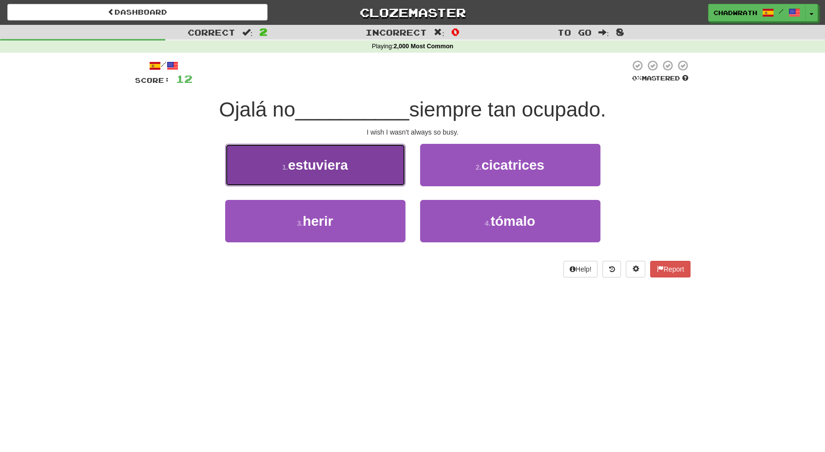
click at [331, 173] on button "1 . estuviera" at bounding box center [315, 165] width 180 height 42
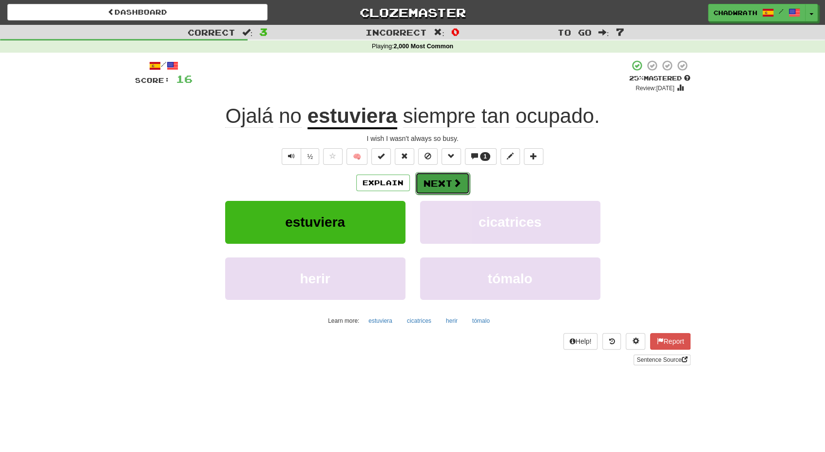
click at [443, 194] on button "Next" at bounding box center [442, 183] width 55 height 22
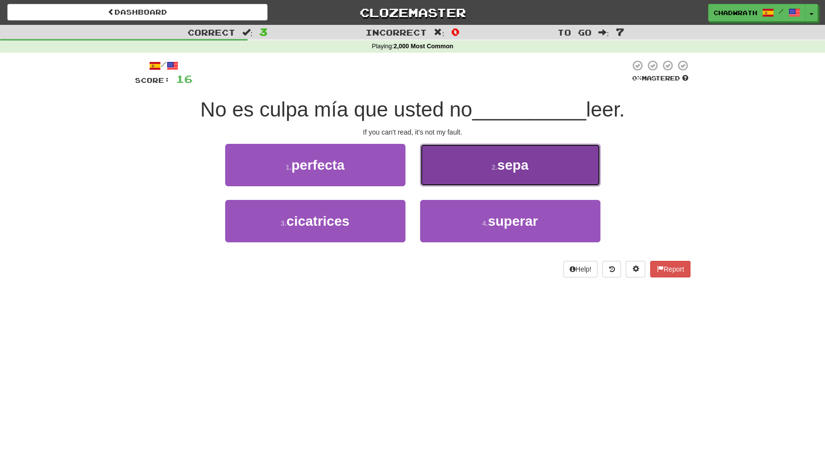
click at [490, 159] on button "2 . sepa" at bounding box center [510, 165] width 180 height 42
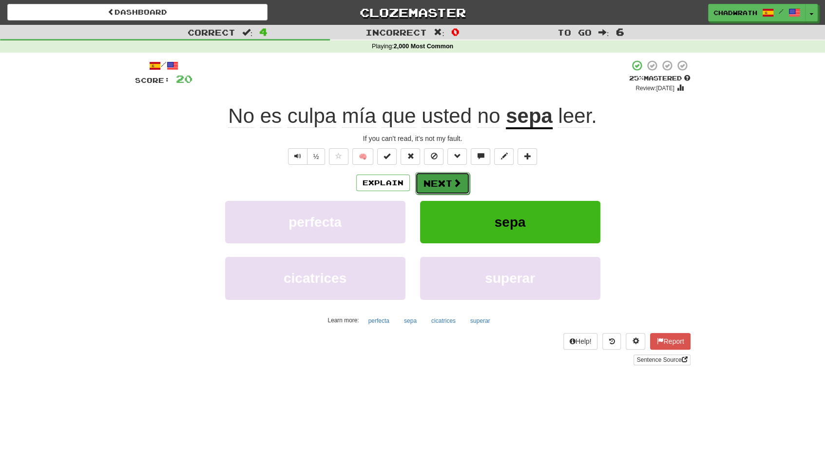
click at [432, 183] on button "Next" at bounding box center [442, 183] width 55 height 22
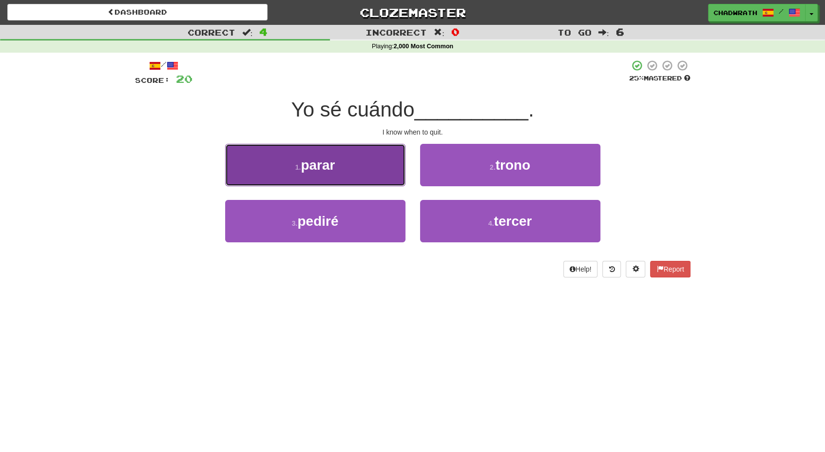
click at [356, 171] on button "1 . parar" at bounding box center [315, 165] width 180 height 42
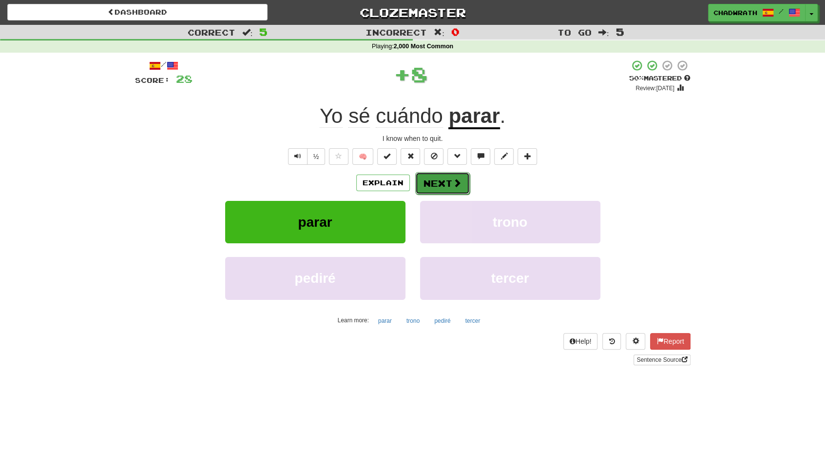
click at [425, 181] on button "Next" at bounding box center [442, 183] width 55 height 22
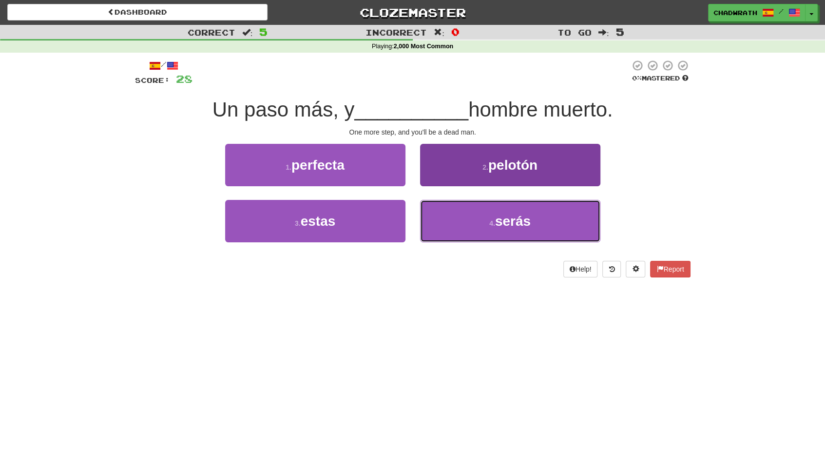
click at [499, 221] on span "serás" at bounding box center [513, 221] width 36 height 15
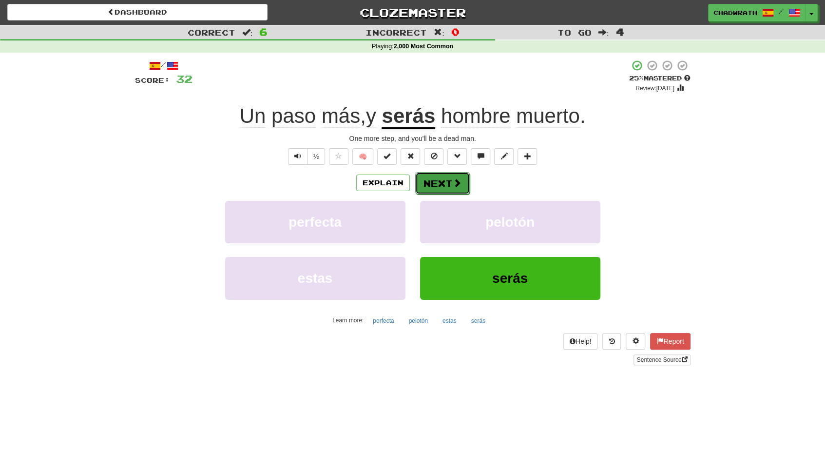
click at [435, 191] on button "Next" at bounding box center [442, 183] width 55 height 22
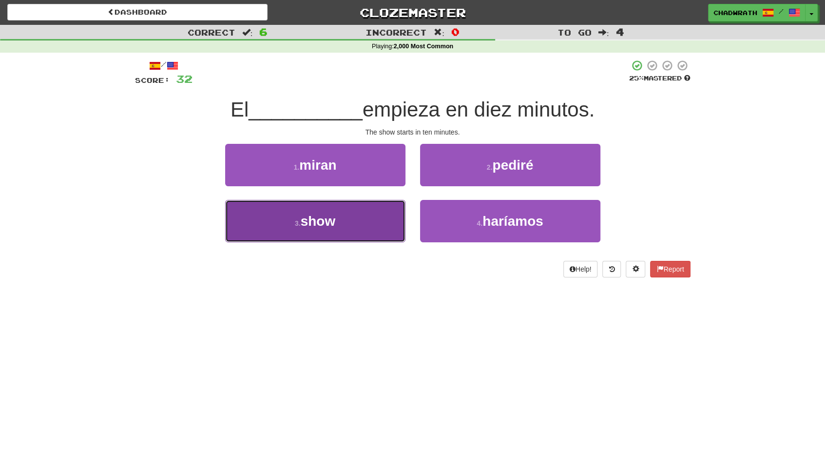
click at [358, 221] on button "3 . show" at bounding box center [315, 221] width 180 height 42
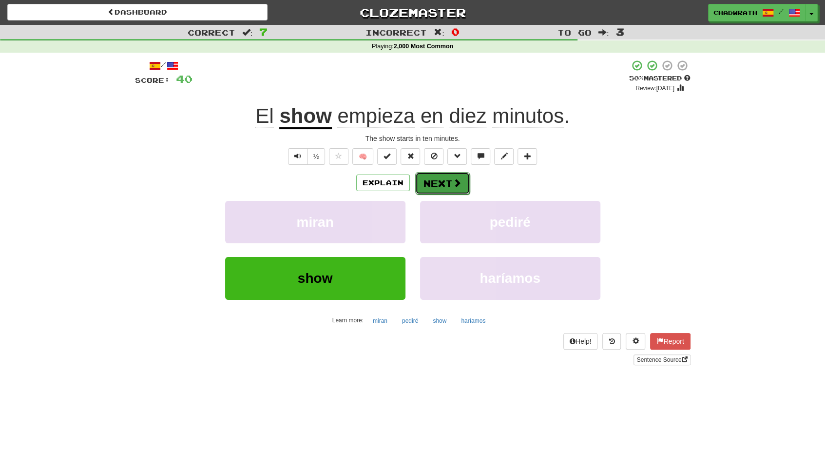
click at [443, 177] on button "Next" at bounding box center [442, 183] width 55 height 22
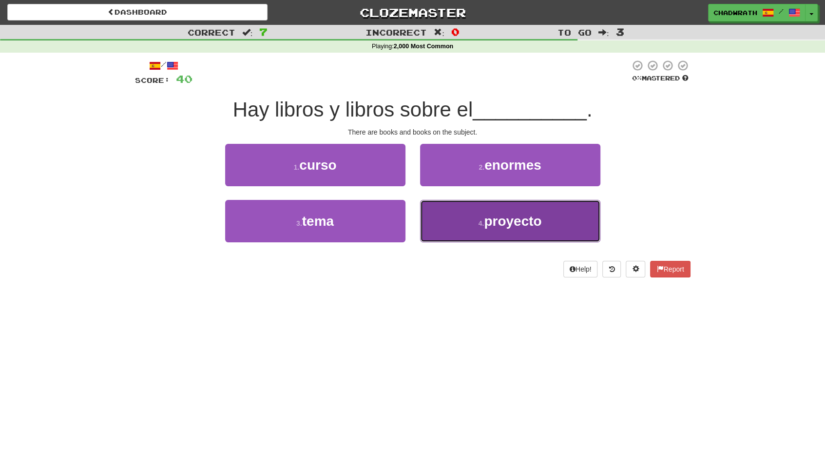
click at [509, 236] on button "4 . proyecto" at bounding box center [510, 221] width 180 height 42
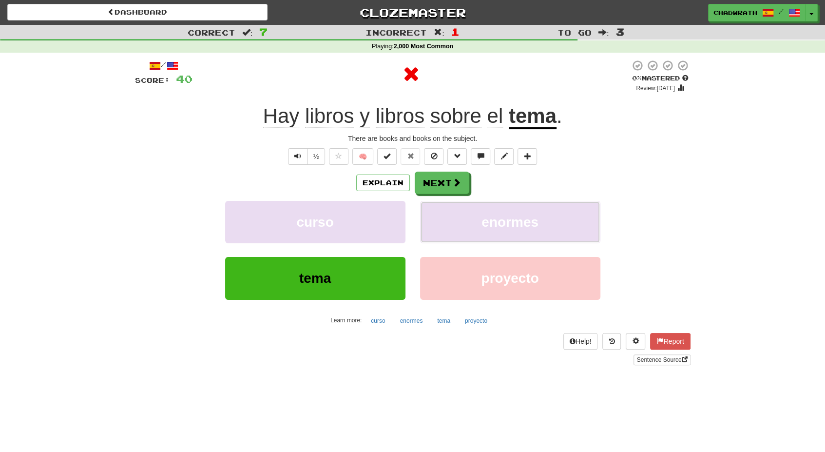
click at [509, 236] on button "enormes" at bounding box center [510, 222] width 180 height 42
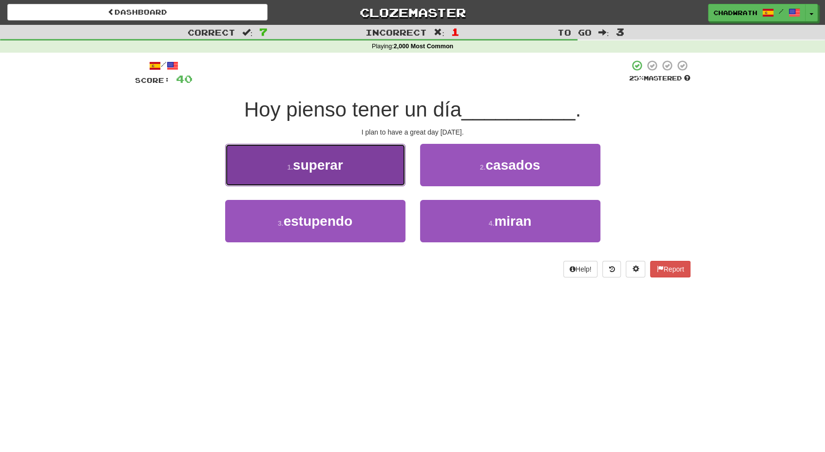
click at [364, 175] on button "1 . superar" at bounding box center [315, 165] width 180 height 42
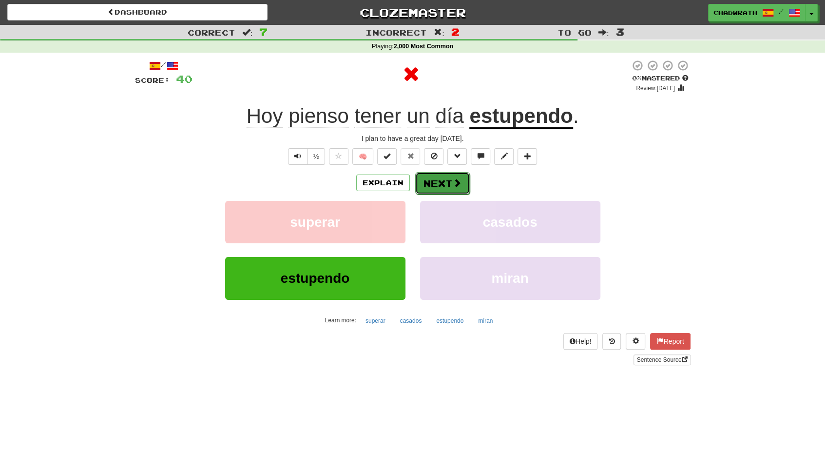
click at [447, 176] on button "Next" at bounding box center [442, 183] width 55 height 22
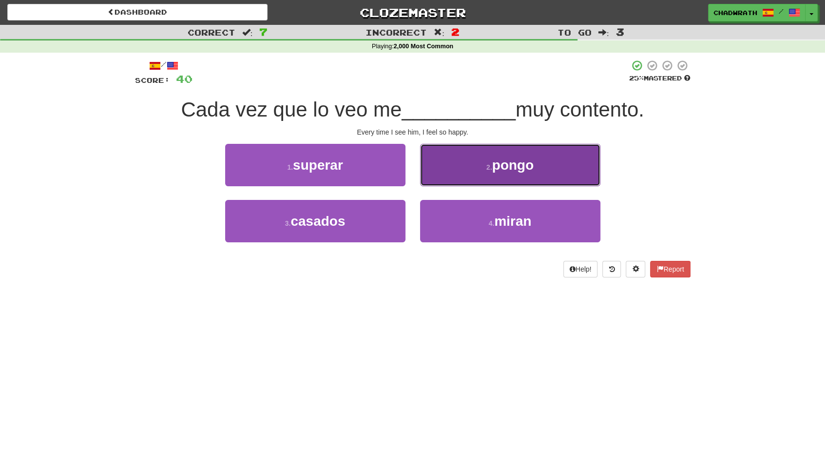
click at [509, 175] on button "2 . pongo" at bounding box center [510, 165] width 180 height 42
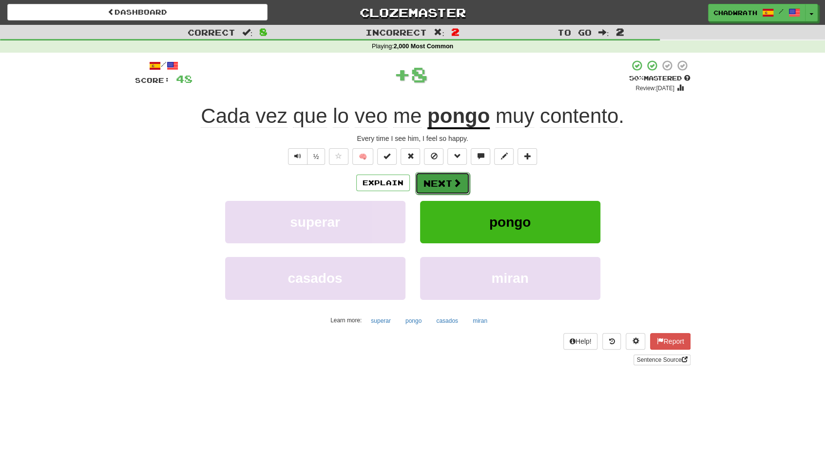
click at [453, 183] on span at bounding box center [457, 182] width 9 height 9
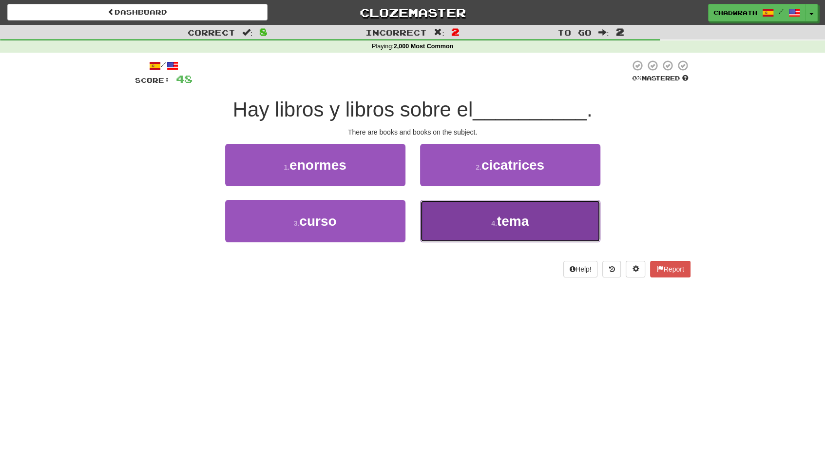
click at [509, 227] on span "tema" at bounding box center [513, 221] width 32 height 15
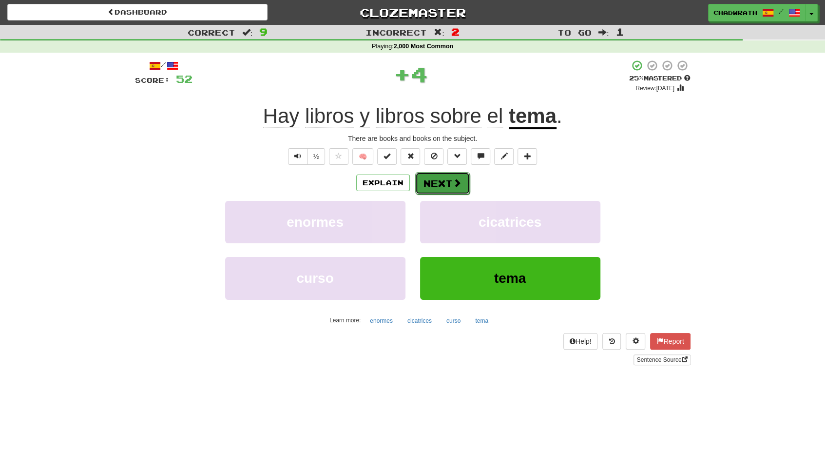
click at [429, 181] on button "Next" at bounding box center [442, 183] width 55 height 22
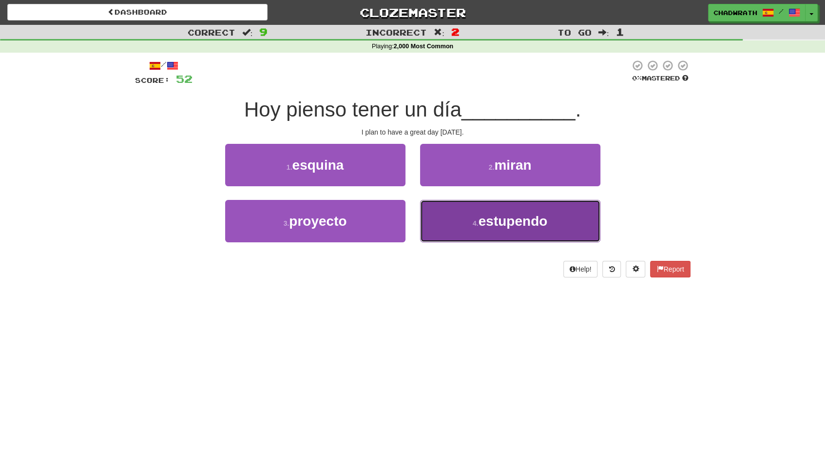
click at [466, 218] on button "4 . estupendo" at bounding box center [510, 221] width 180 height 42
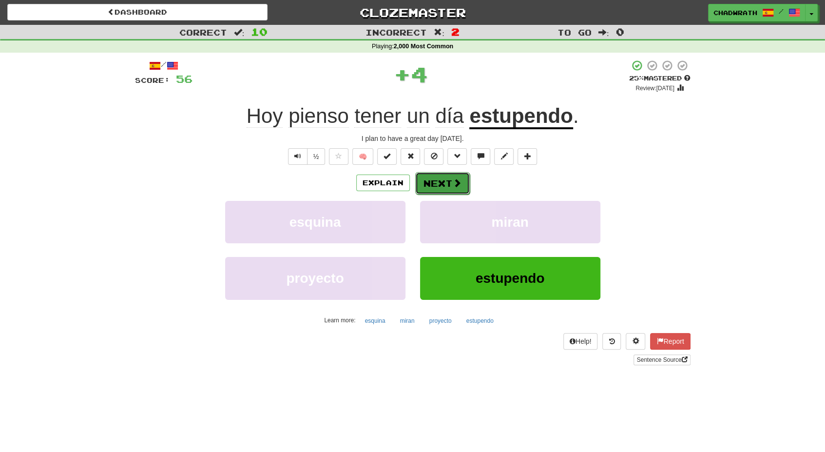
click at [433, 179] on button "Next" at bounding box center [442, 183] width 55 height 22
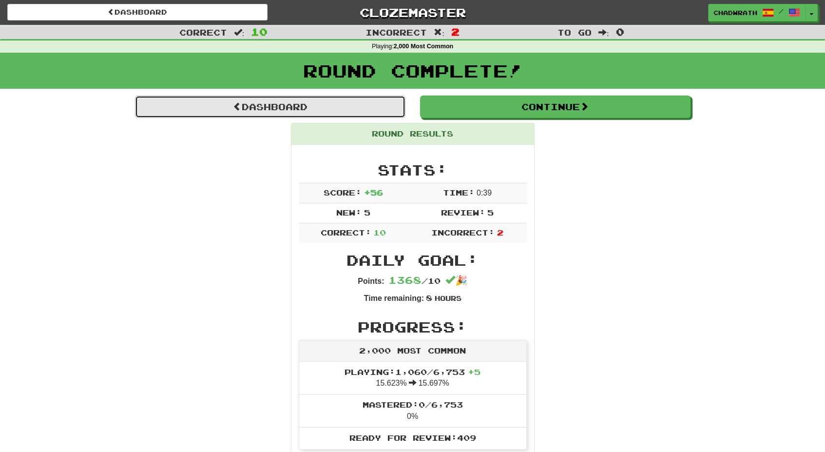
click at [318, 106] on link "Dashboard" at bounding box center [270, 107] width 271 height 22
